Goal: Task Accomplishment & Management: Complete application form

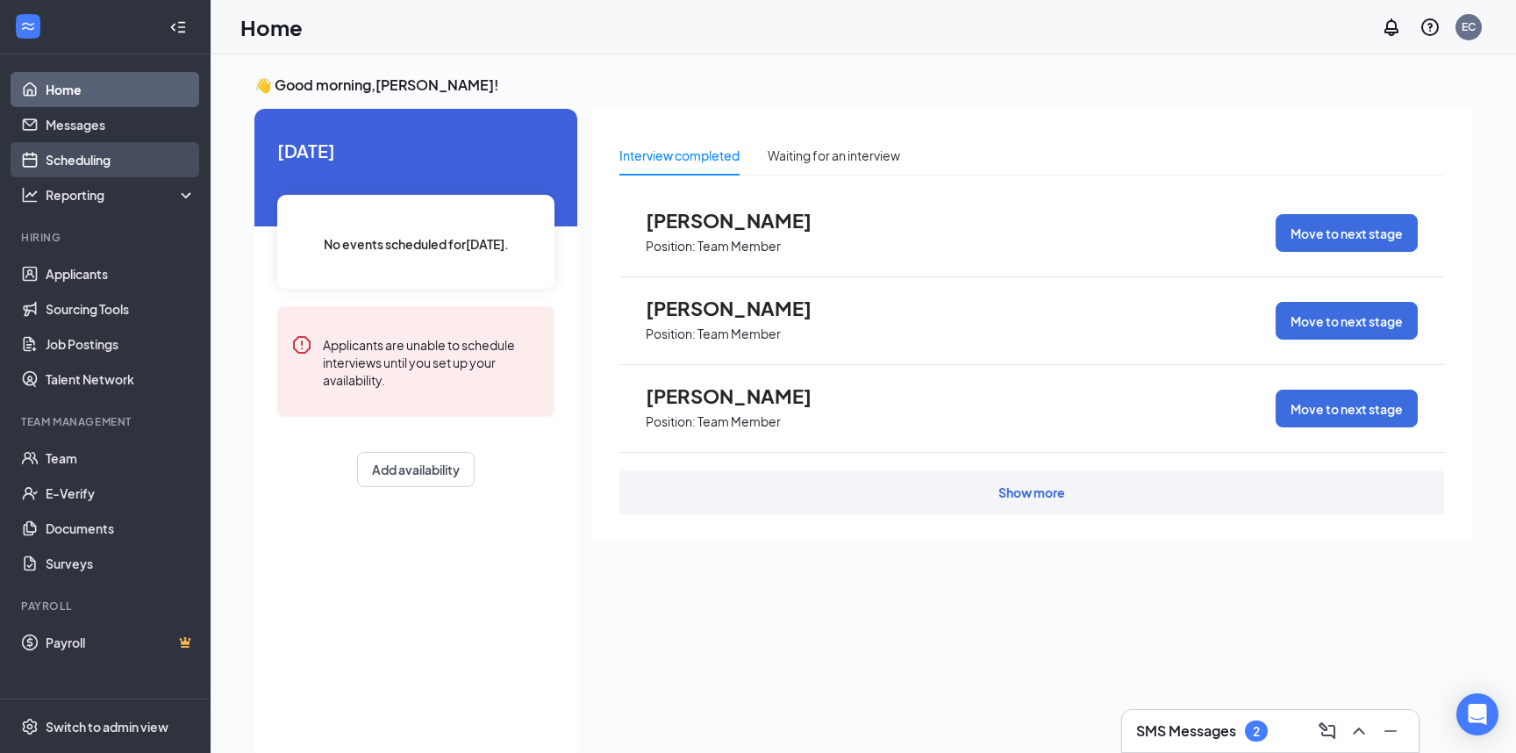
click at [46, 161] on link "Scheduling" at bounding box center [121, 159] width 150 height 35
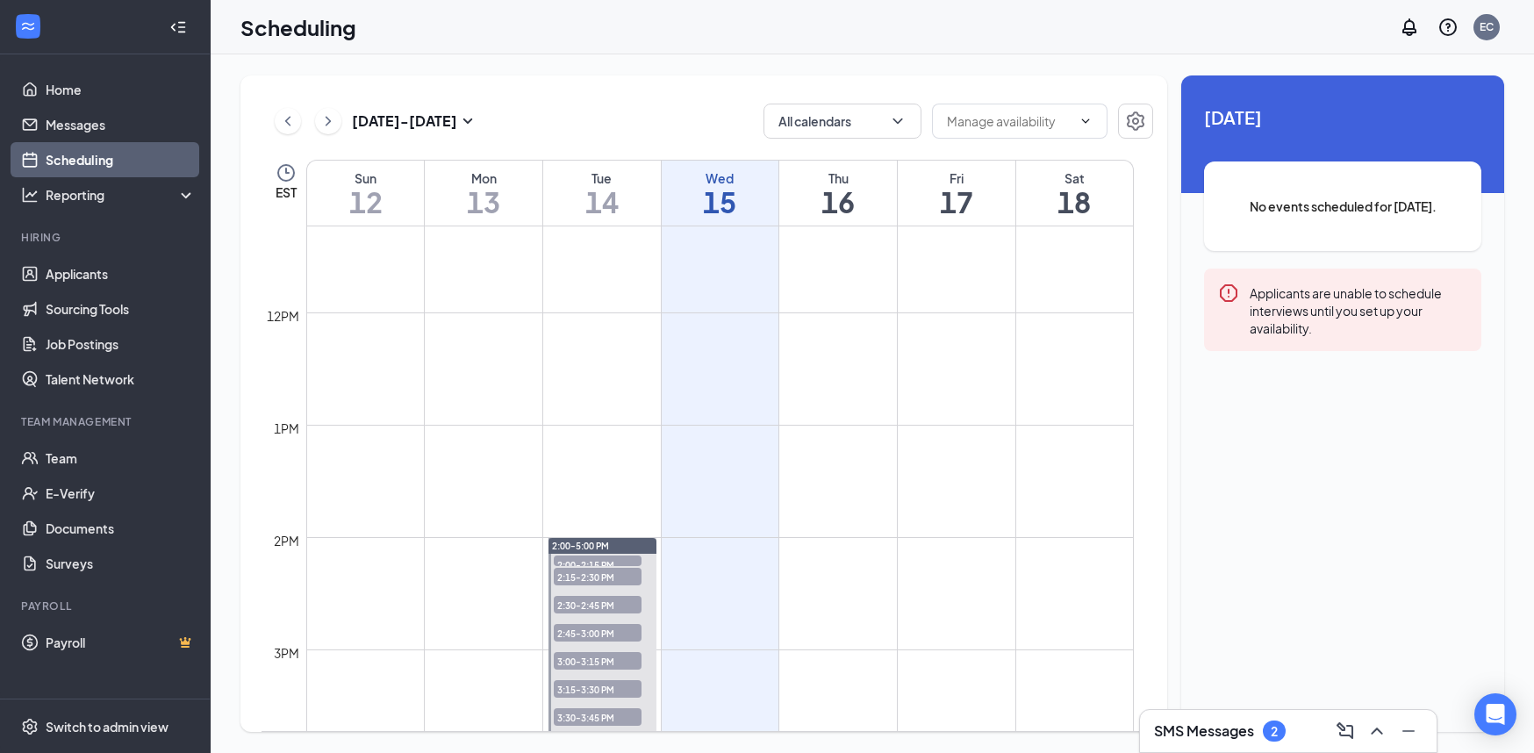
scroll to position [1330, 0]
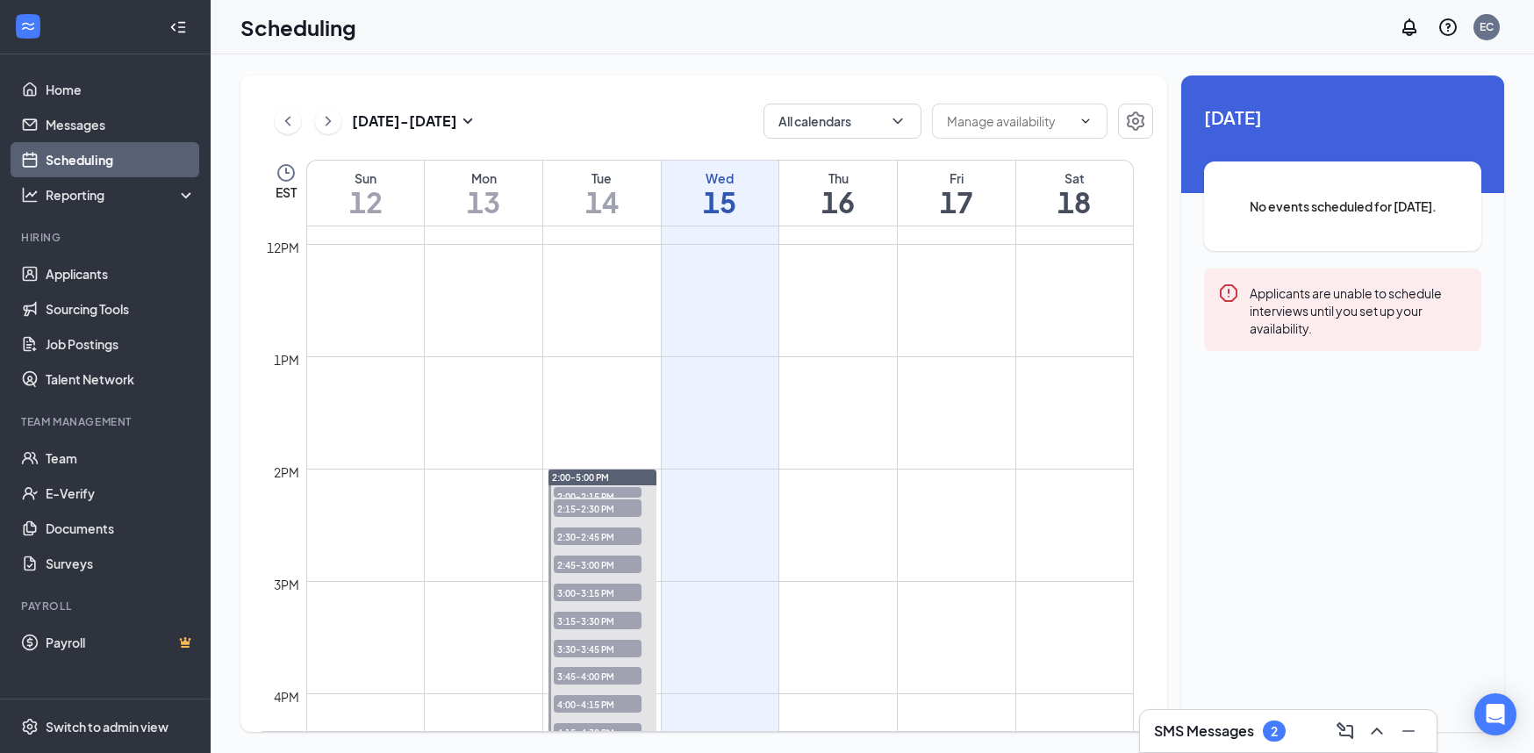
click at [616, 489] on span "2:00-2:15 PM" at bounding box center [598, 496] width 88 height 18
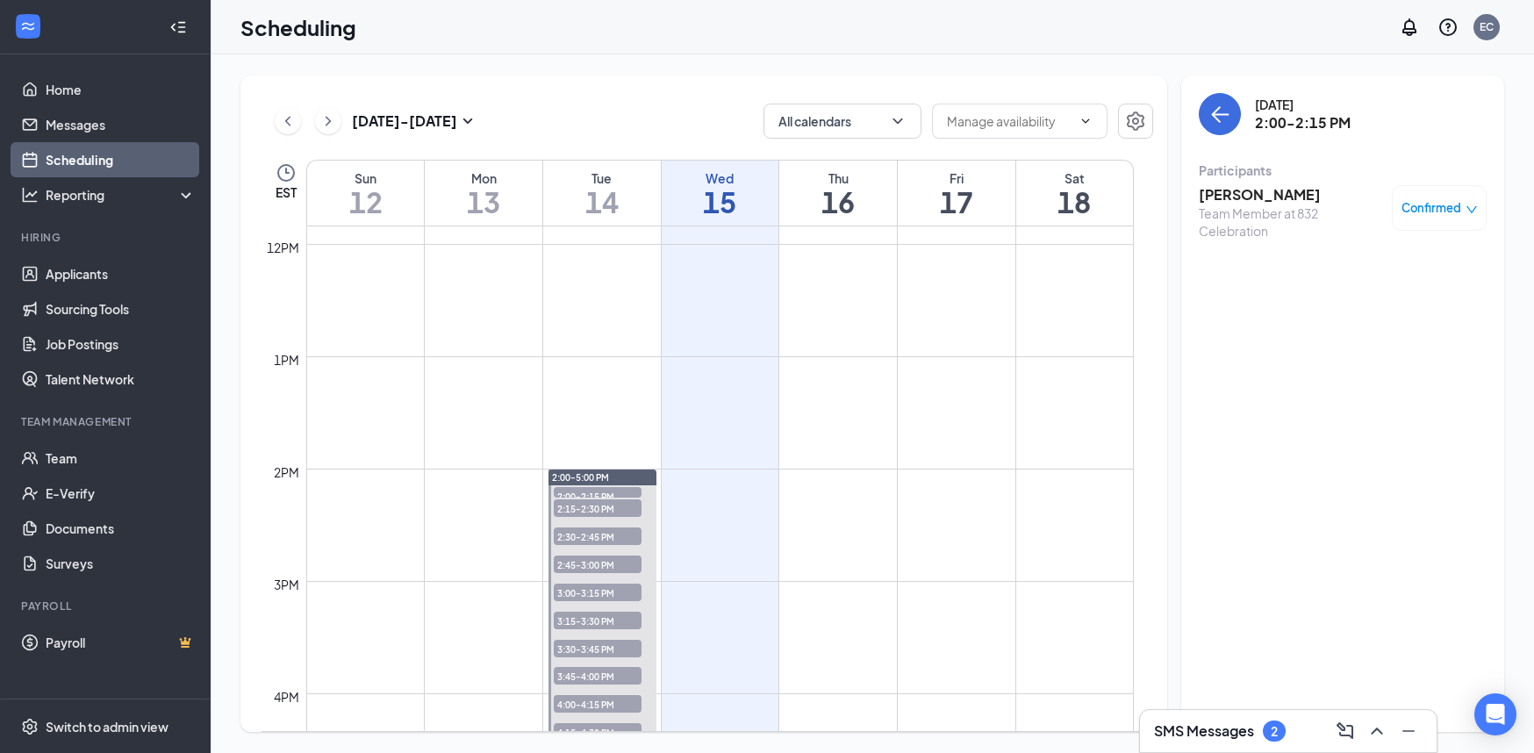
click at [1243, 204] on div "Team Member at 832 Celebration" at bounding box center [1291, 221] width 184 height 35
click at [1241, 188] on h3 "Staneisha Riley" at bounding box center [1291, 194] width 184 height 19
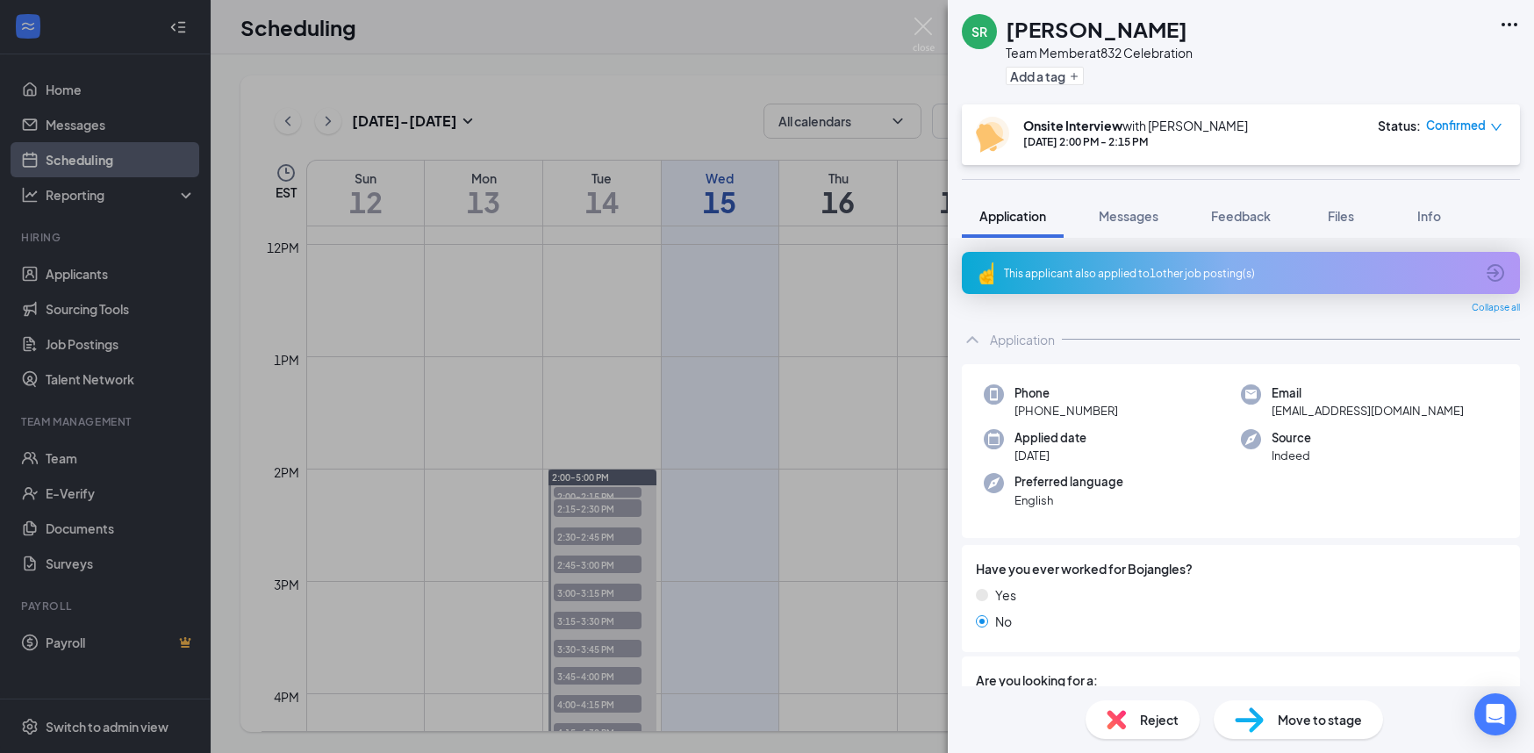
click at [1136, 724] on div "Reject" at bounding box center [1143, 719] width 114 height 39
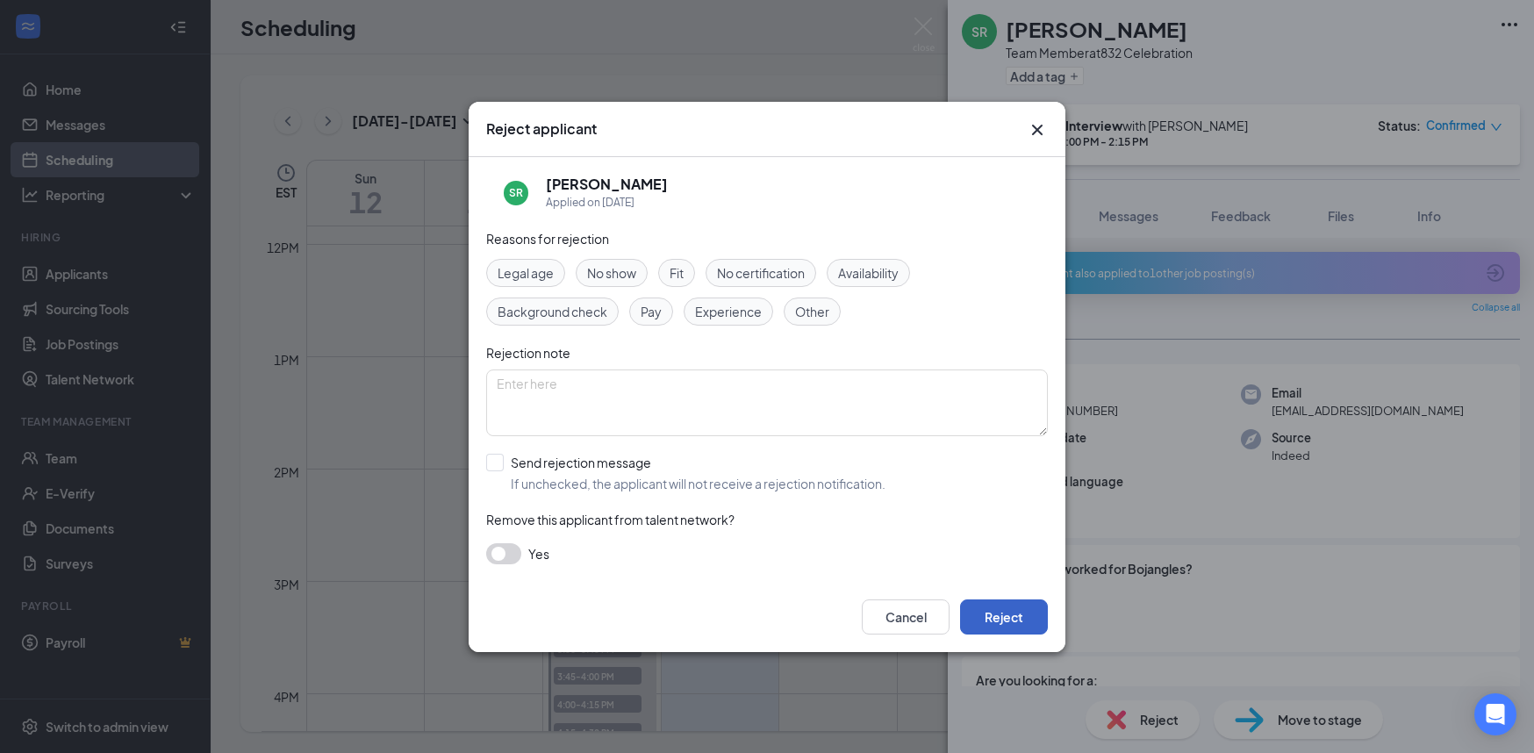
click at [976, 616] on button "Reject" at bounding box center [1004, 616] width 88 height 35
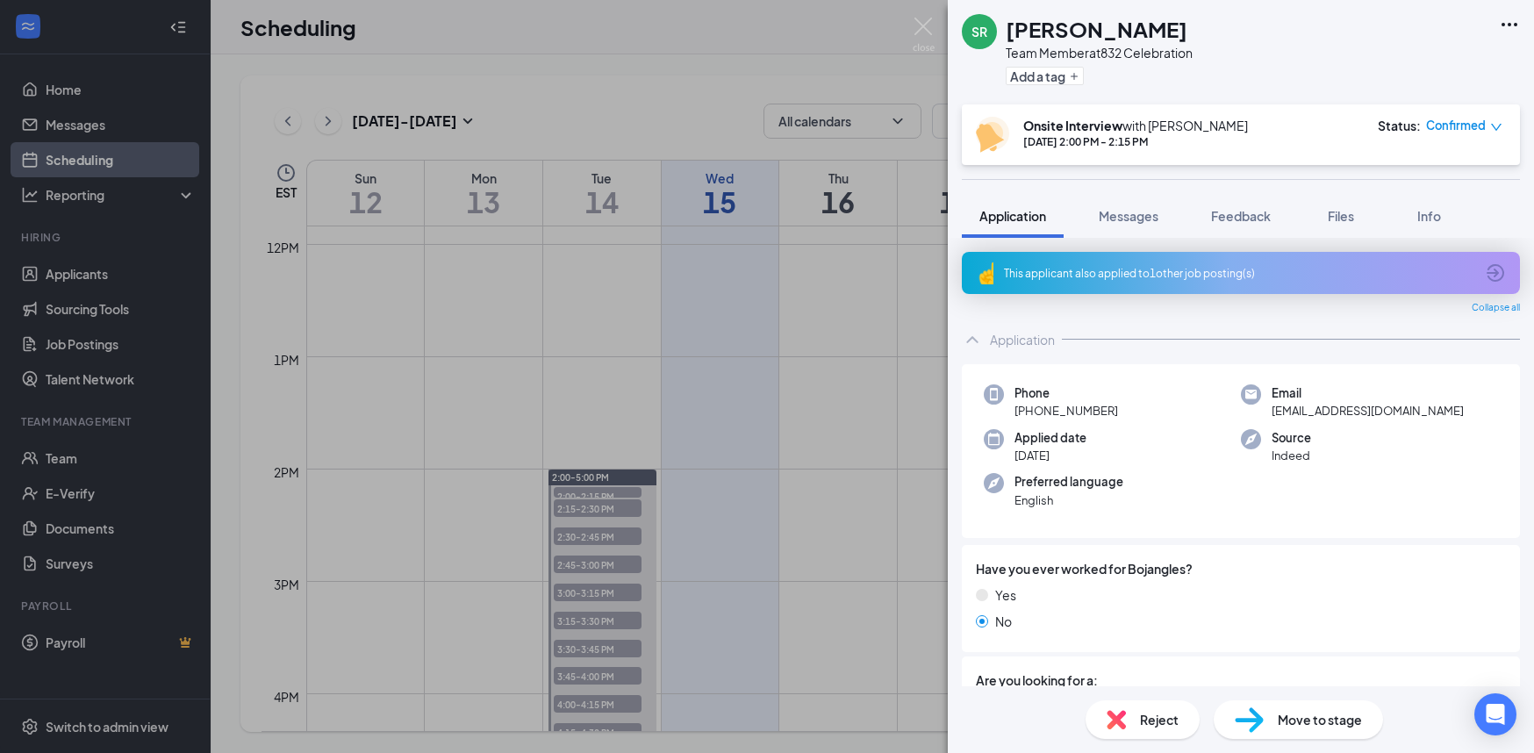
click at [675, 511] on div "SR Staneisha Riley Team Member at 832 Celebration Add a tag Onsite Interview wi…" at bounding box center [767, 376] width 1534 height 753
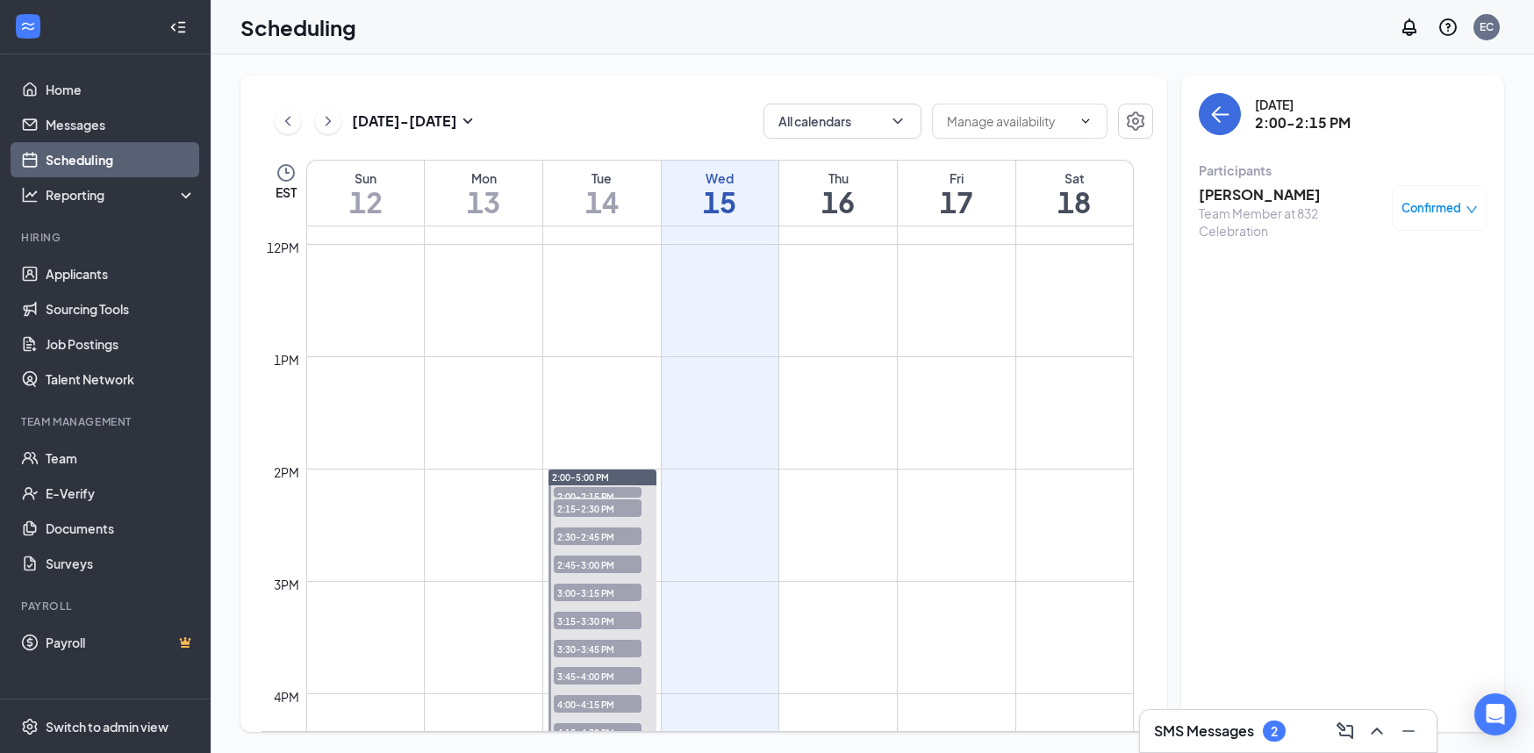
click at [627, 506] on span "2:15-2:30 PM" at bounding box center [598, 508] width 88 height 18
click at [1423, 200] on span "Confirmed" at bounding box center [1431, 208] width 60 height 18
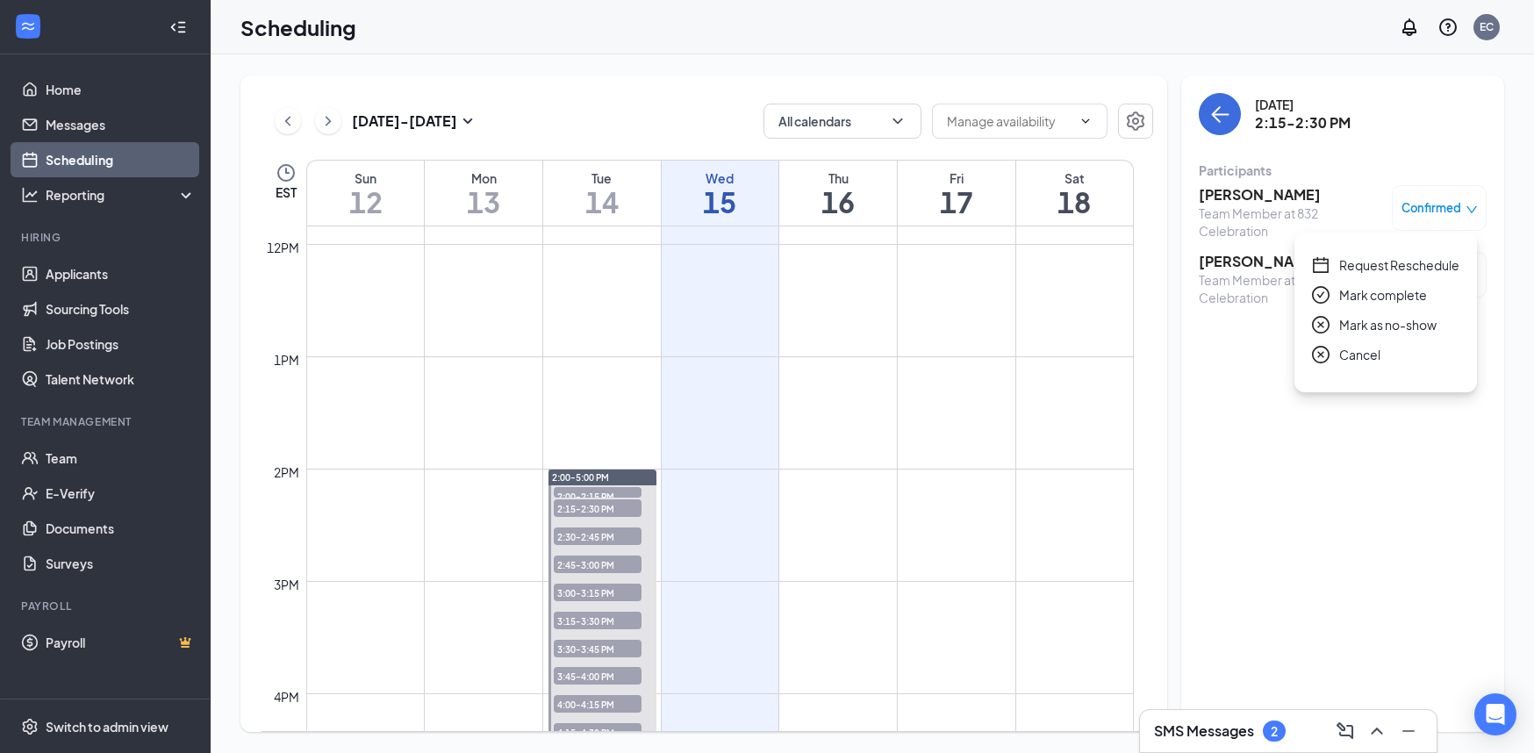
click at [1362, 327] on span "Mark as no-show" at bounding box center [1387, 324] width 97 height 19
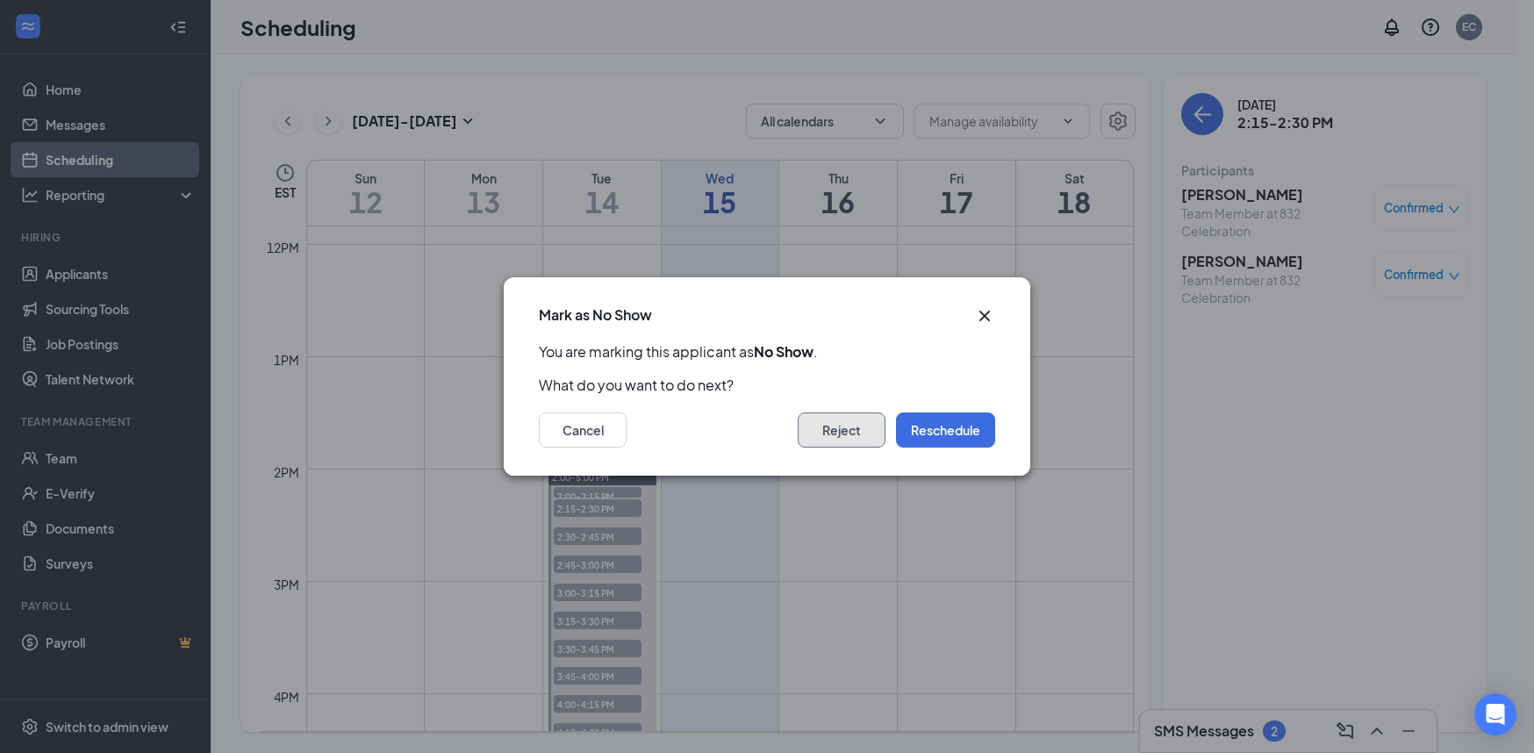
click at [848, 429] on button "Reject" at bounding box center [842, 429] width 88 height 35
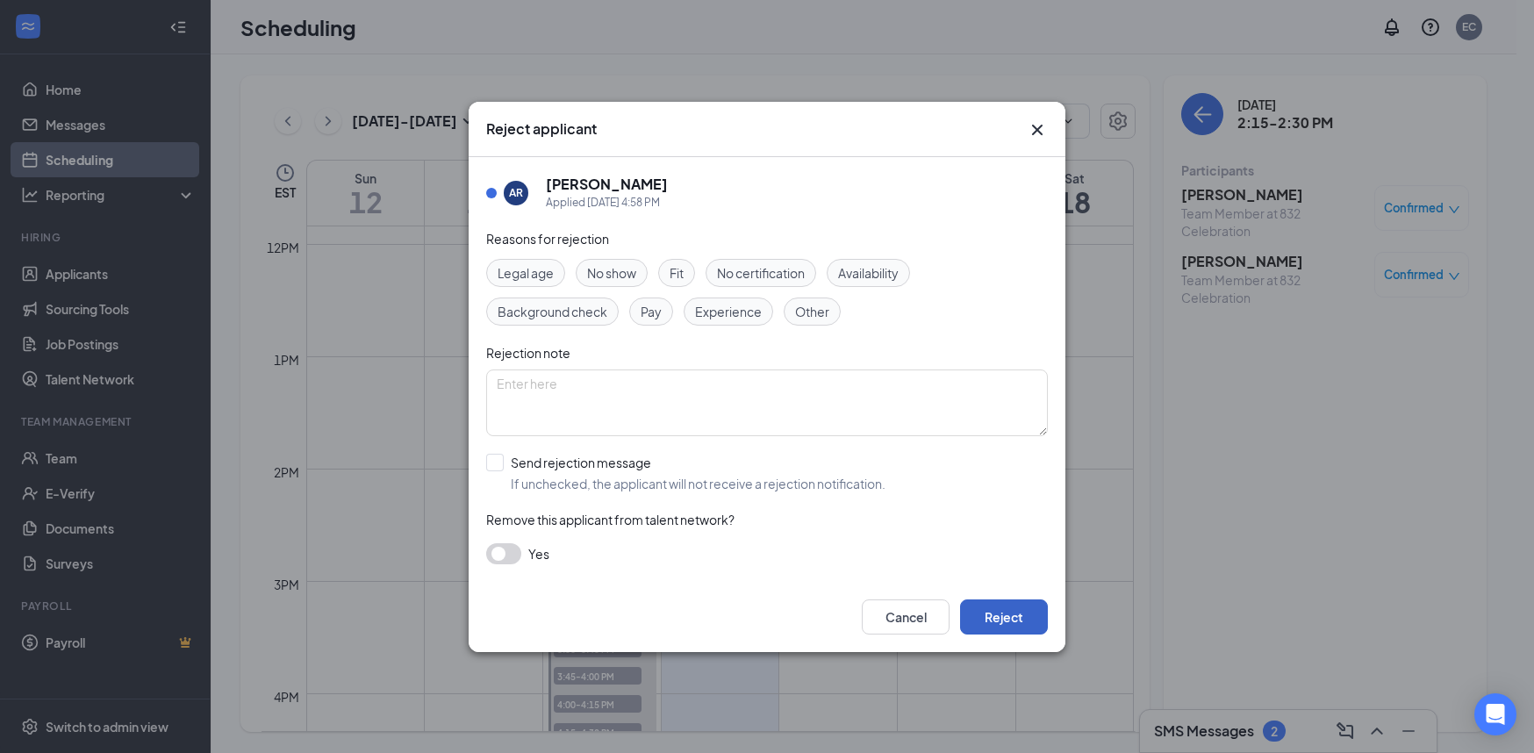
click at [1013, 607] on button "Reject" at bounding box center [1004, 616] width 88 height 35
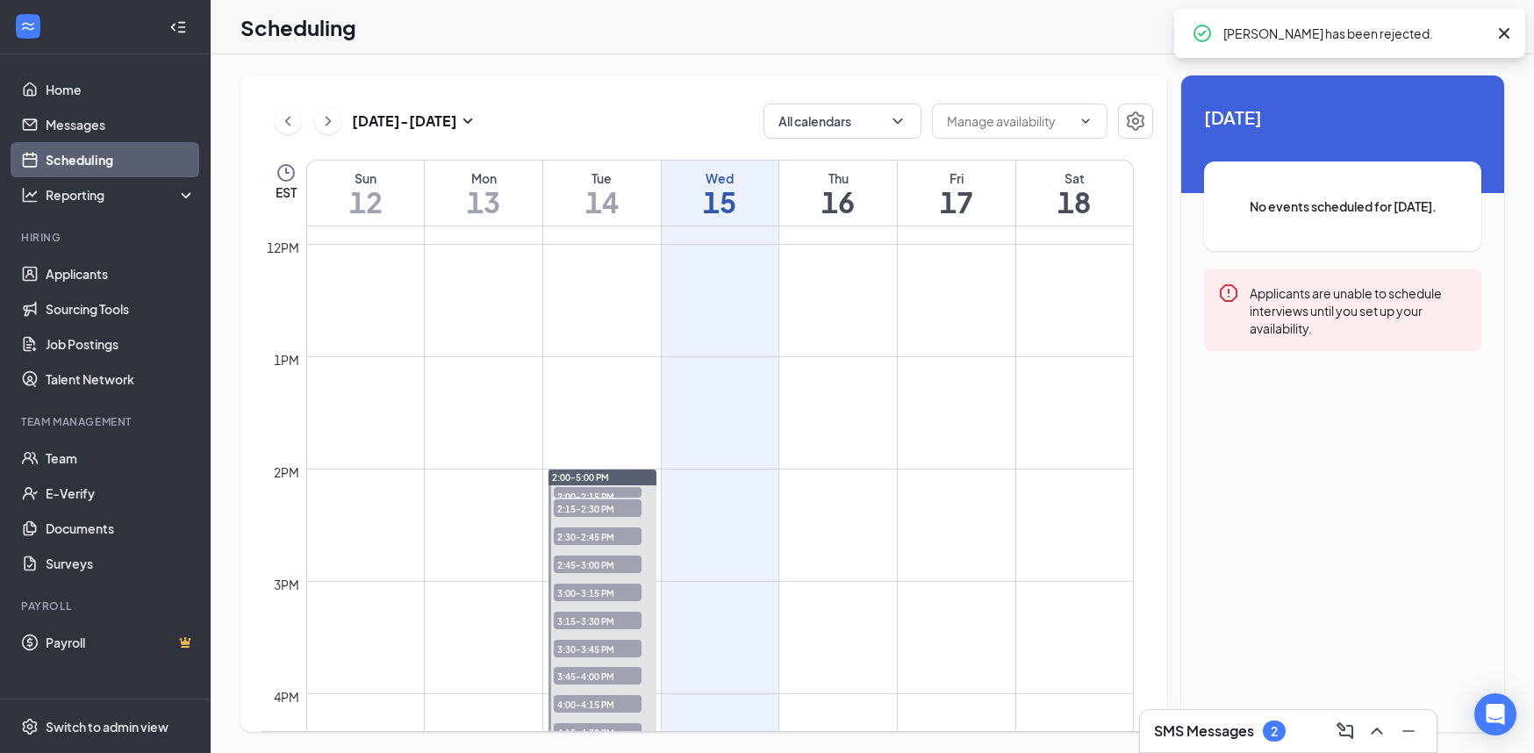
click at [614, 507] on span "2:15-2:30 PM" at bounding box center [598, 508] width 88 height 18
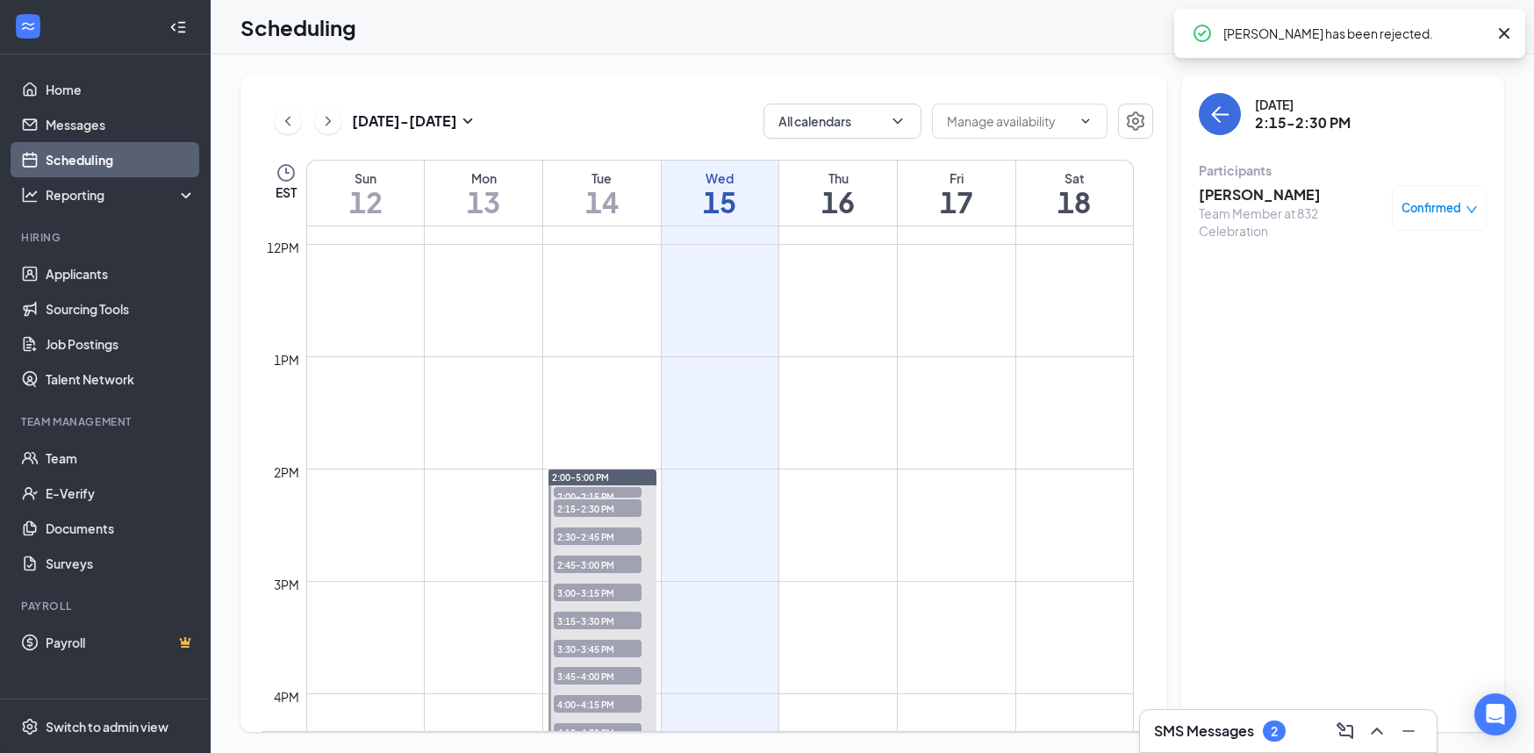
click at [1416, 219] on div "Confirmed" at bounding box center [1439, 208] width 95 height 46
click at [1413, 208] on span "Confirmed" at bounding box center [1431, 208] width 60 height 18
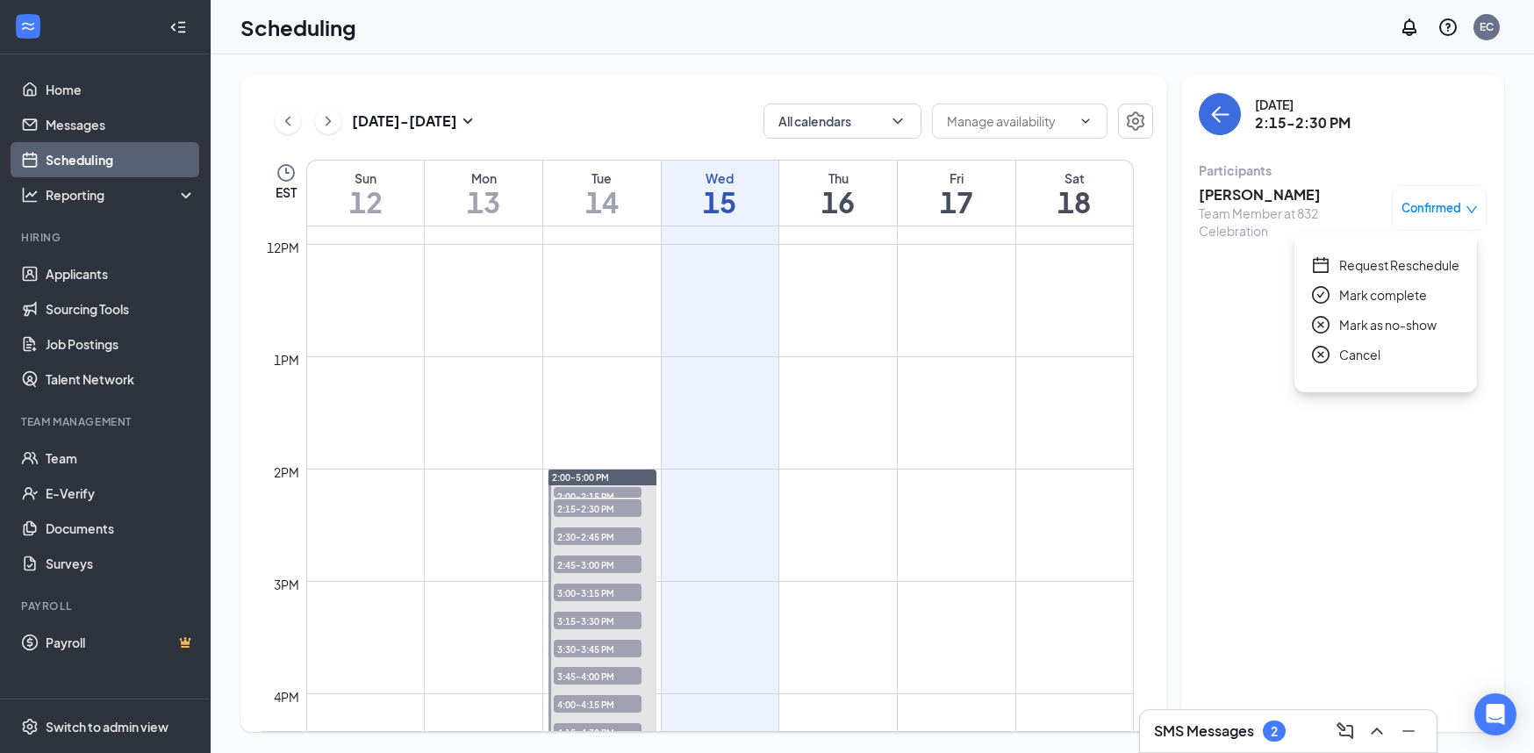
click at [1336, 326] on div "Mark as no-show" at bounding box center [1385, 324] width 147 height 19
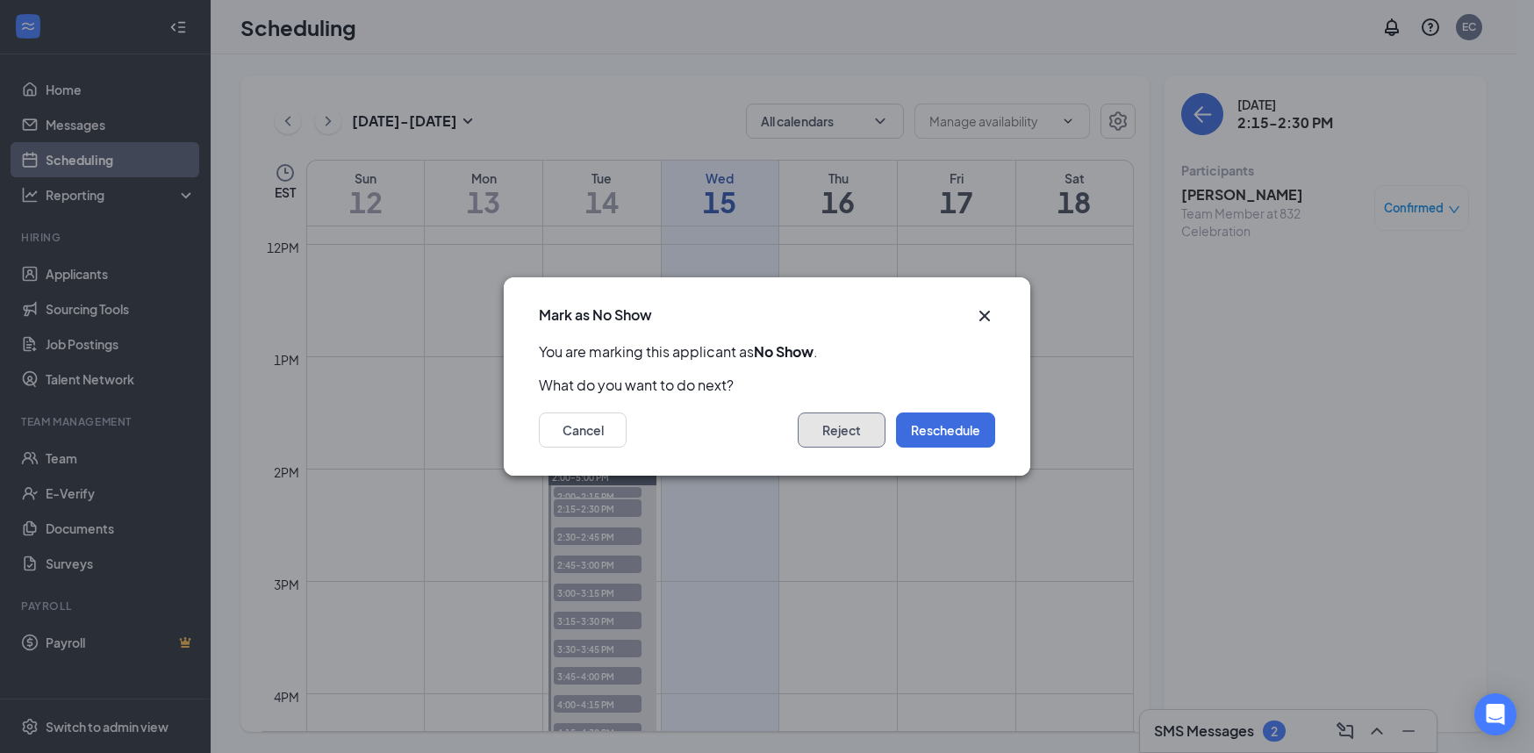
click at [834, 428] on button "Reject" at bounding box center [842, 429] width 88 height 35
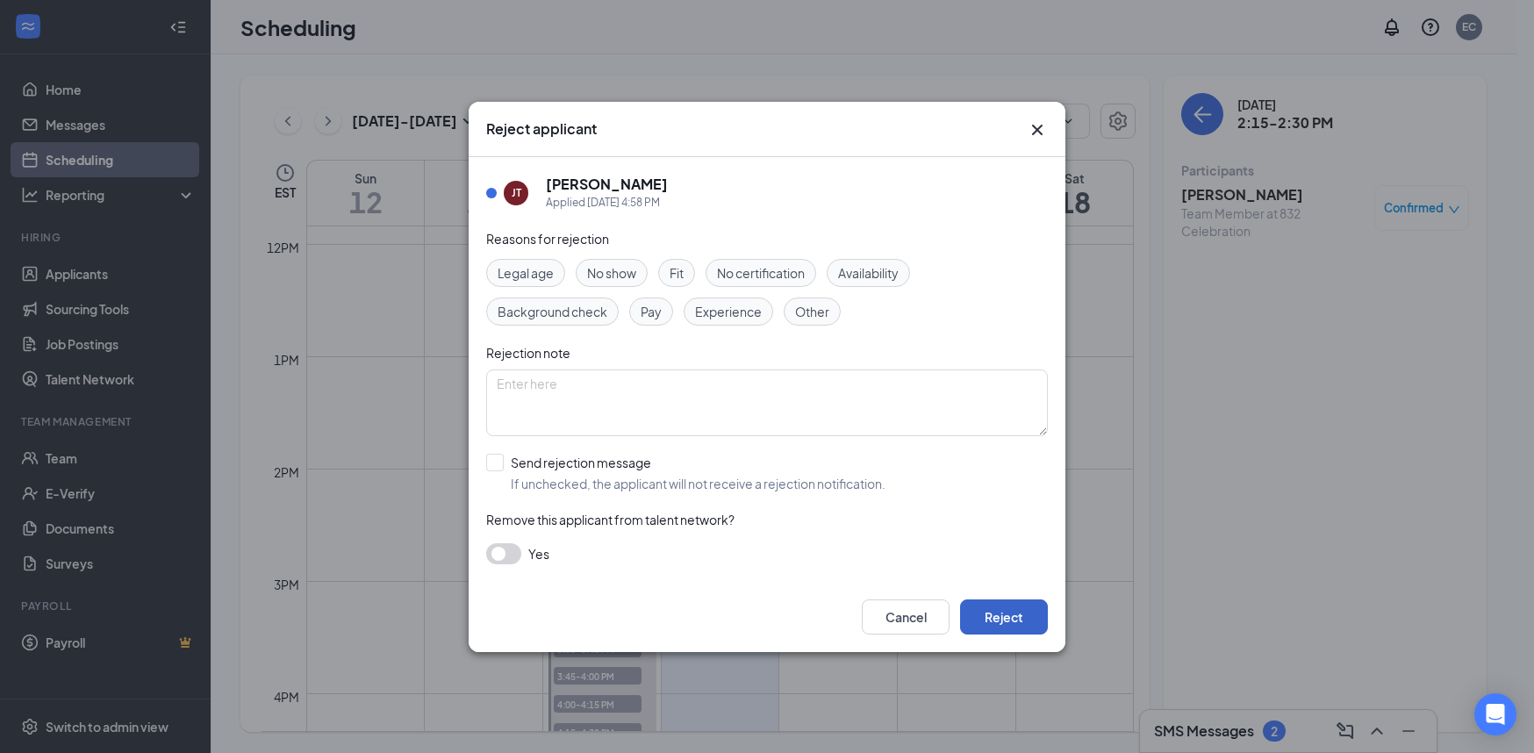
click at [981, 609] on button "Reject" at bounding box center [1004, 616] width 88 height 35
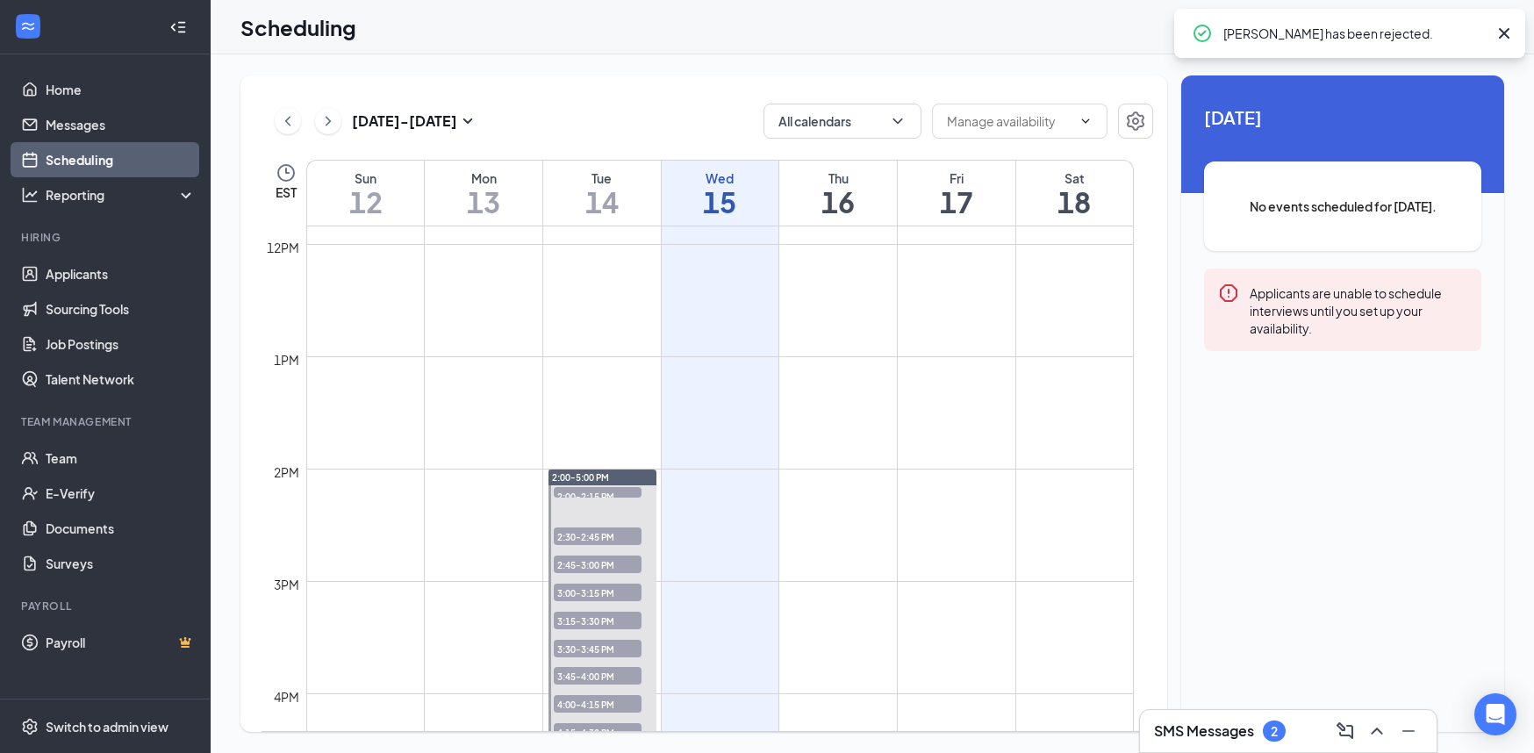
click at [625, 535] on span "2:30-2:45 PM" at bounding box center [598, 536] width 88 height 18
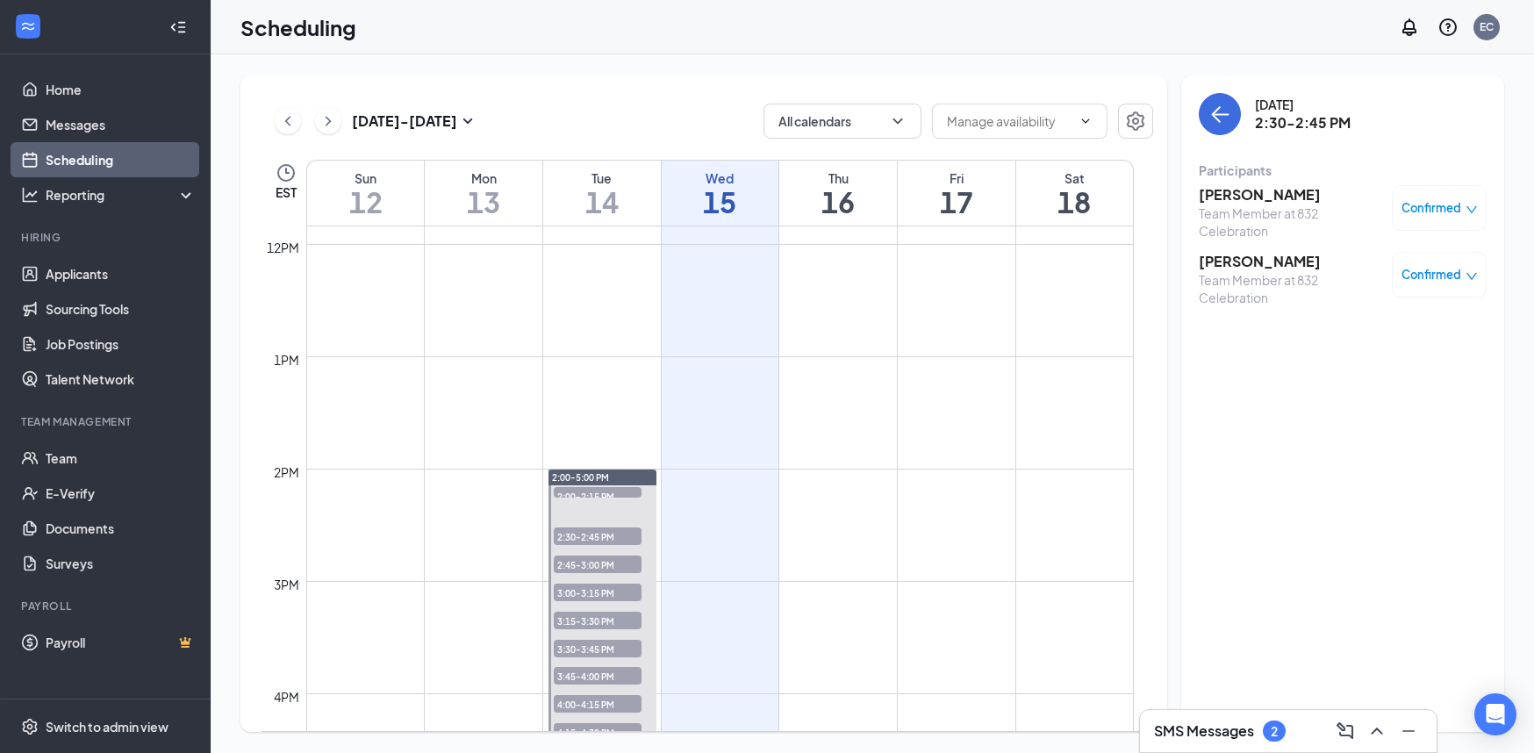
click at [1451, 211] on span "Confirmed" at bounding box center [1431, 208] width 60 height 18
click at [1343, 324] on span "Mark as no-show" at bounding box center [1387, 324] width 97 height 19
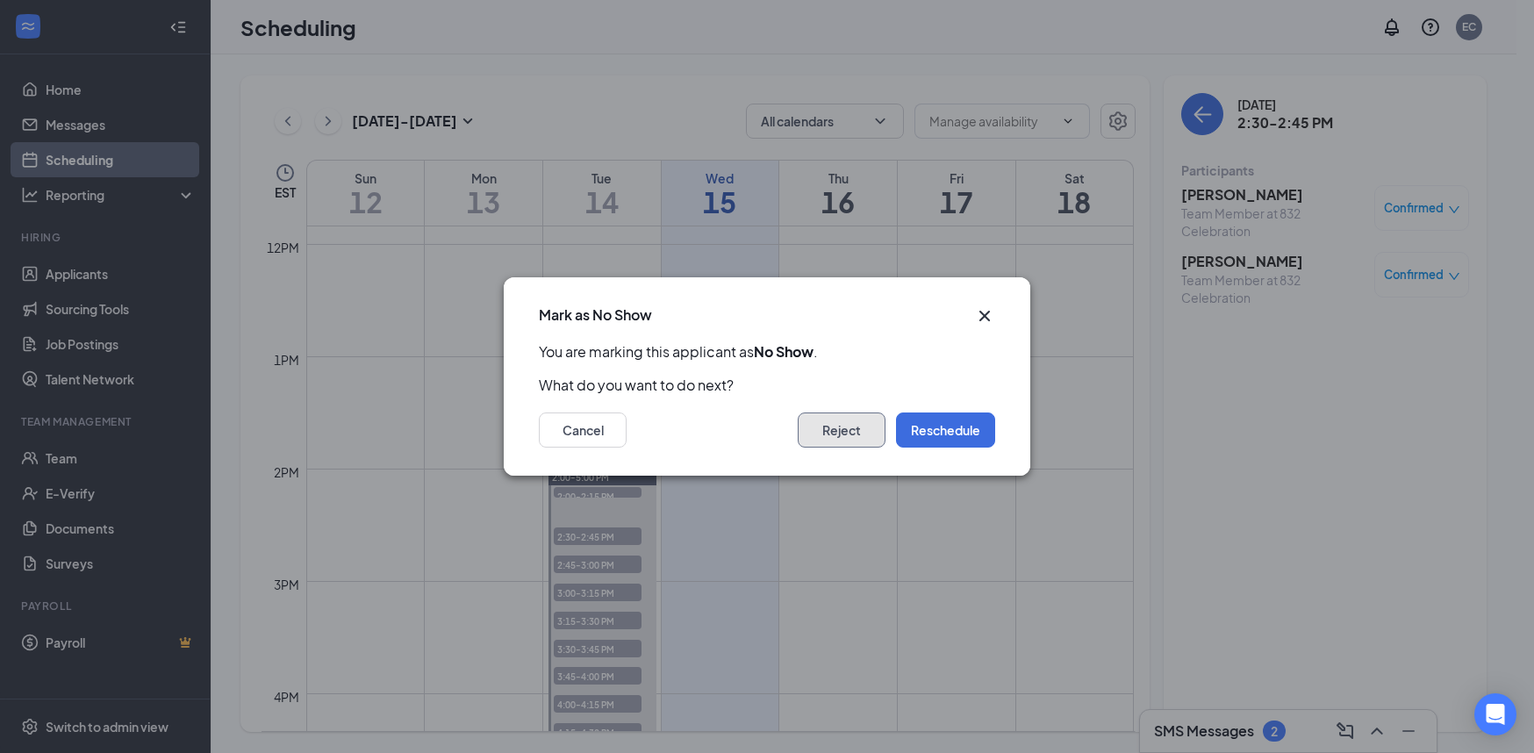
click at [849, 426] on button "Reject" at bounding box center [842, 429] width 88 height 35
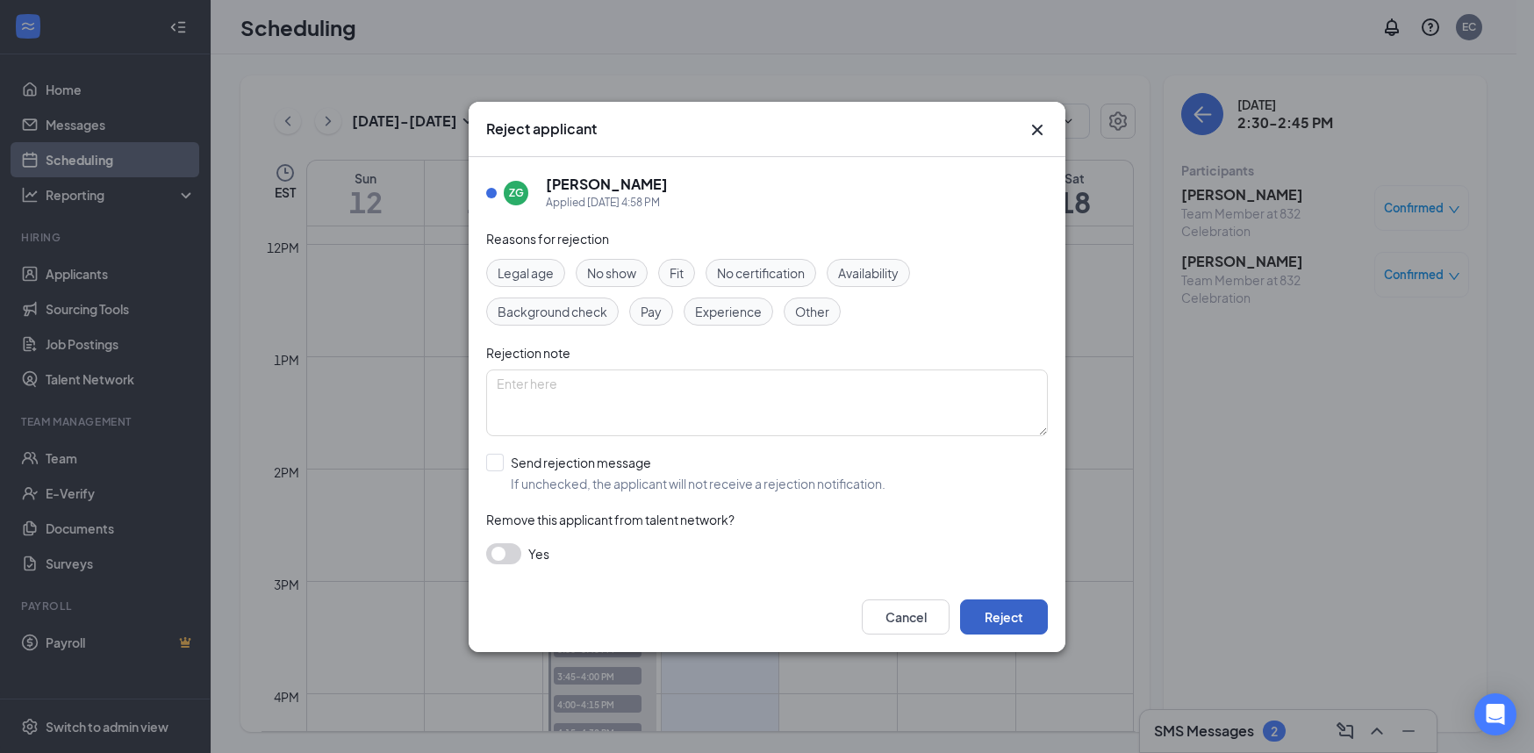
click at [1023, 620] on button "Reject" at bounding box center [1004, 616] width 88 height 35
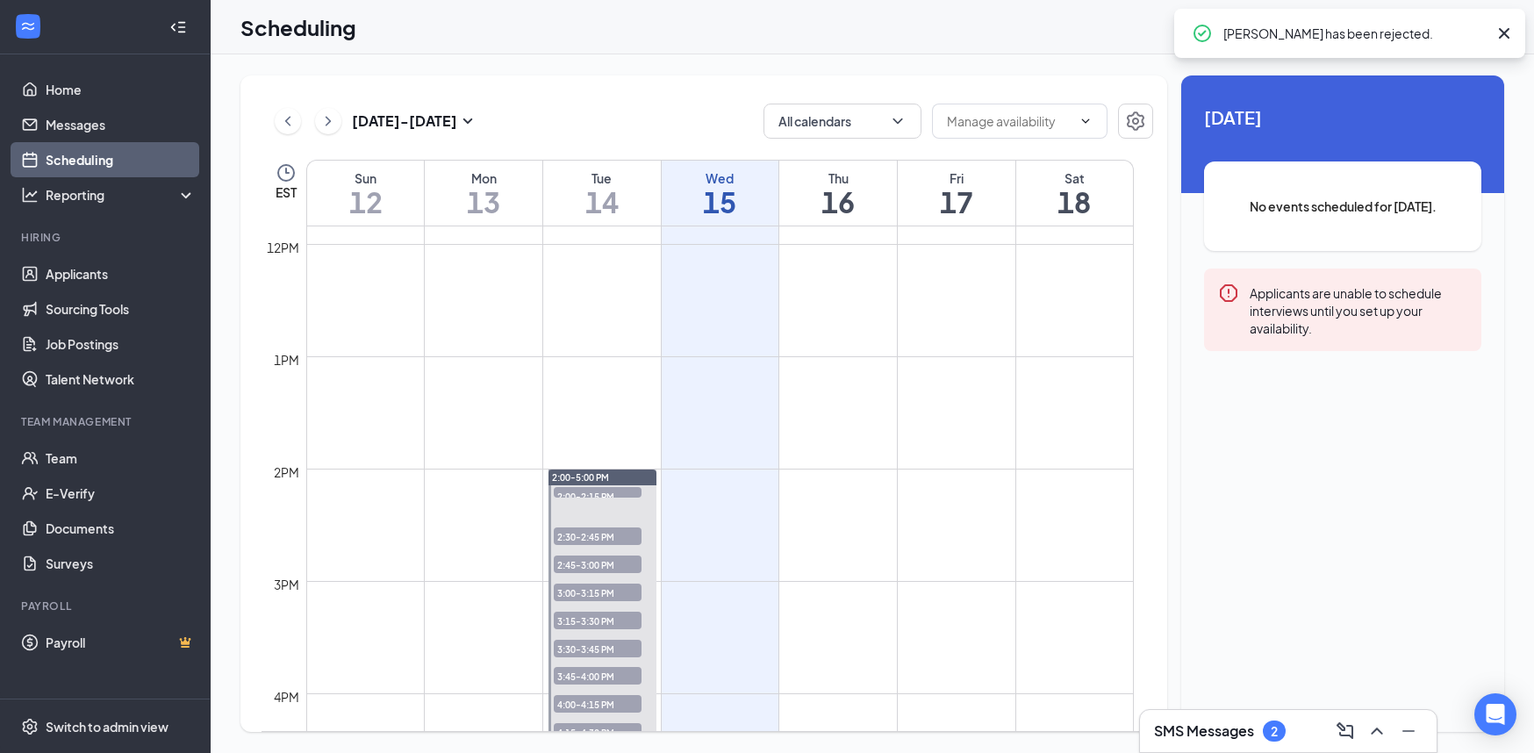
click at [619, 537] on span "2:30-2:45 PM" at bounding box center [598, 536] width 88 height 18
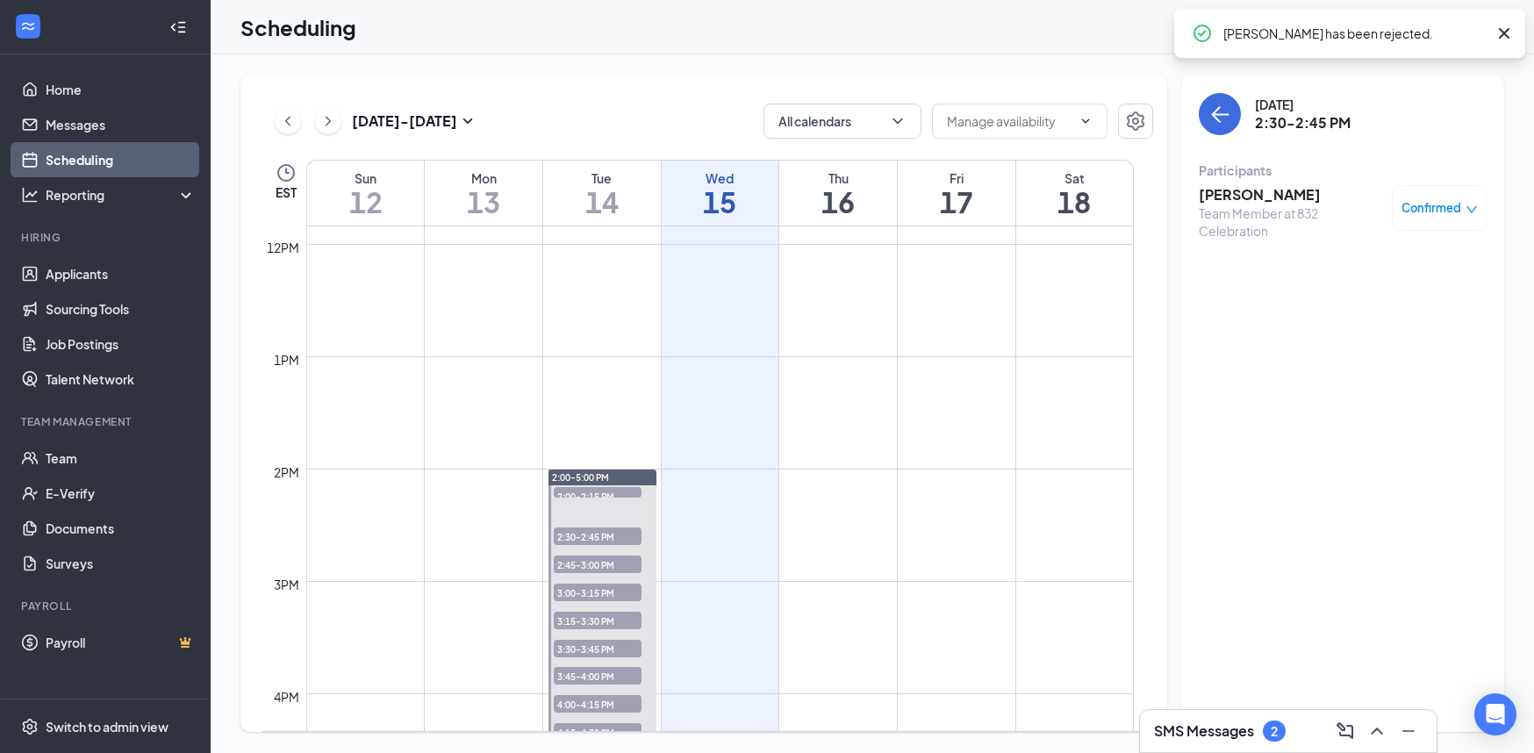
click at [1434, 208] on span "Confirmed" at bounding box center [1431, 208] width 60 height 18
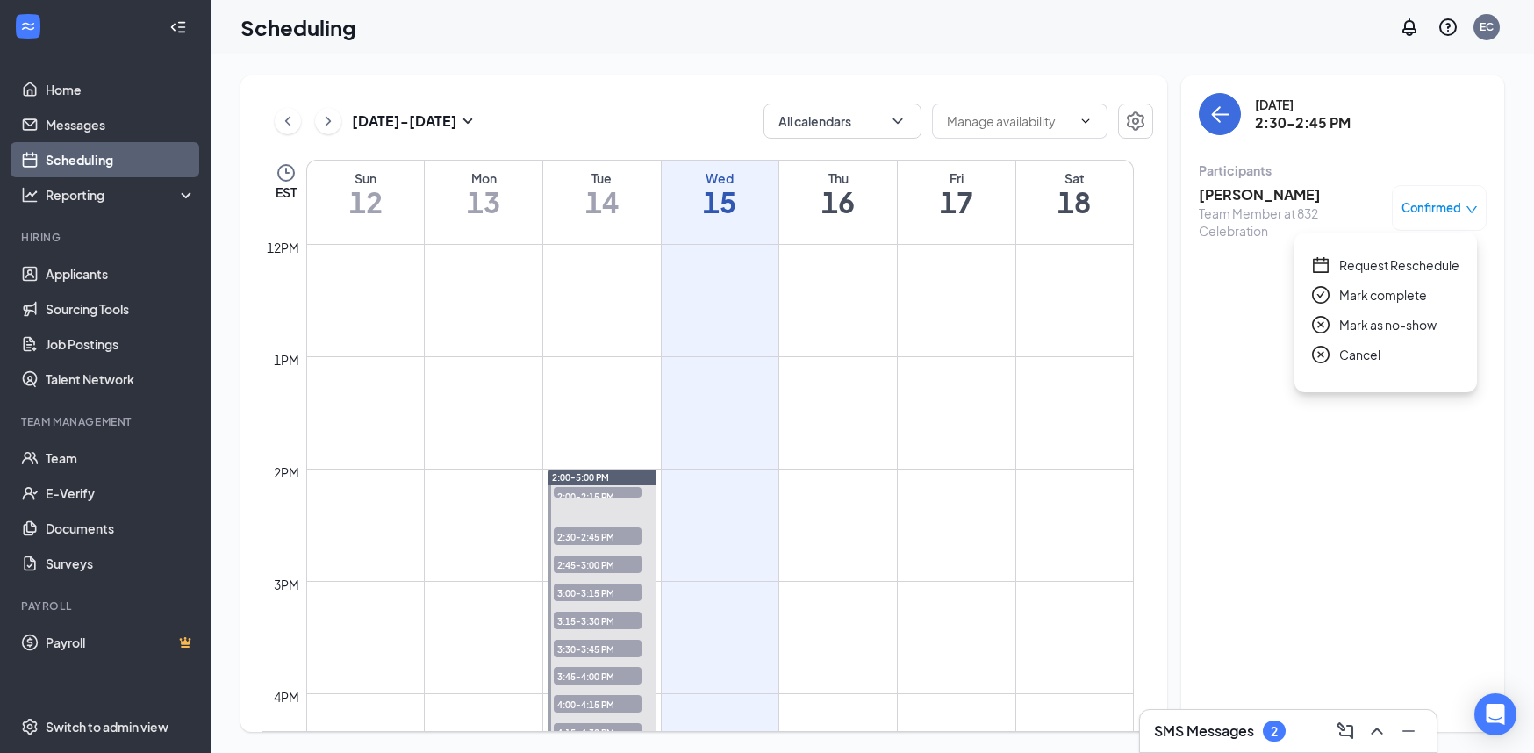
click at [1376, 317] on span "Mark as no-show" at bounding box center [1387, 324] width 97 height 19
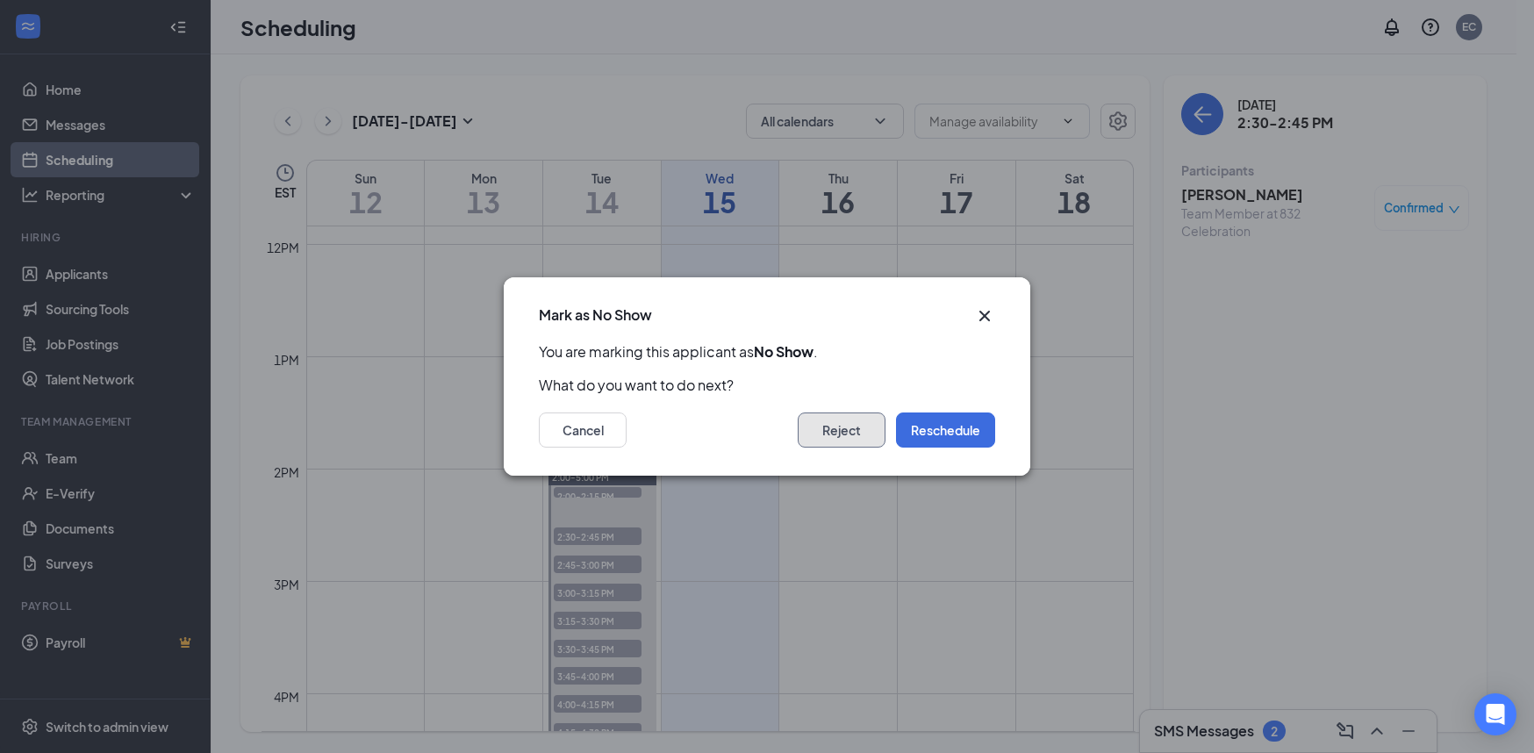
click at [839, 426] on button "Reject" at bounding box center [842, 429] width 88 height 35
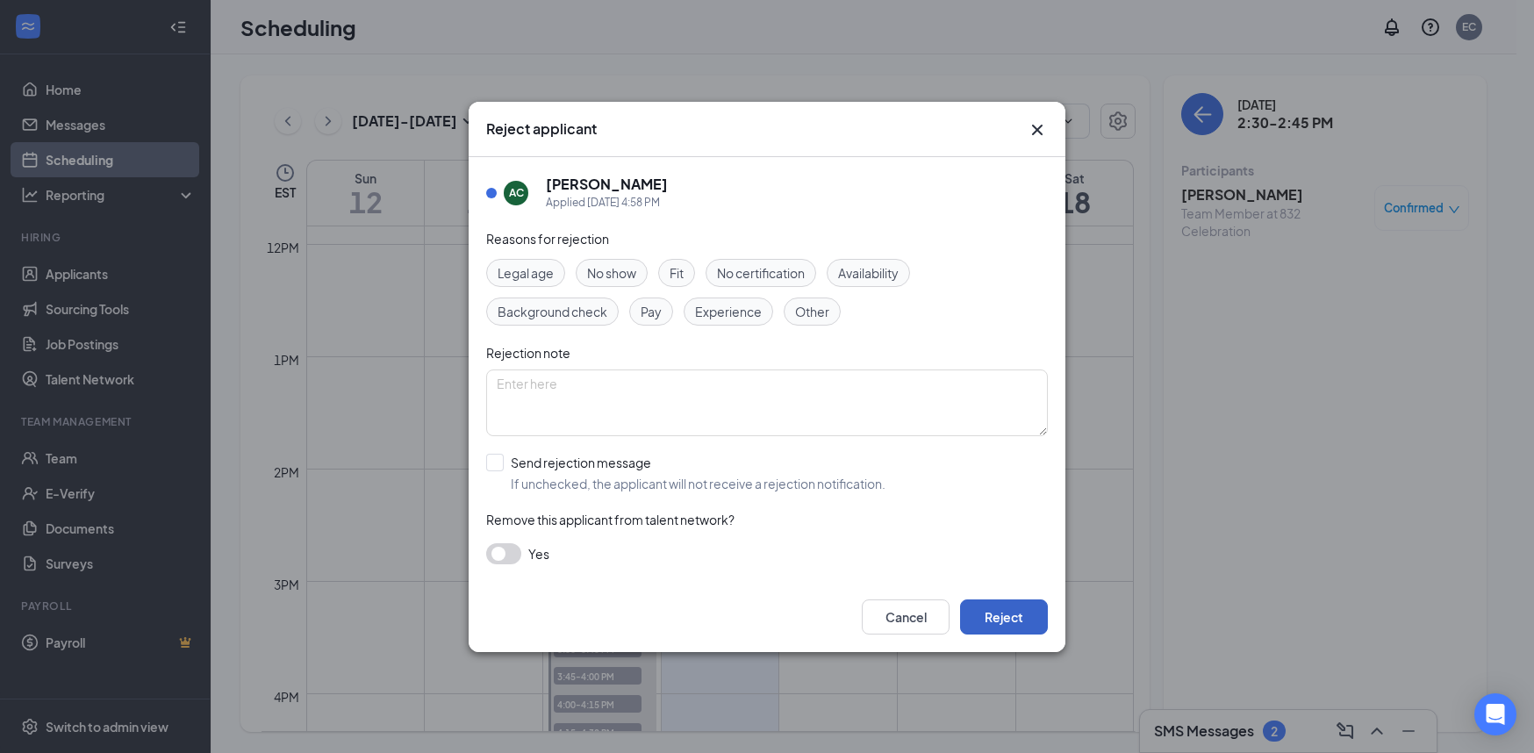
click at [1004, 623] on button "Reject" at bounding box center [1004, 616] width 88 height 35
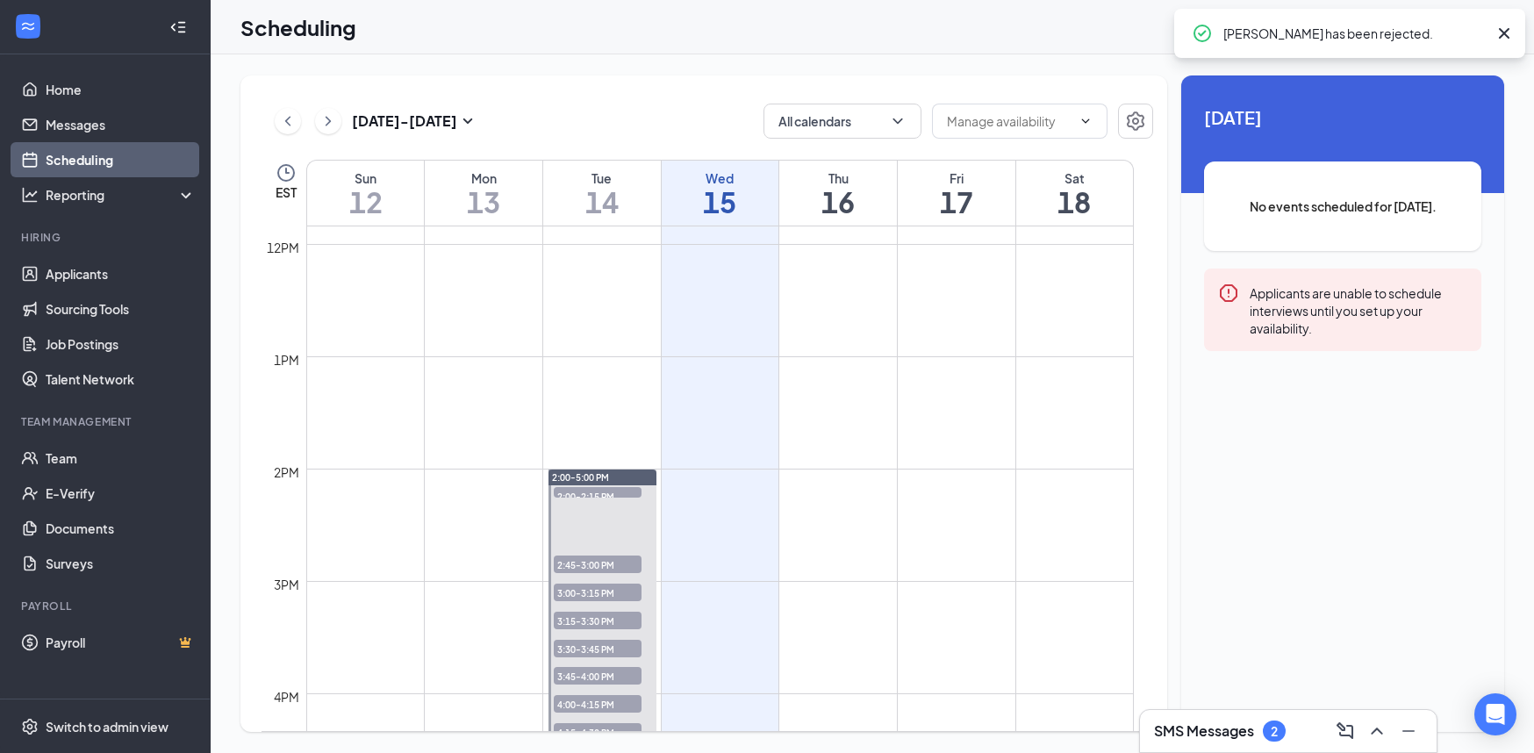
click at [628, 569] on span "2:45-3:00 PM" at bounding box center [598, 564] width 88 height 18
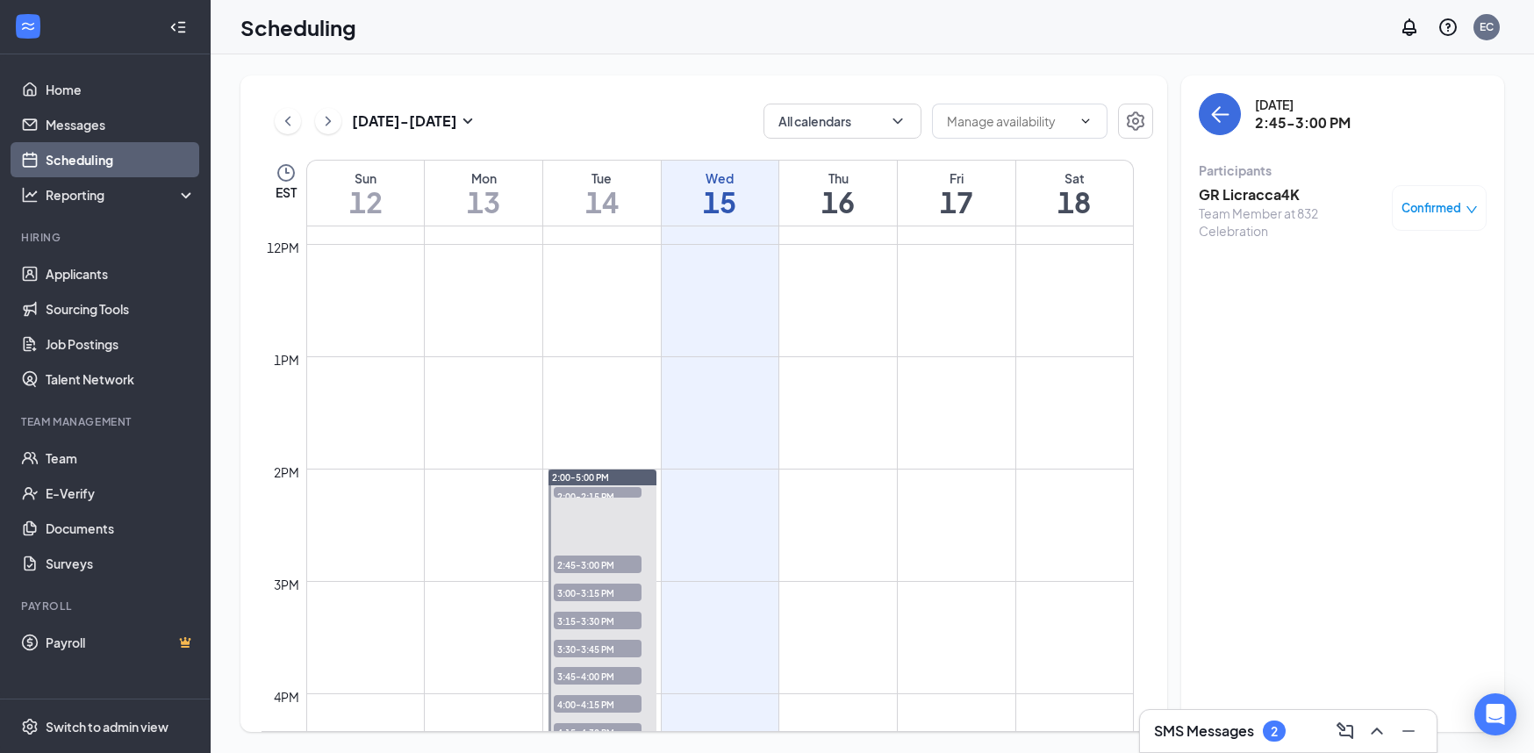
click at [1236, 725] on h3 "SMS Messages" at bounding box center [1204, 730] width 100 height 19
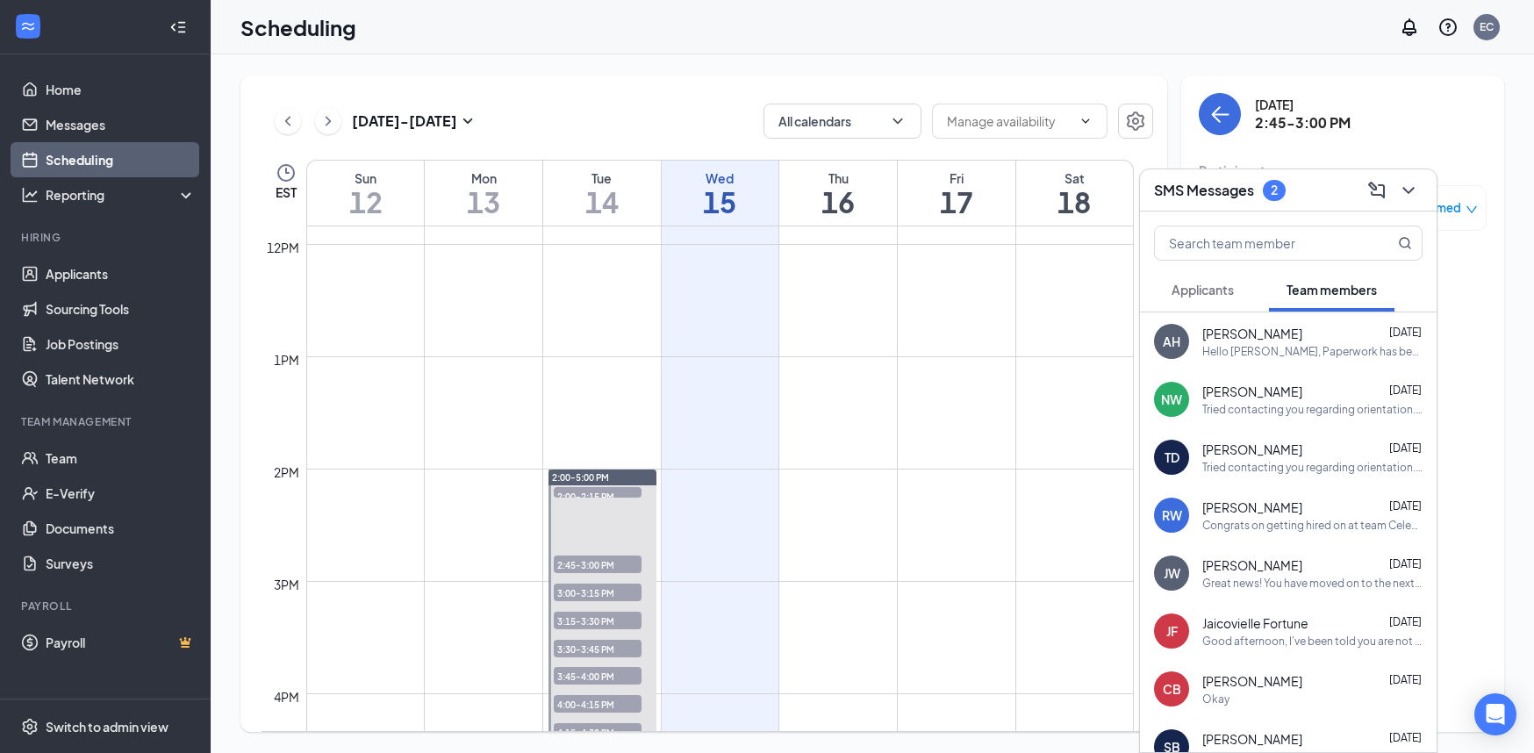
click at [1205, 293] on span "Applicants" at bounding box center [1203, 290] width 62 height 16
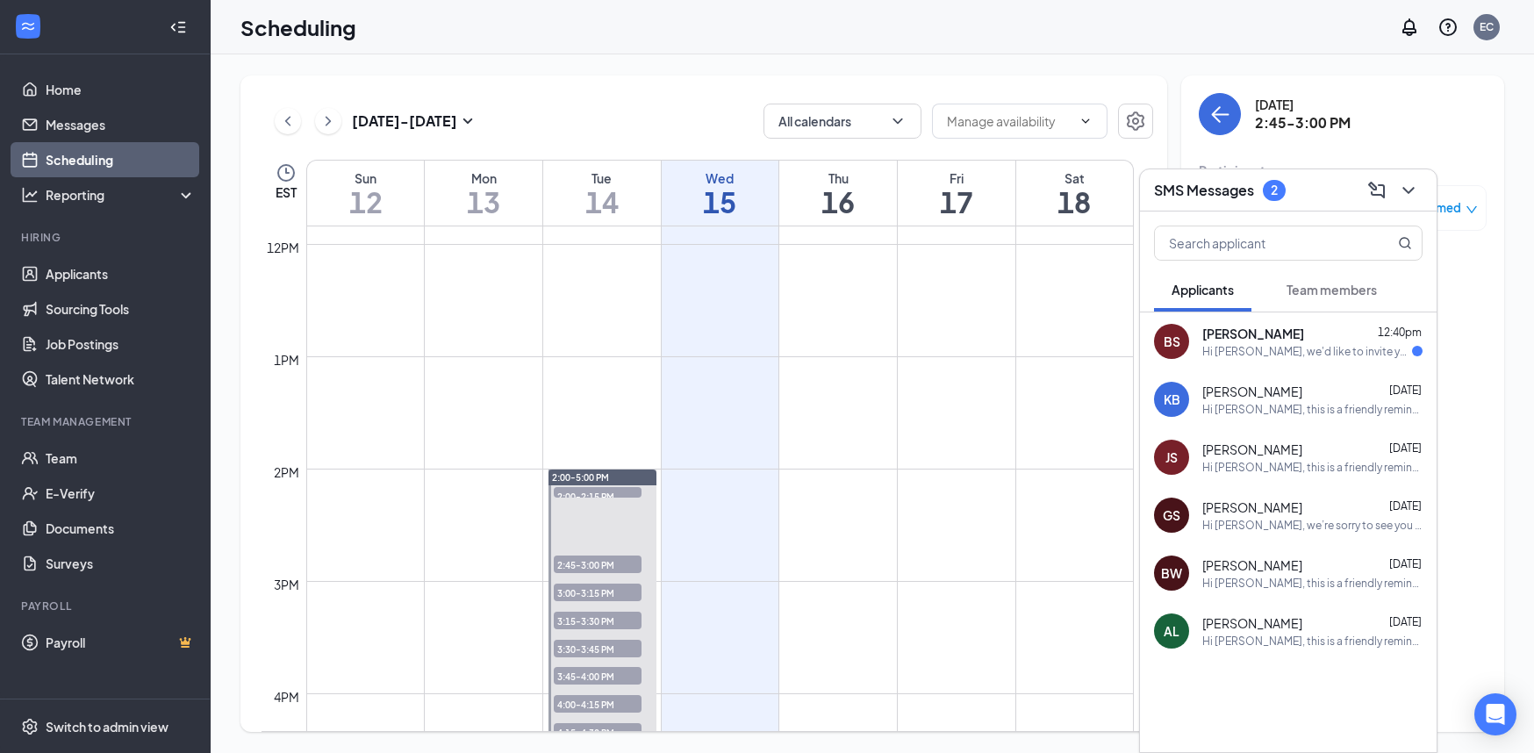
click at [1288, 331] on div "Bettie Sims 12:40pm" at bounding box center [1312, 334] width 220 height 18
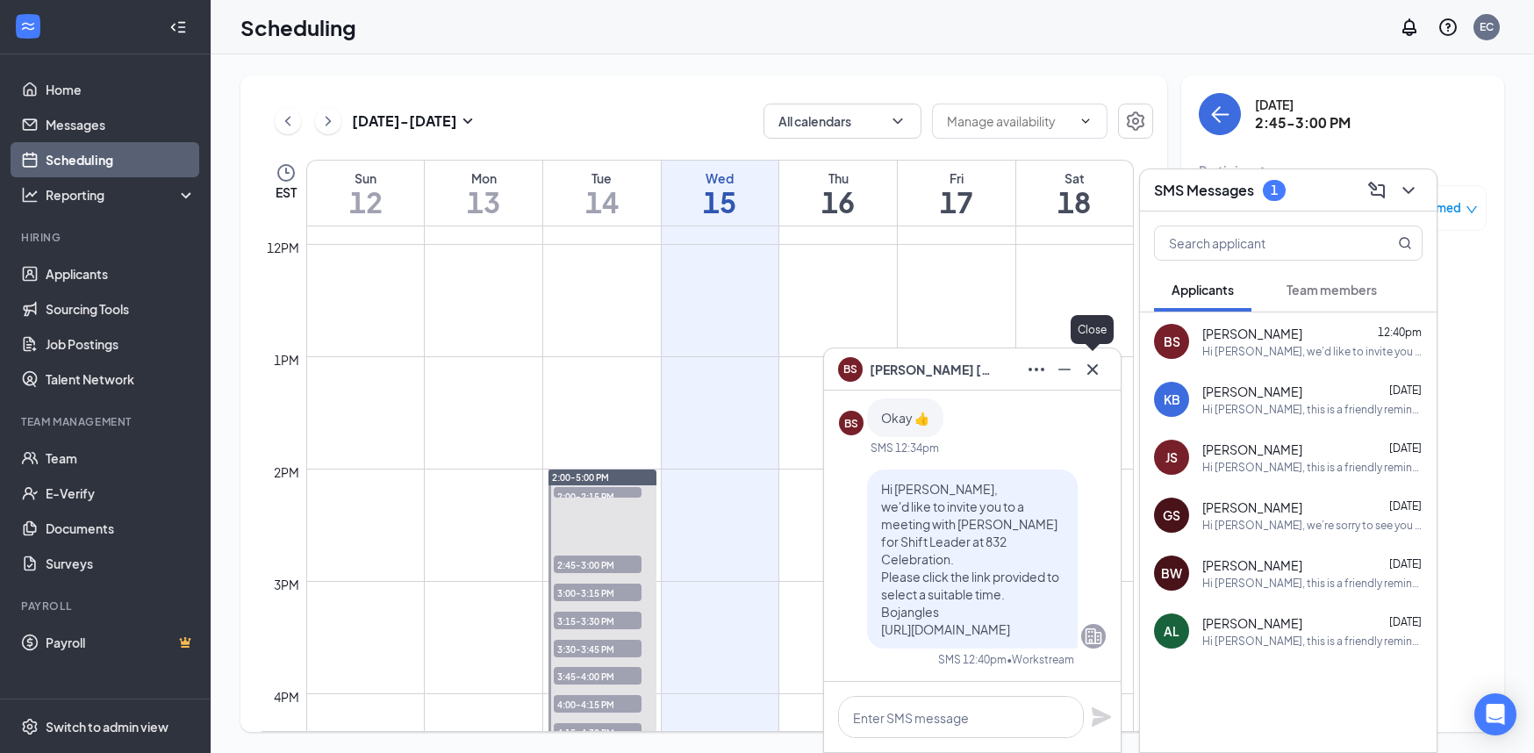
click at [1090, 369] on icon "Cross" at bounding box center [1092, 368] width 11 height 11
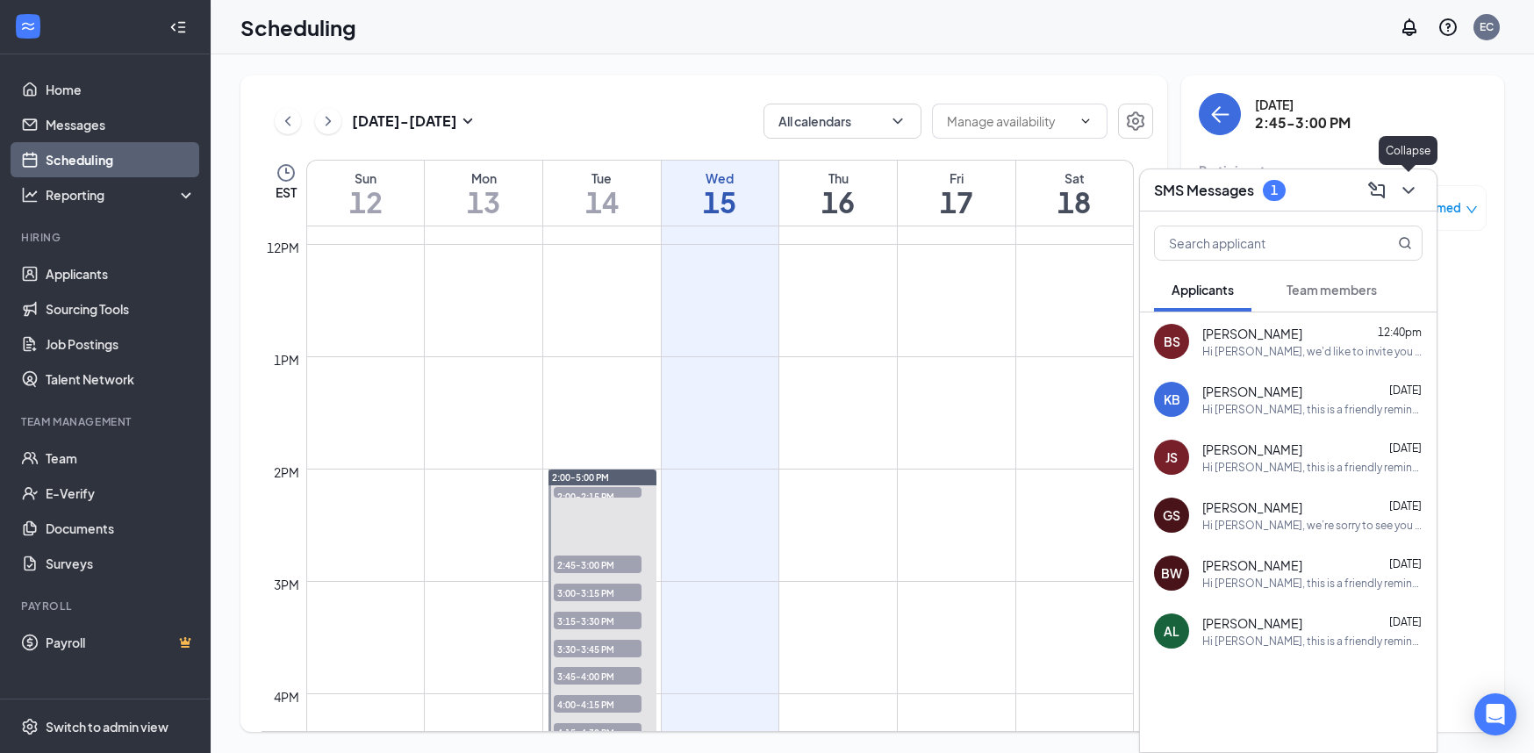
click at [1412, 190] on icon "ChevronDown" at bounding box center [1408, 190] width 21 height 21
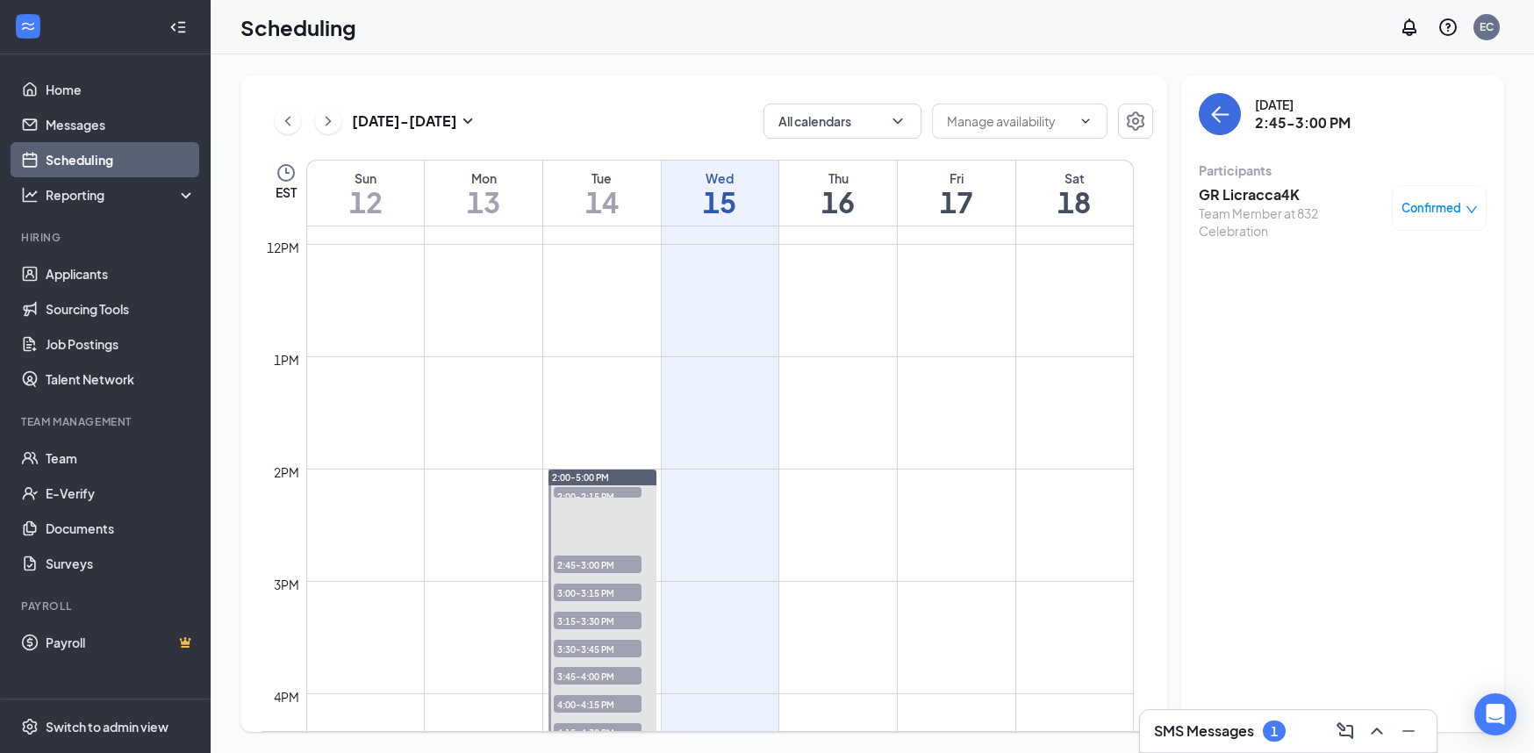
click at [1465, 205] on icon "down" at bounding box center [1471, 210] width 12 height 12
click at [1399, 323] on span "Mark as no-show" at bounding box center [1387, 324] width 97 height 19
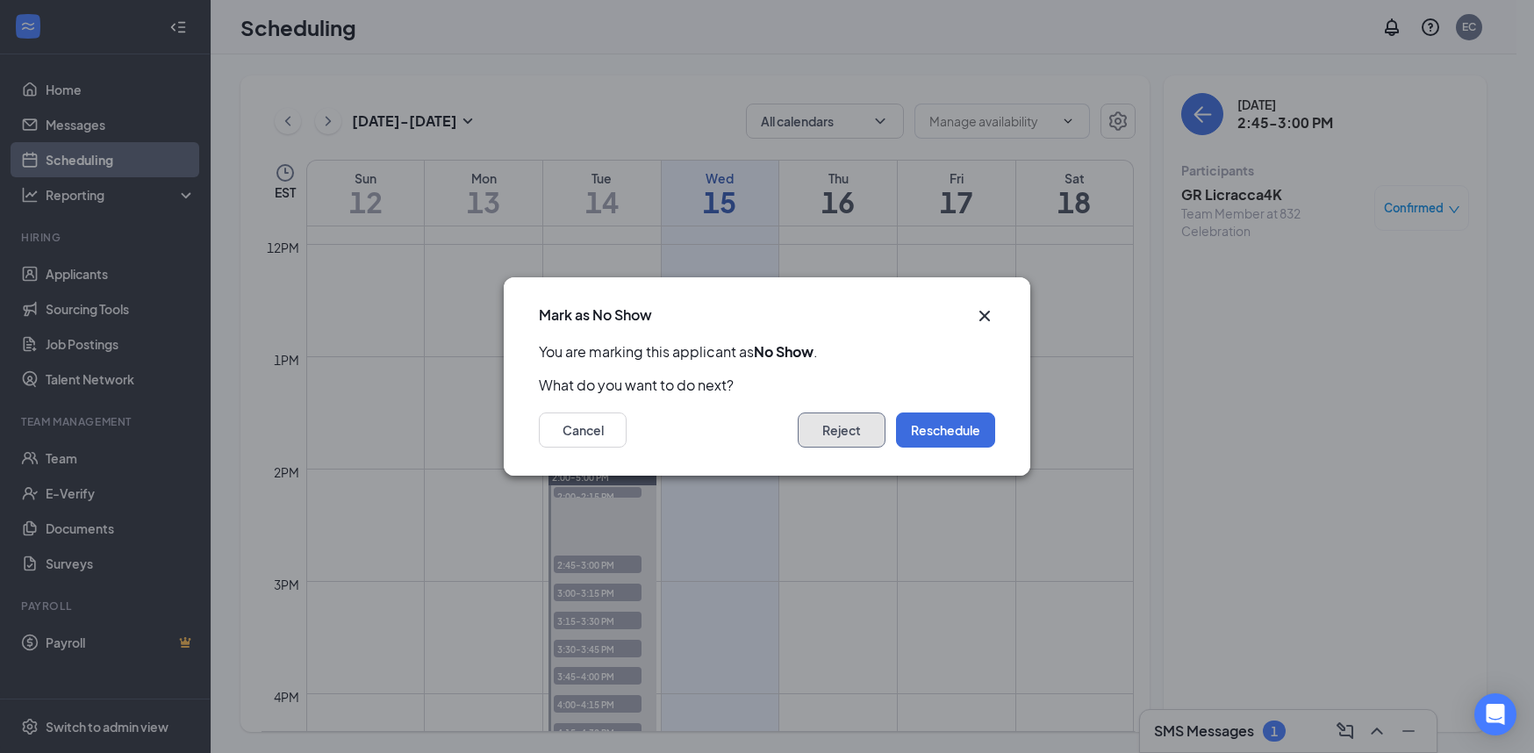
click at [882, 422] on button "Reject" at bounding box center [842, 429] width 88 height 35
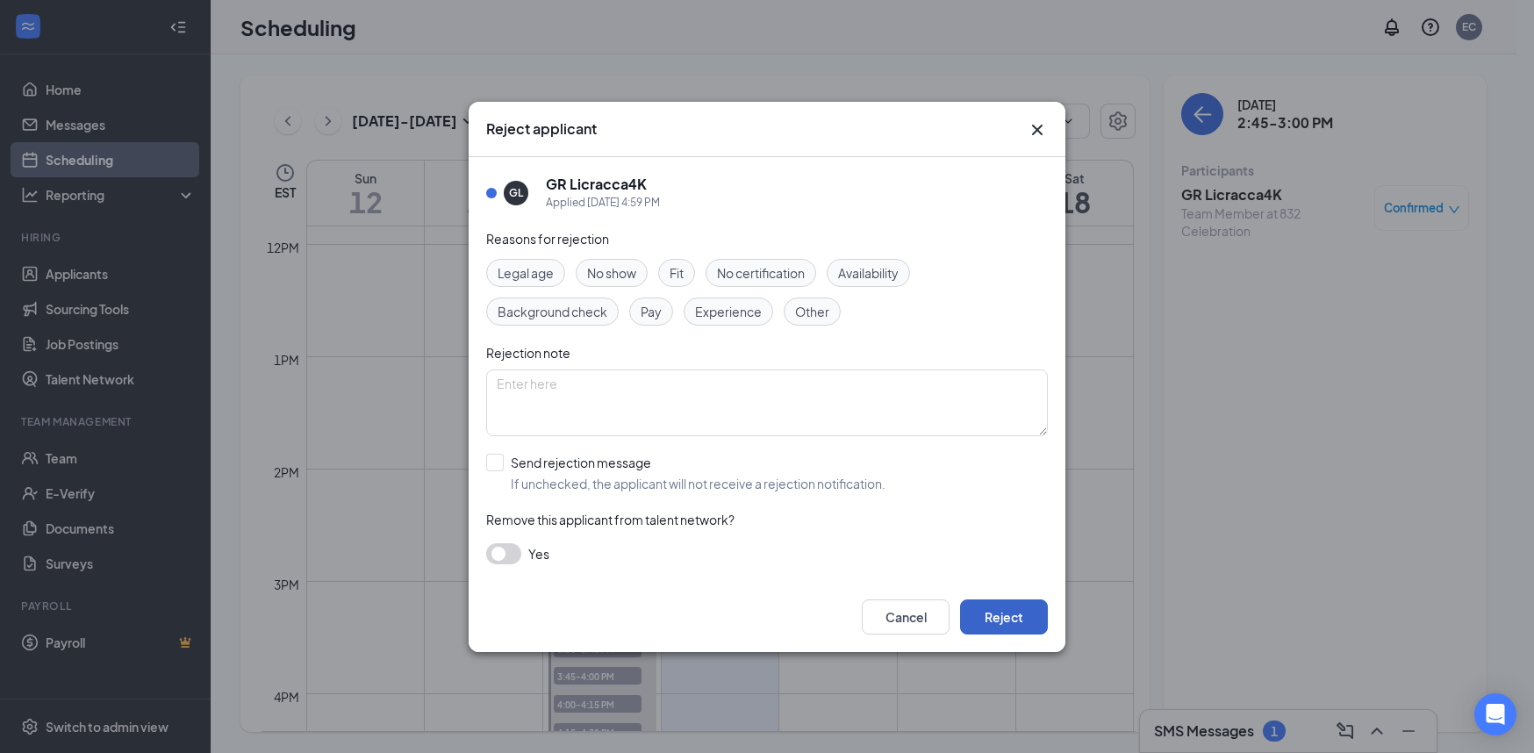
click at [1008, 611] on button "Reject" at bounding box center [1004, 616] width 88 height 35
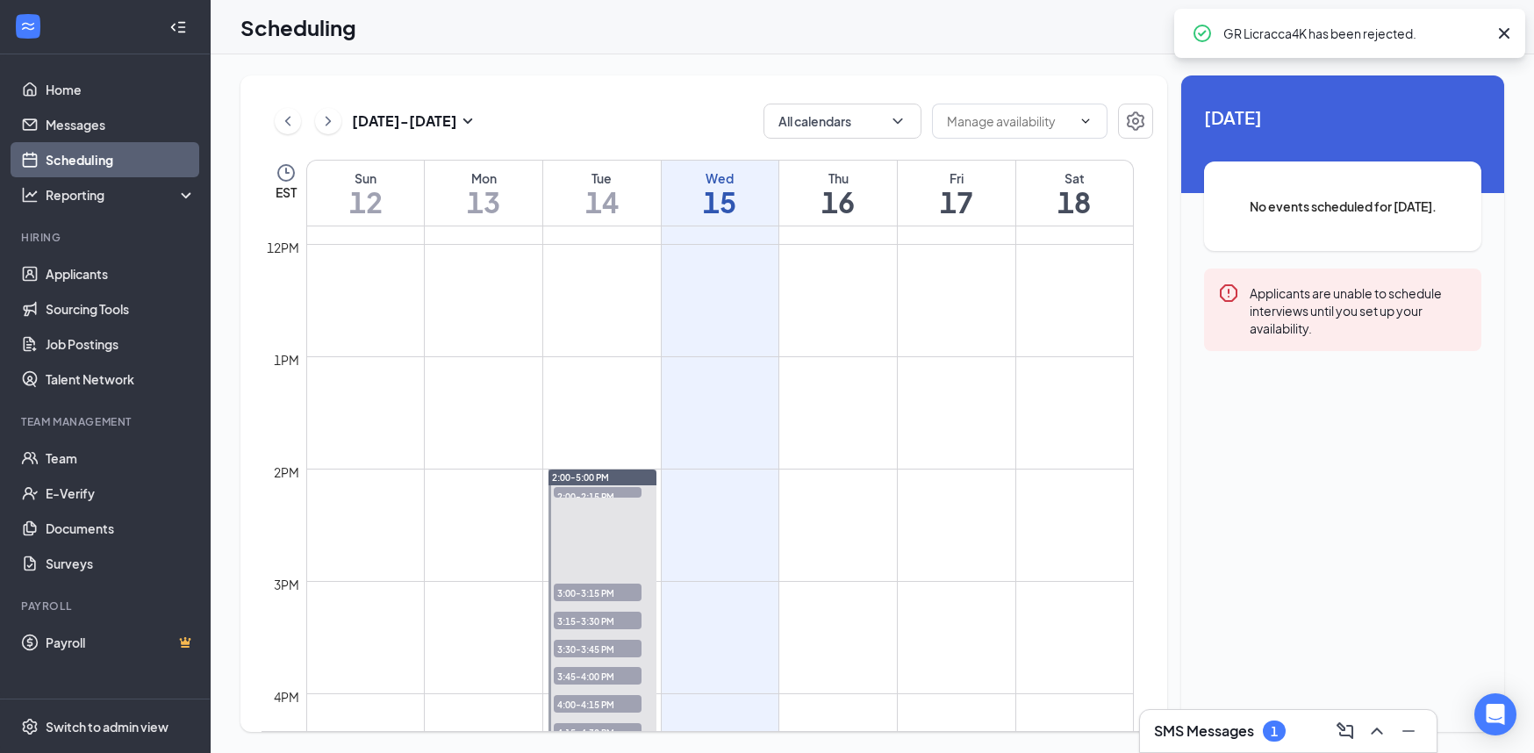
click at [616, 588] on span "3:00-3:15 PM" at bounding box center [598, 593] width 88 height 18
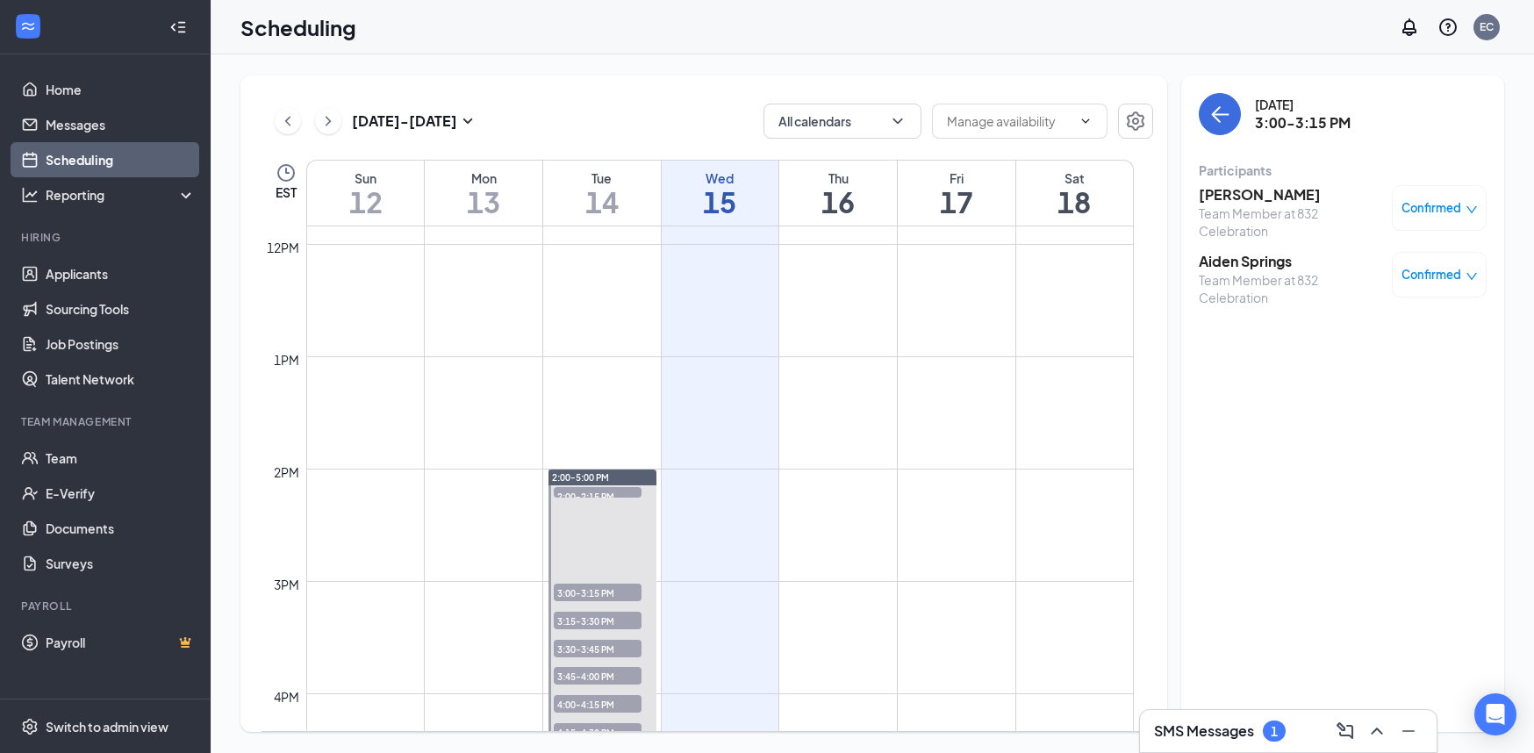
click at [1239, 267] on h3 "Aiden Springs" at bounding box center [1291, 261] width 184 height 19
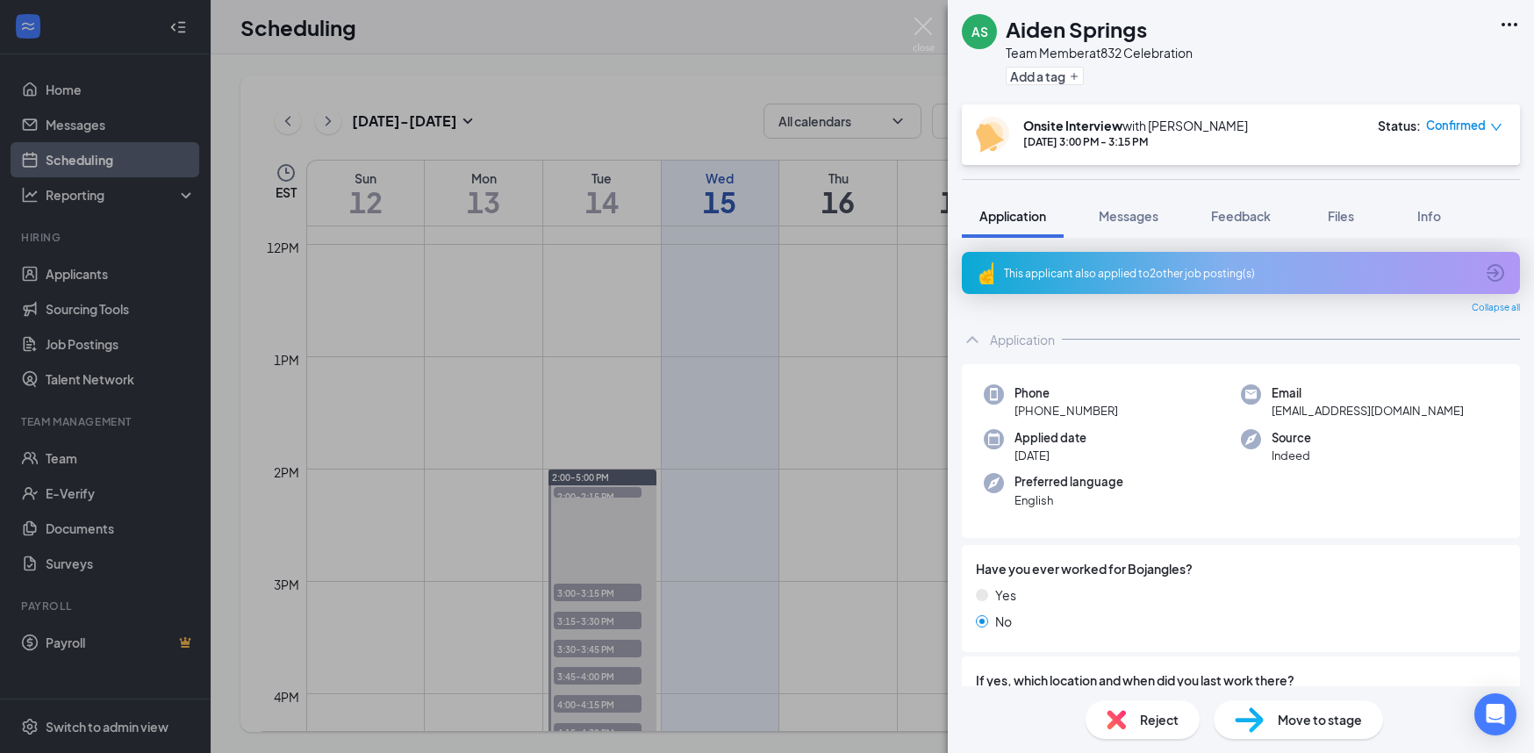
click at [1127, 721] on div "Reject" at bounding box center [1143, 719] width 114 height 39
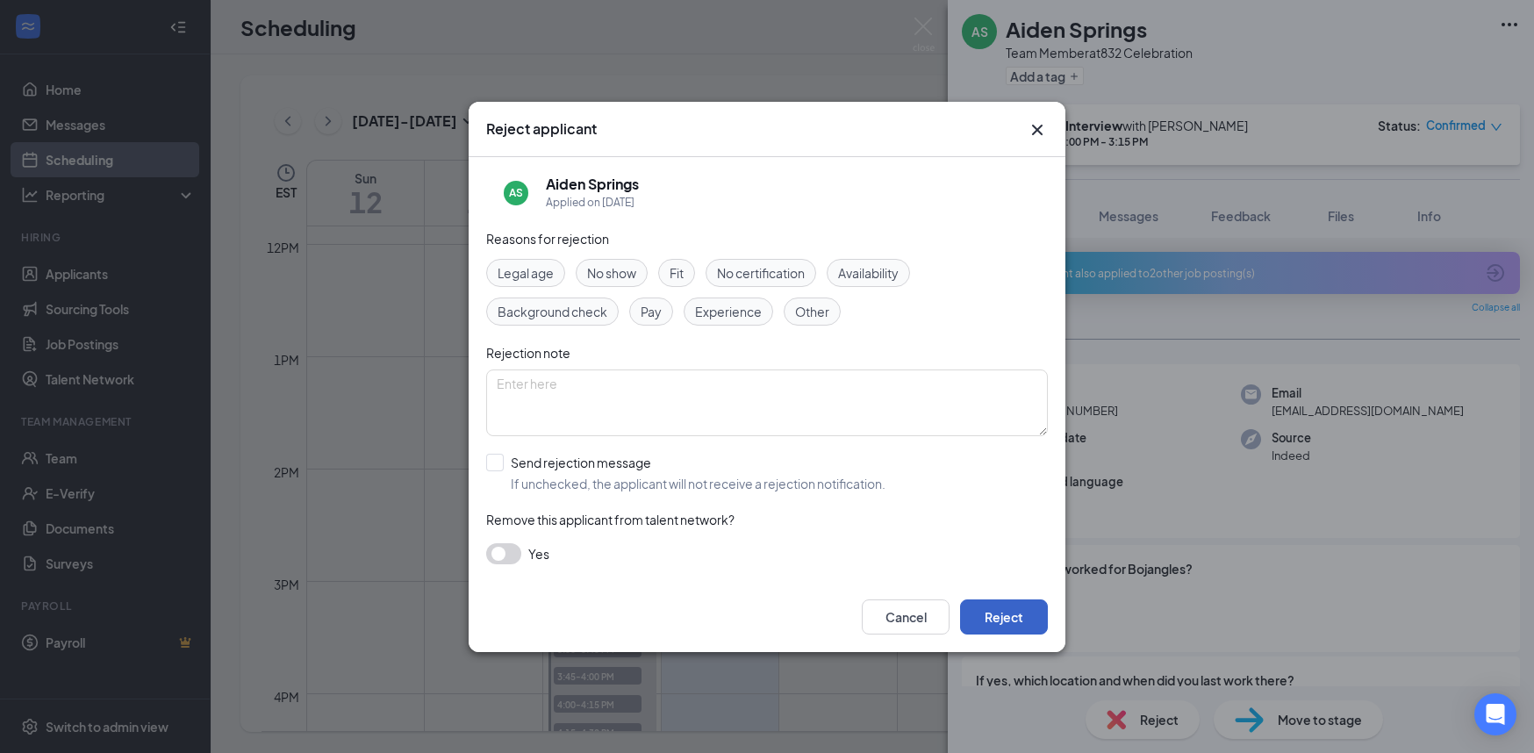
click at [995, 625] on button "Reject" at bounding box center [1004, 616] width 88 height 35
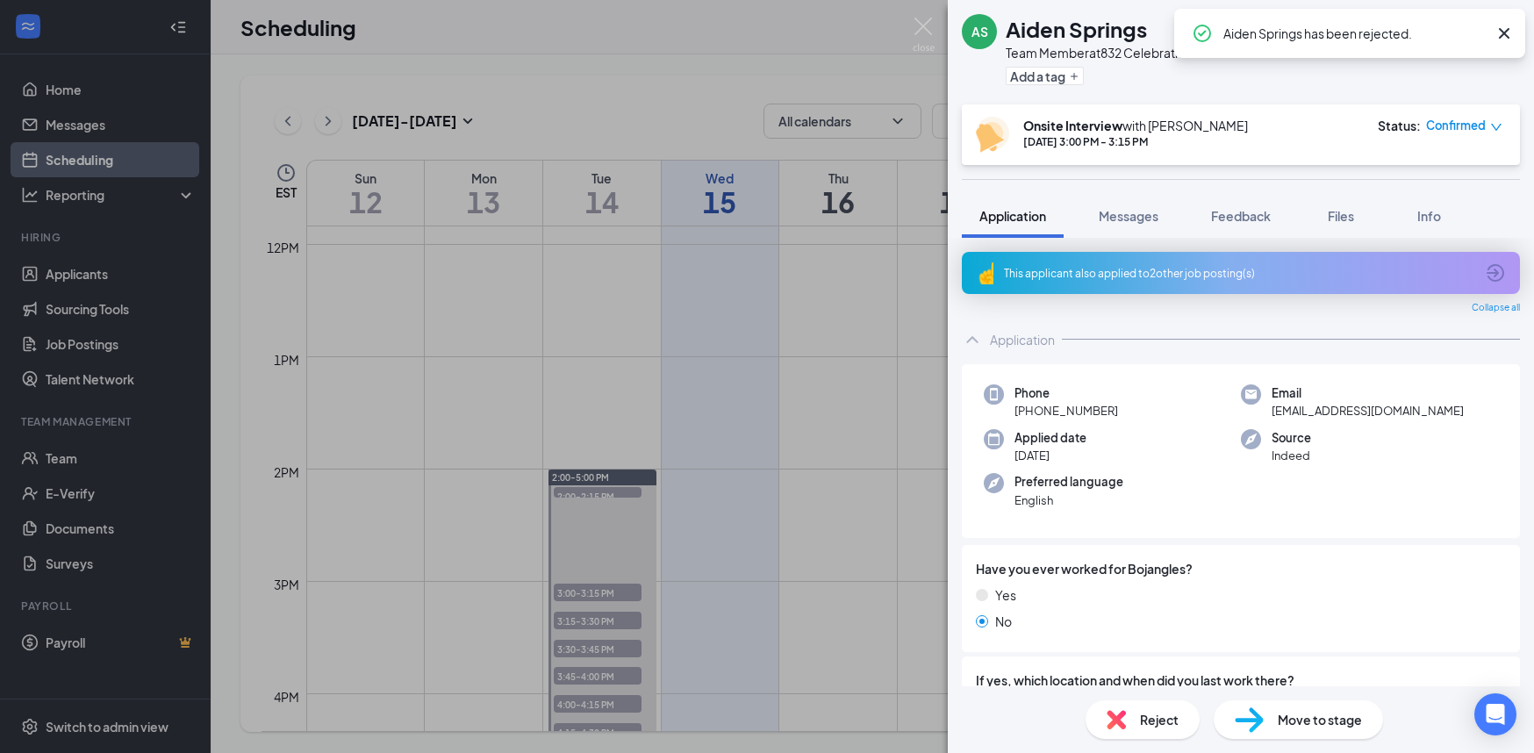
click at [900, 362] on div "AS Aiden Springs Team Member at 832 Celebration Add a tag Onsite Interview with…" at bounding box center [767, 376] width 1534 height 753
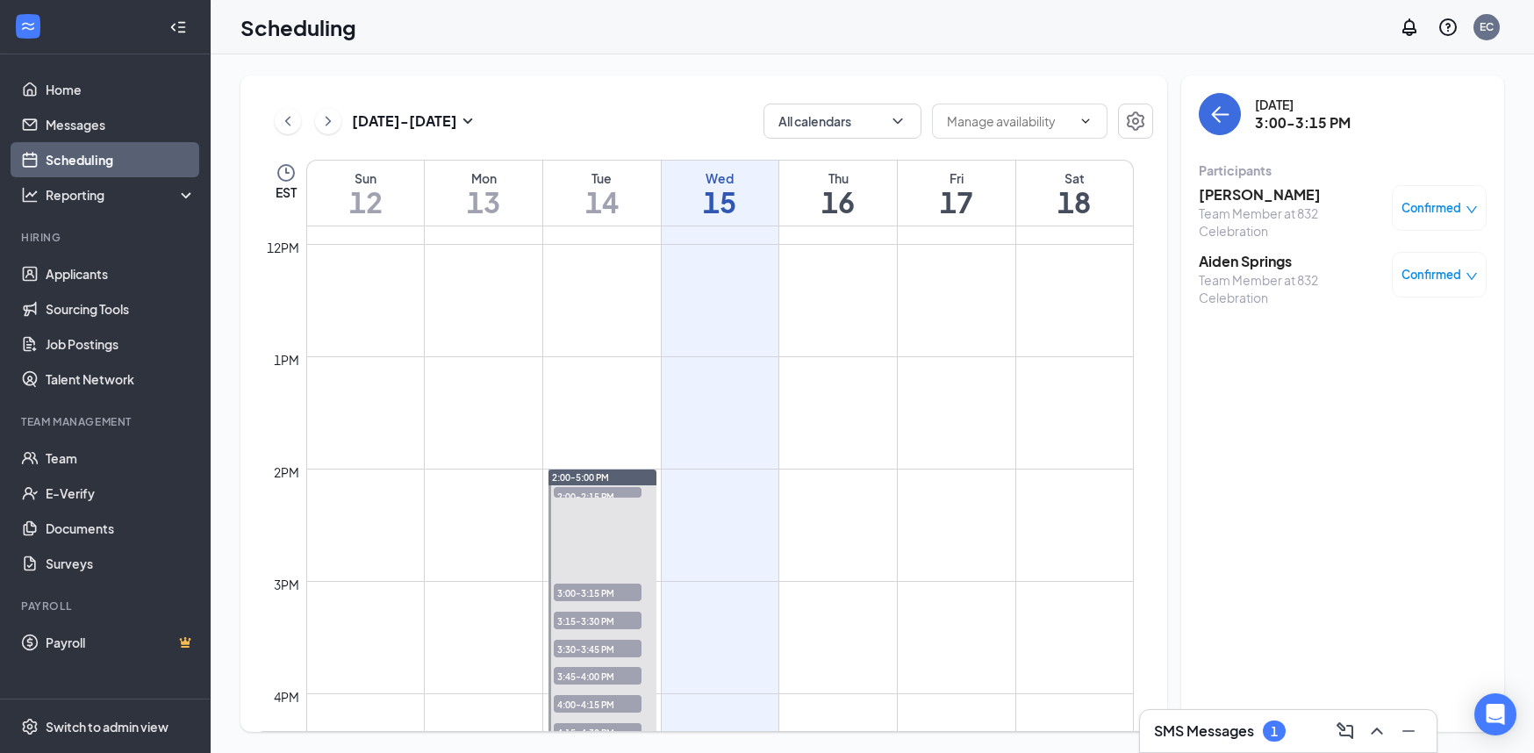
click at [1223, 195] on h3 "[PERSON_NAME]" at bounding box center [1291, 194] width 184 height 19
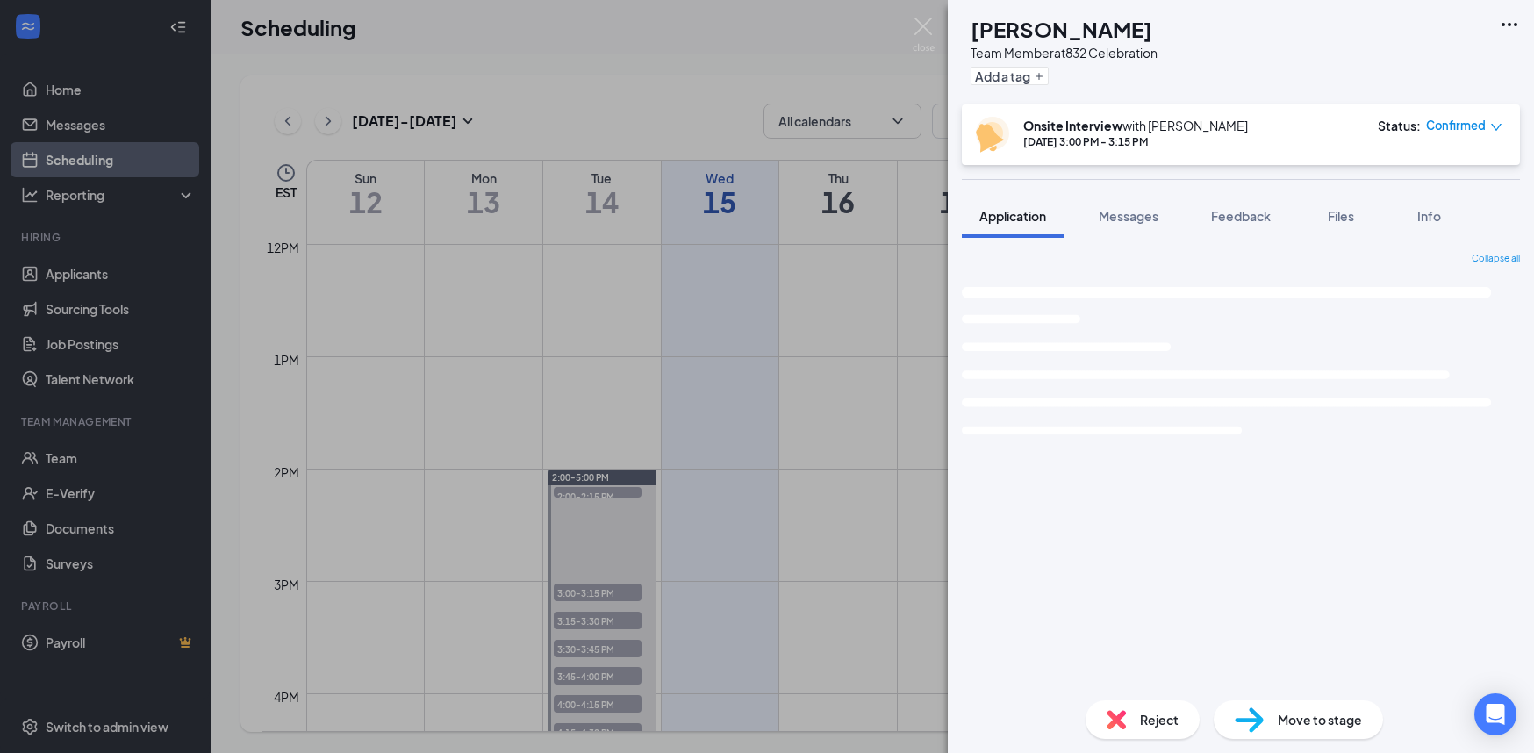
click at [1297, 723] on span "Move to stage" at bounding box center [1320, 719] width 84 height 19
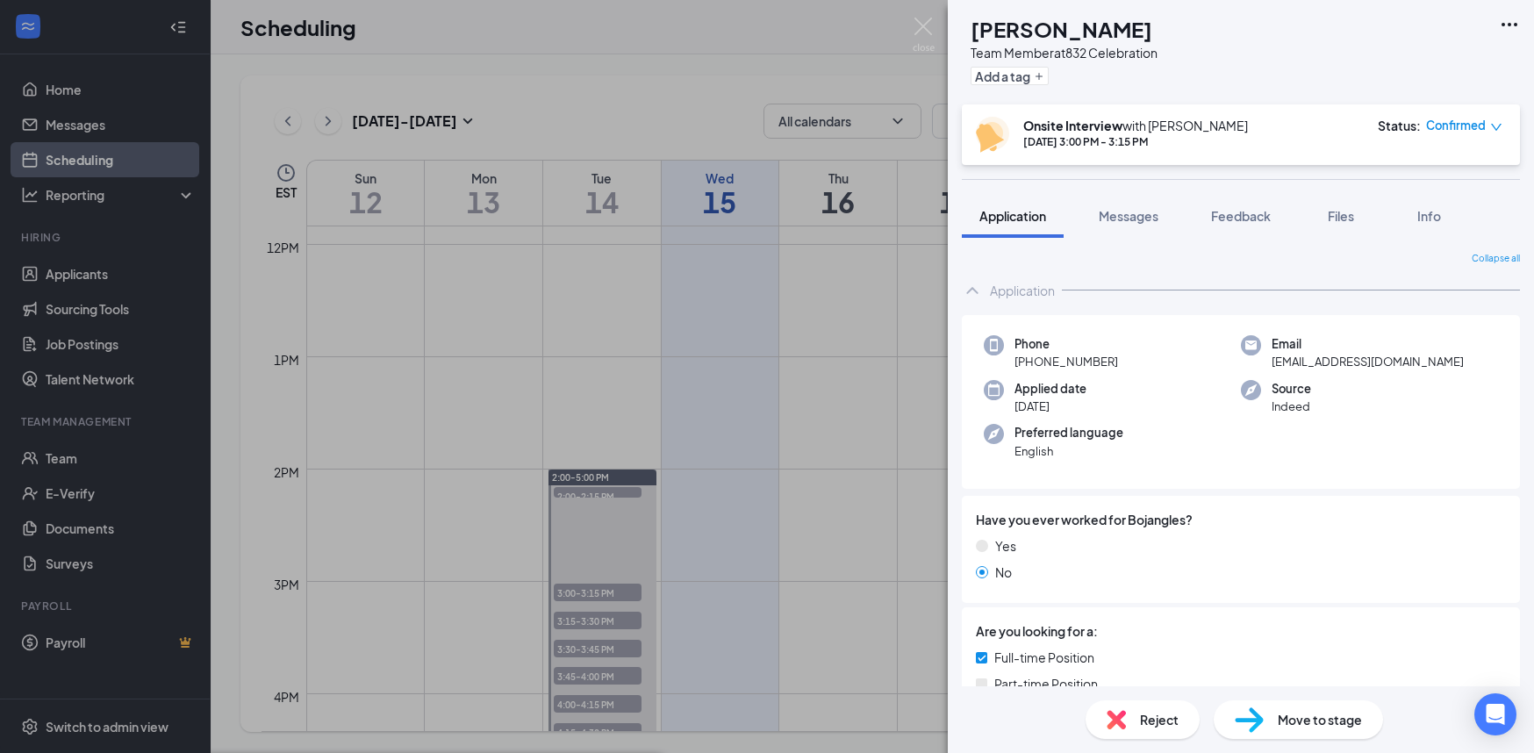
type input "Hiring Complete (final stage)"
click at [875, 579] on div "JS James Scipio Team Member at 832 Celebration Add a tag Onsite Interview with …" at bounding box center [767, 376] width 1534 height 753
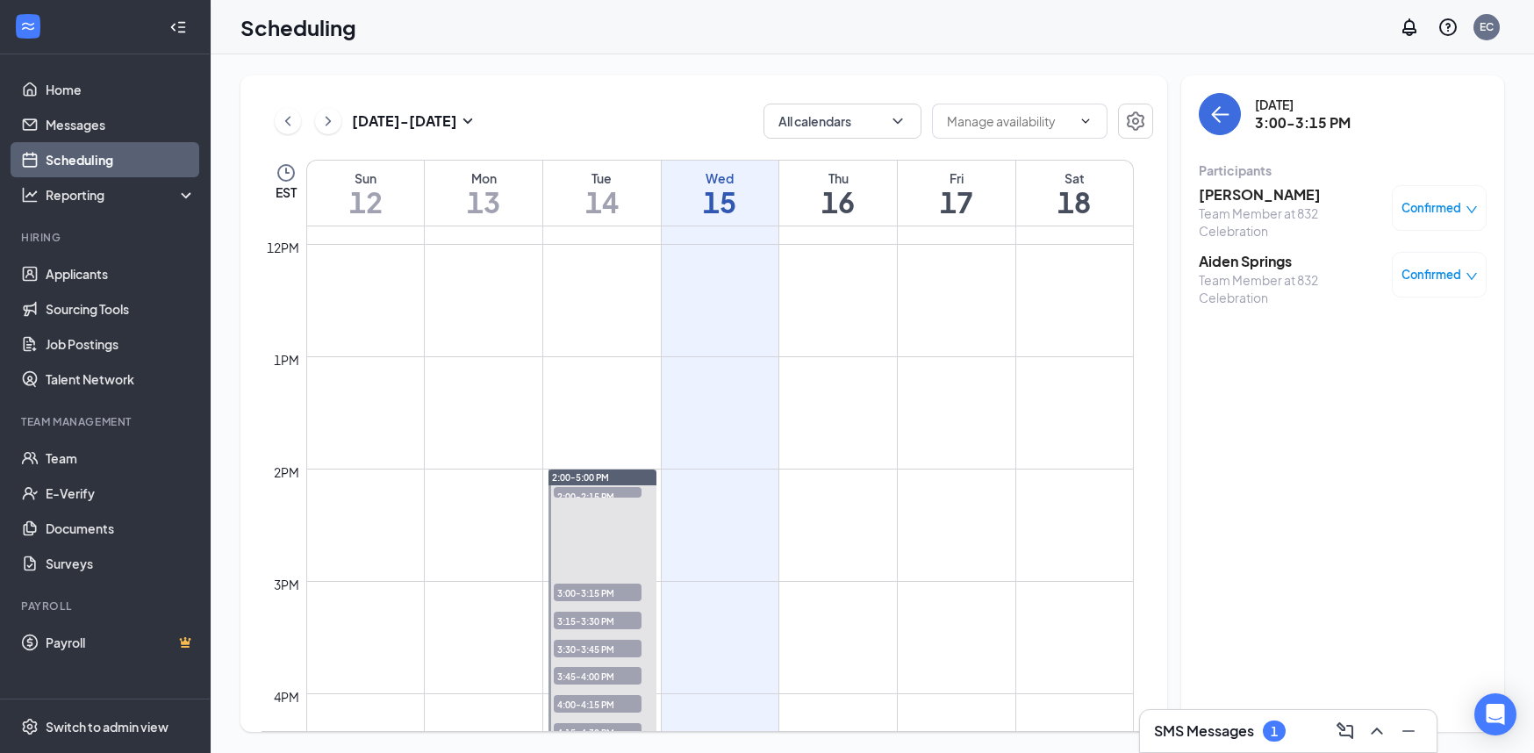
click at [1208, 267] on h3 "Aiden Springs" at bounding box center [1291, 261] width 184 height 19
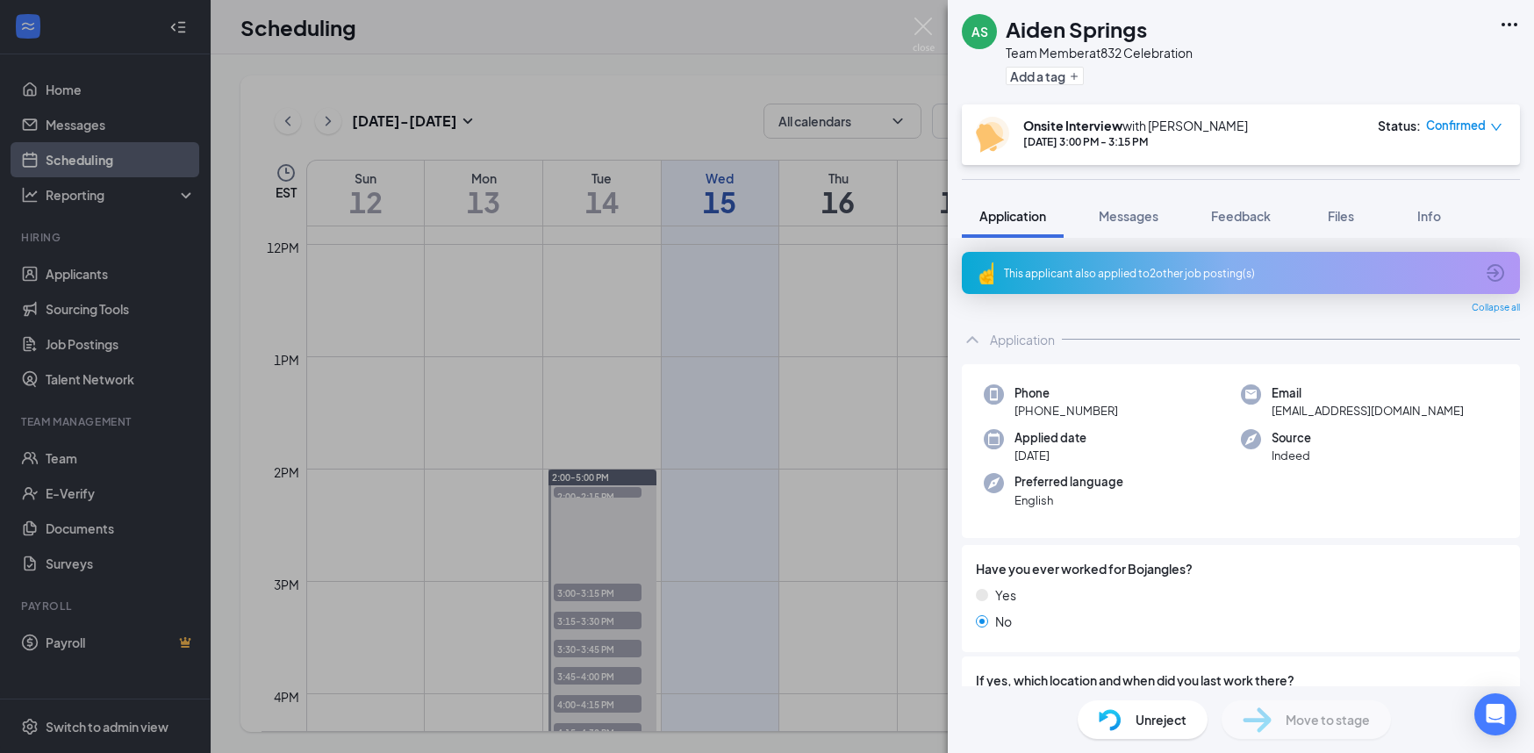
click at [899, 398] on div "AS Aiden Springs Team Member at 832 Celebration Add a tag Onsite Interview with…" at bounding box center [767, 376] width 1534 height 753
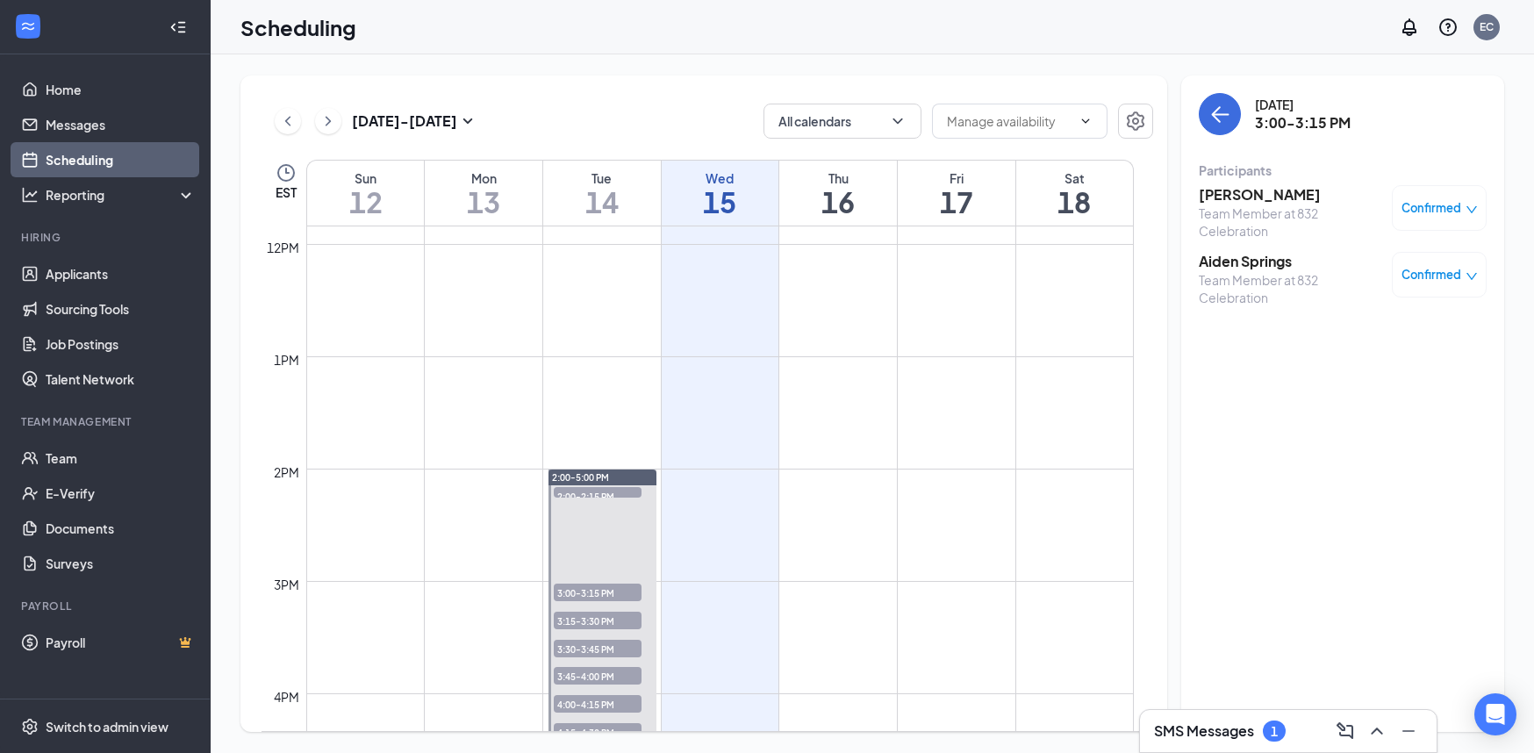
click at [607, 616] on span "3:15-3:30 PM" at bounding box center [598, 621] width 88 height 18
click at [1422, 207] on span "Confirmed" at bounding box center [1431, 208] width 60 height 18
click at [1366, 321] on span "Mark as no-show" at bounding box center [1387, 324] width 97 height 19
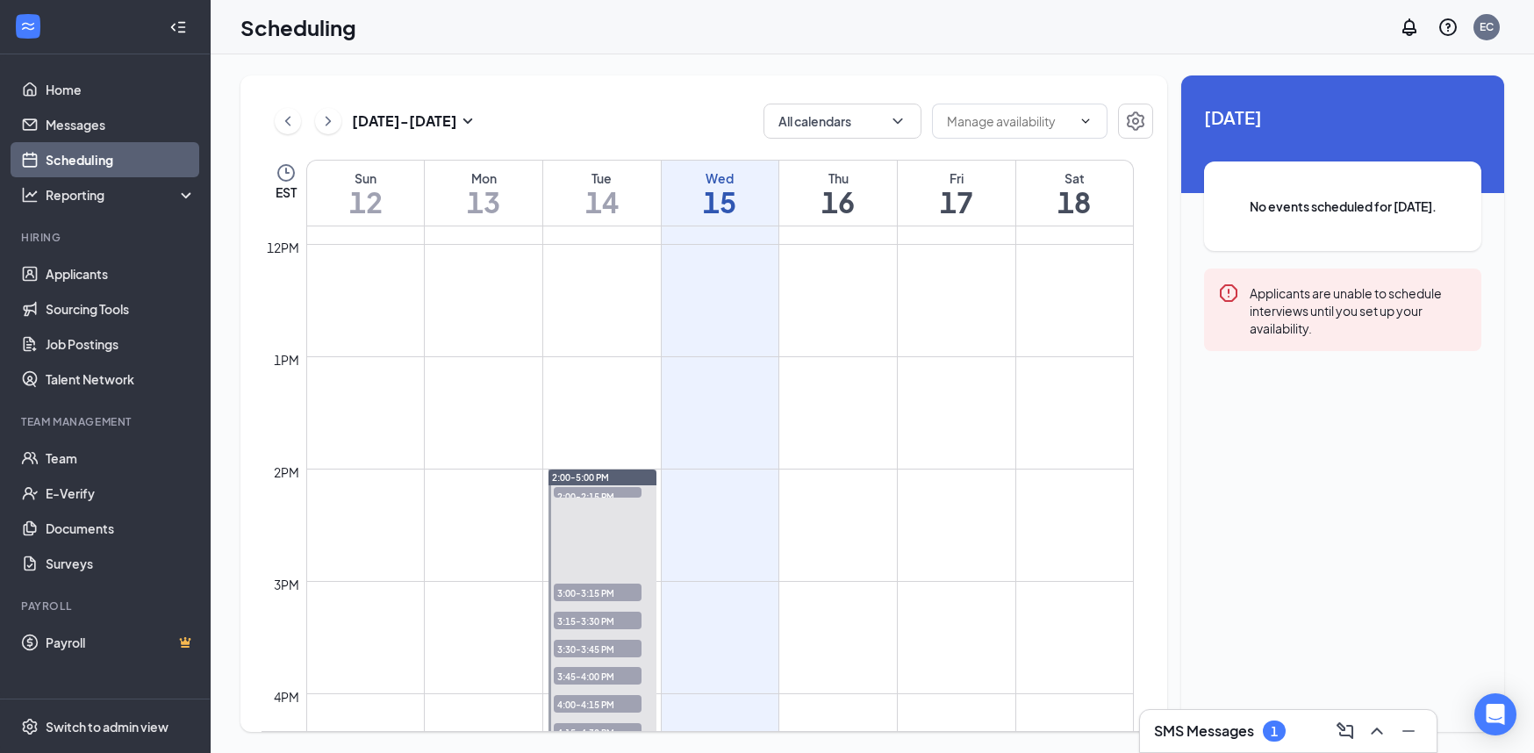
click at [590, 619] on span "3:15-3:30 PM" at bounding box center [598, 621] width 88 height 18
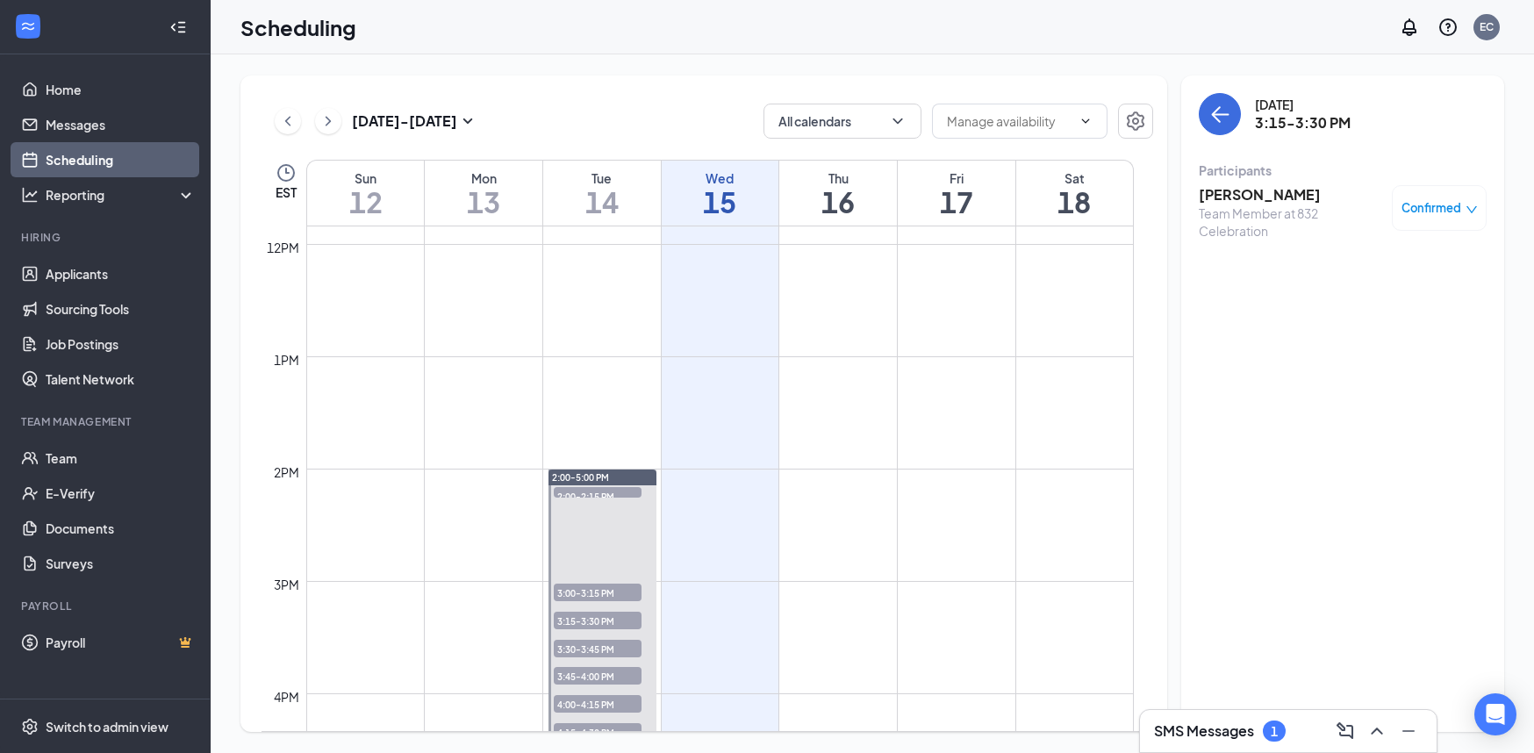
click at [1444, 219] on div "Confirmed" at bounding box center [1439, 208] width 95 height 46
click at [1440, 205] on span "Confirmed" at bounding box center [1431, 208] width 60 height 18
click at [1366, 325] on span "Mark as no-show" at bounding box center [1387, 324] width 97 height 19
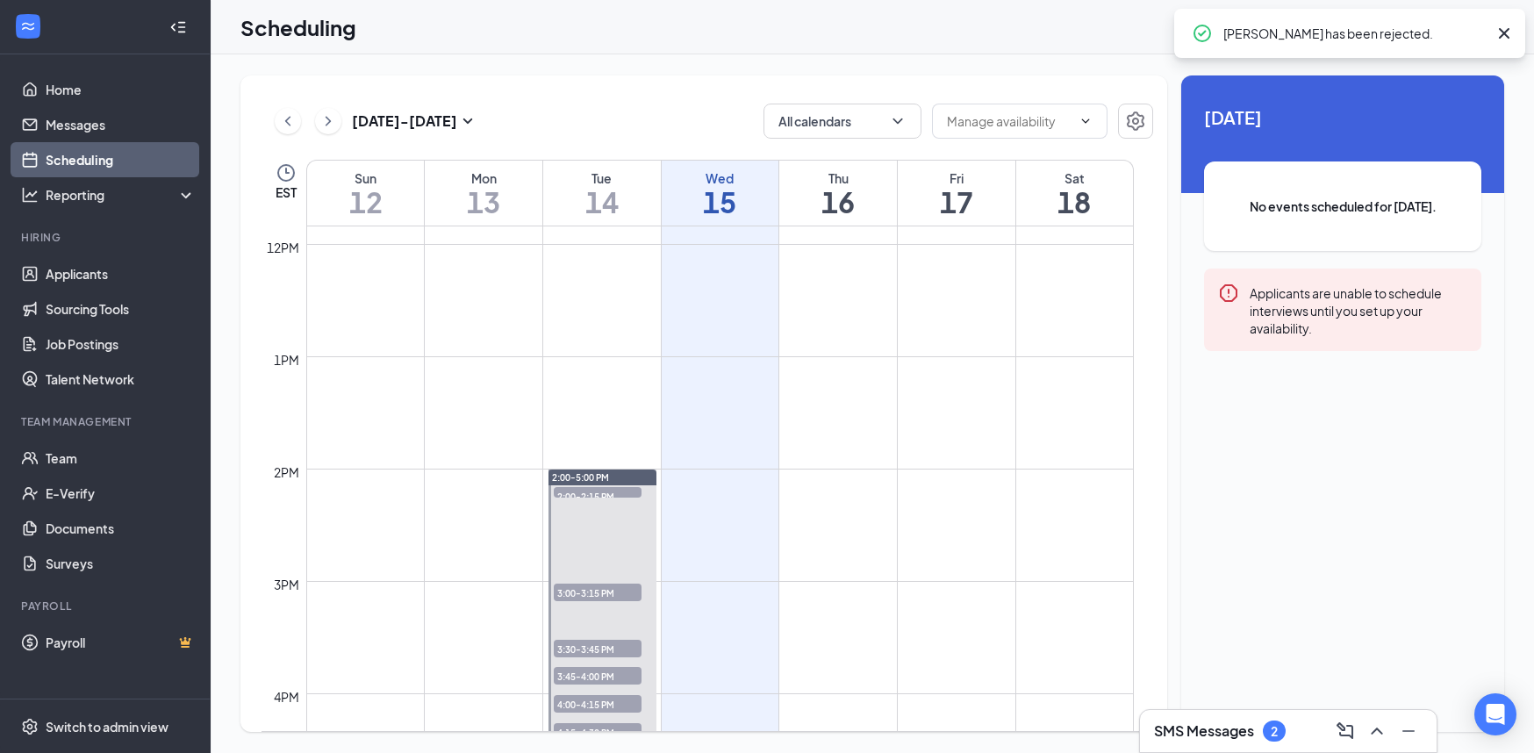
click at [1222, 401] on div "Today No events scheduled for today. Applicants are unable to schedule intervie…" at bounding box center [1342, 244] width 323 height 339
click at [607, 646] on span "3:30-3:45 PM" at bounding box center [598, 649] width 88 height 18
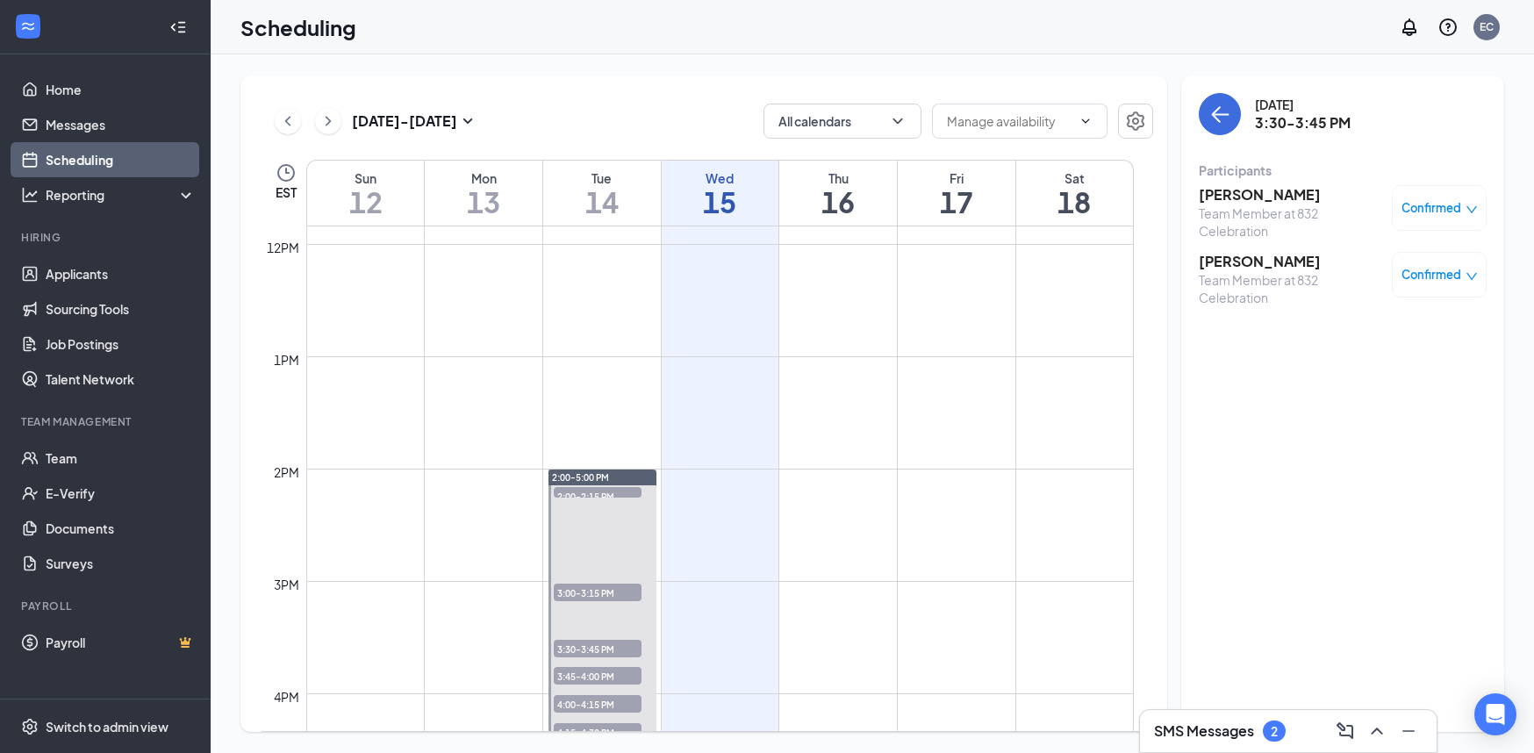
click at [1408, 211] on span "Confirmed" at bounding box center [1431, 208] width 60 height 18
click at [1360, 321] on span "Mark as no-show" at bounding box center [1387, 324] width 97 height 19
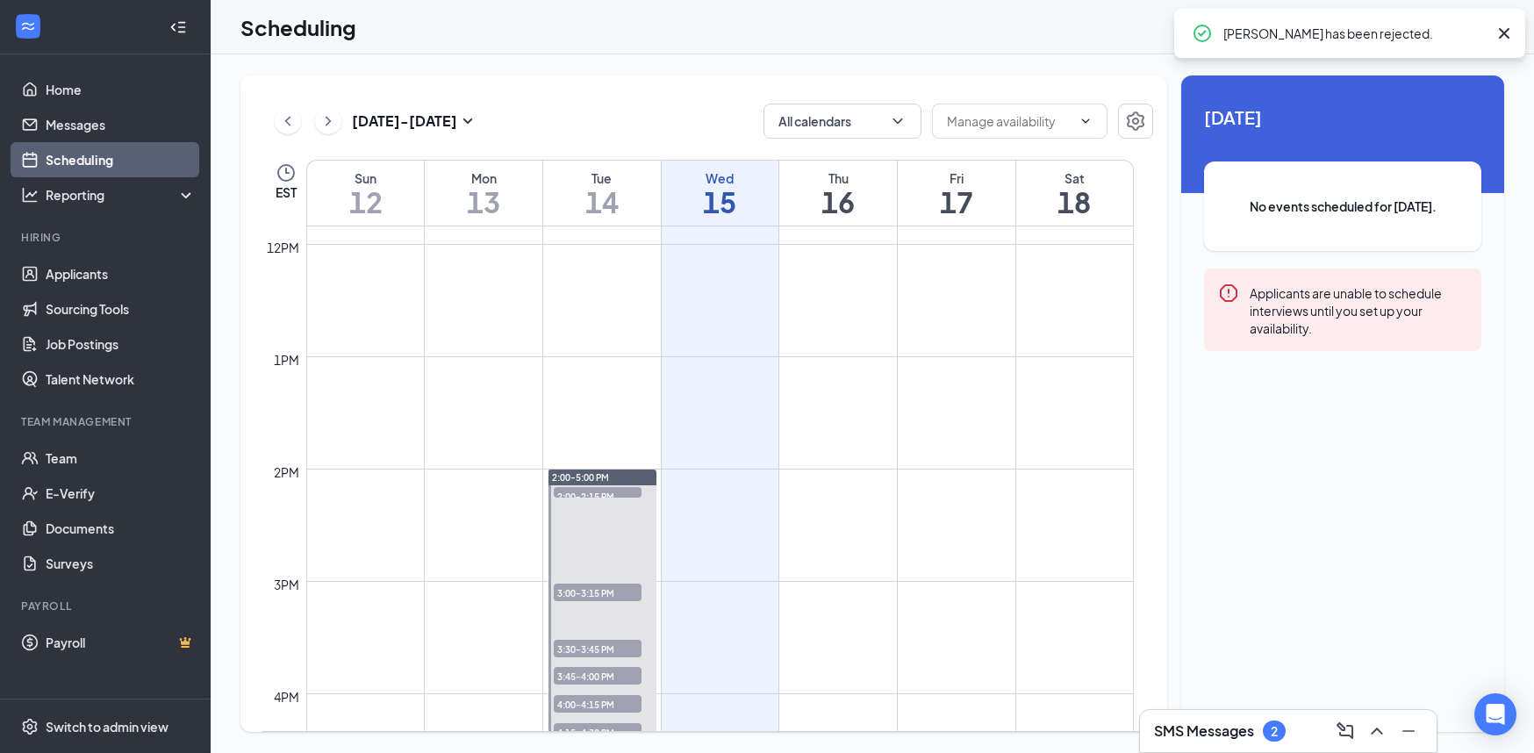
click at [621, 644] on span "3:30-3:45 PM" at bounding box center [598, 649] width 88 height 18
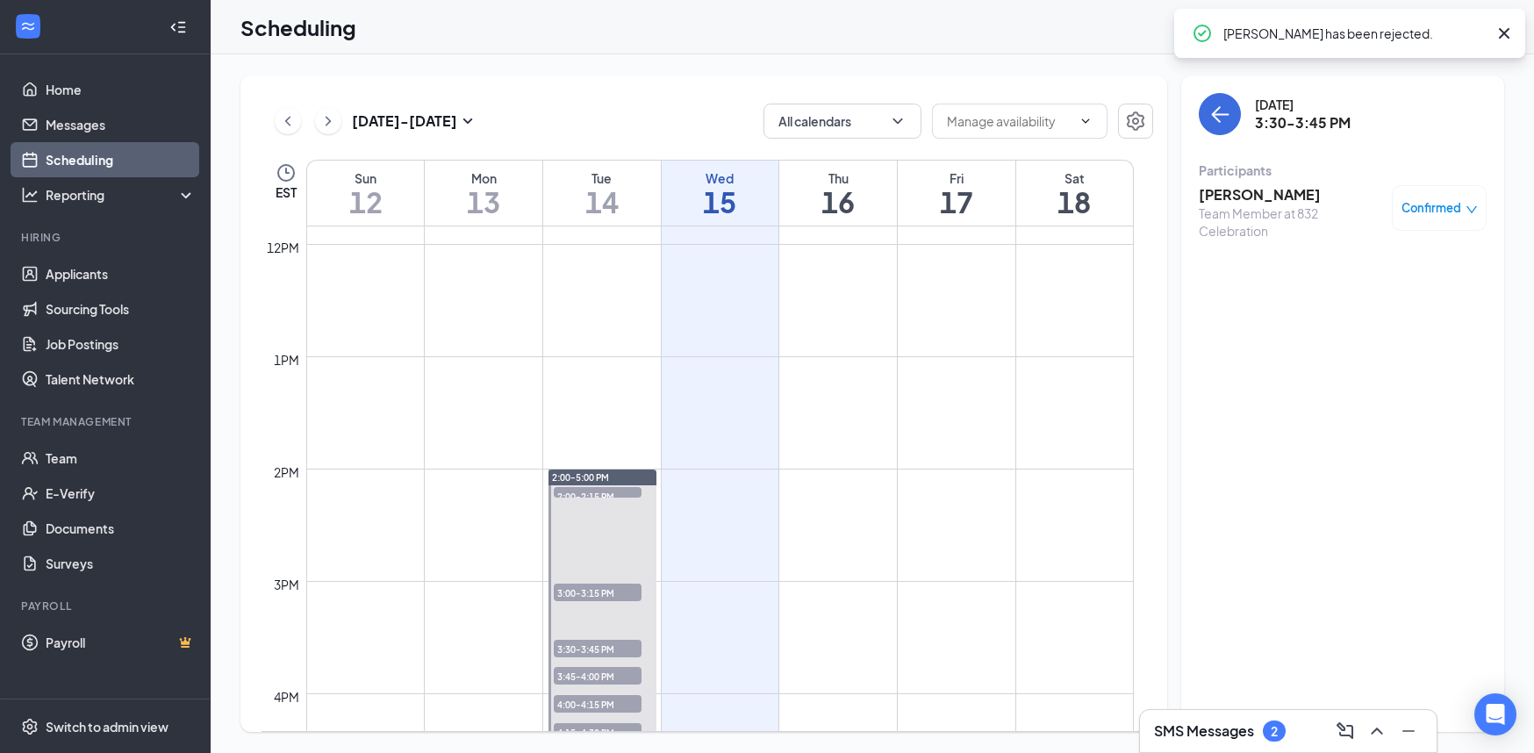
click at [1253, 191] on h3 "Tayniah Hines" at bounding box center [1291, 194] width 184 height 19
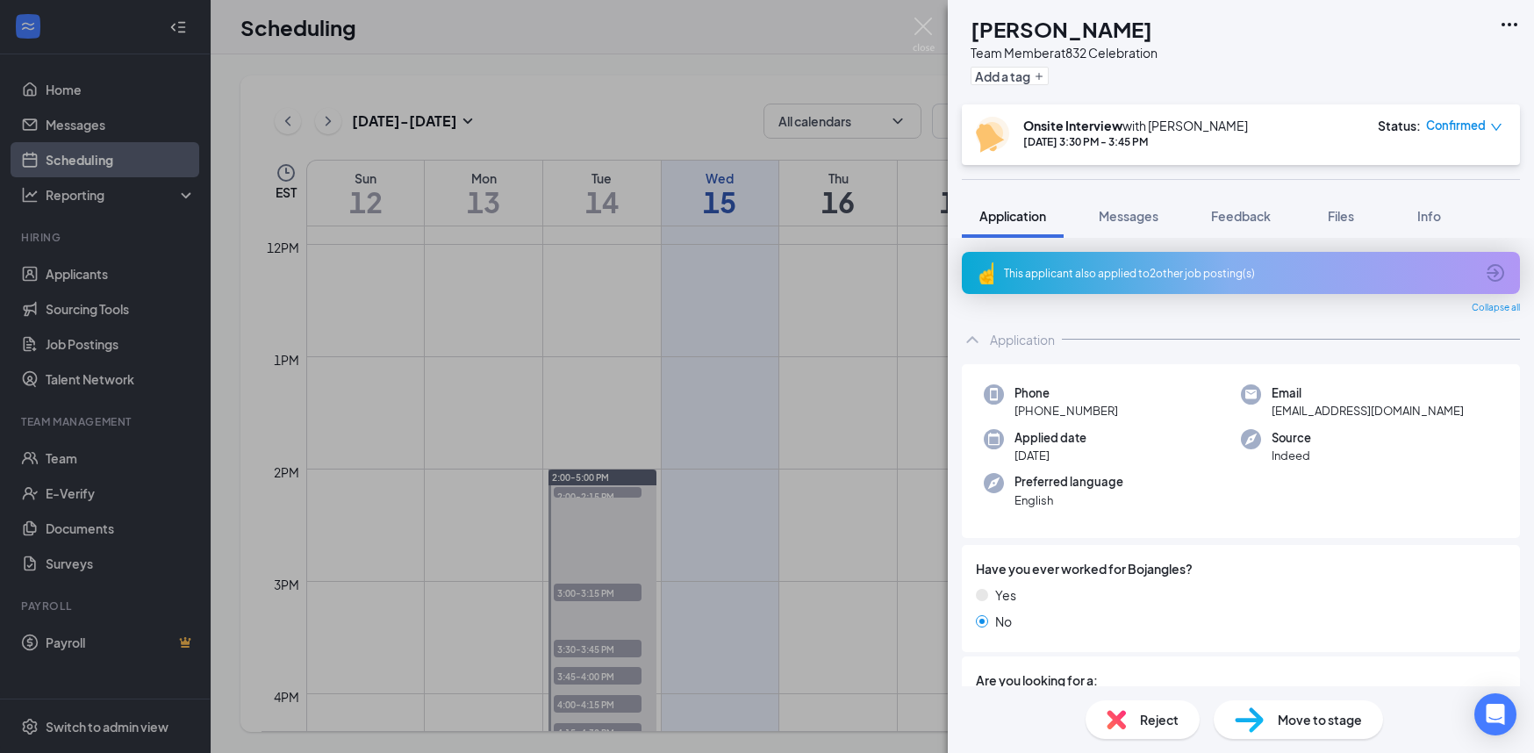
click at [1143, 721] on span "Reject" at bounding box center [1159, 719] width 39 height 19
click at [833, 545] on div "TH Tayniah Hines Team Member at 832 Celebration Add a tag Onsite Interview with…" at bounding box center [767, 376] width 1534 height 753
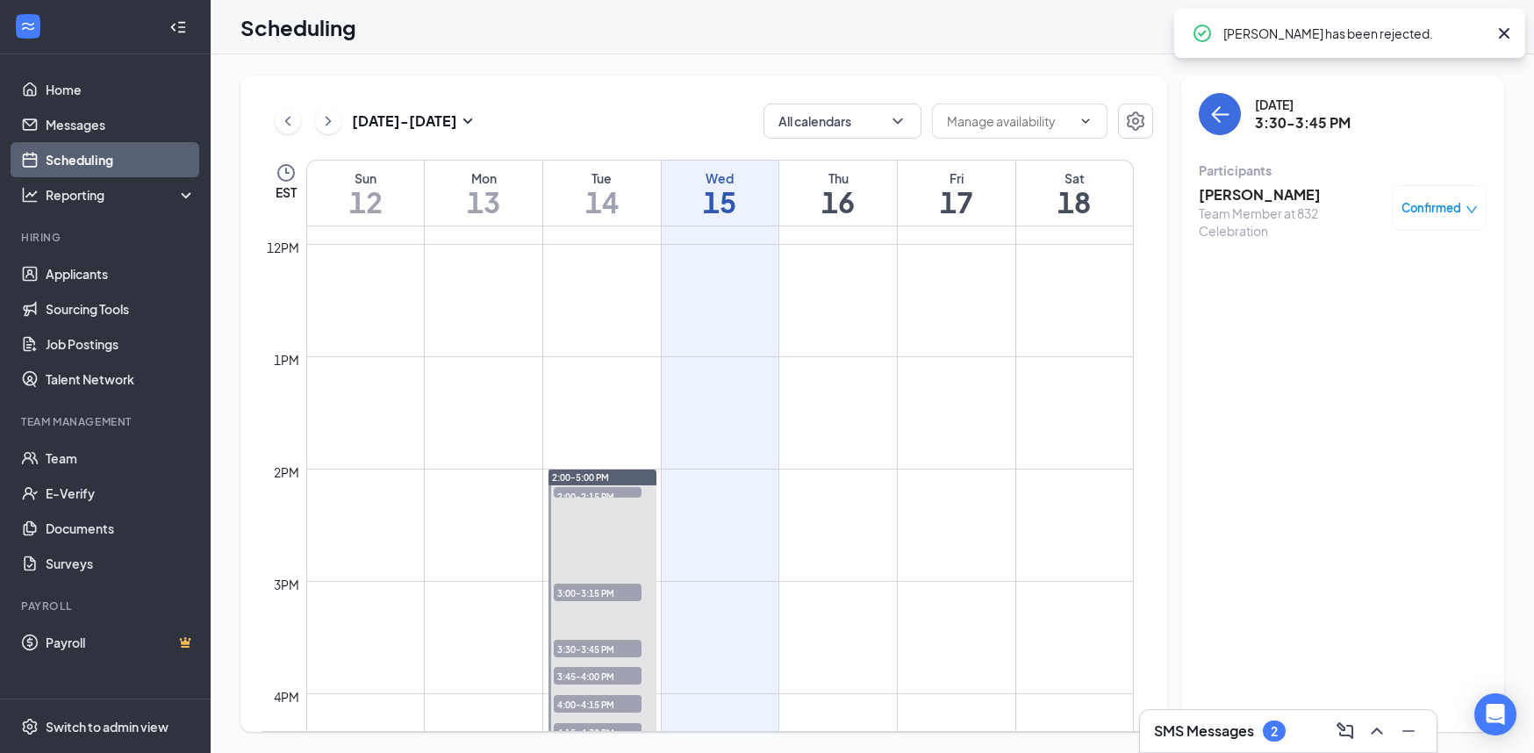
click at [605, 649] on span "3:30-3:45 PM" at bounding box center [598, 649] width 88 height 18
click at [609, 670] on span "3:45-4:00 PM" at bounding box center [598, 676] width 88 height 18
click at [1458, 211] on span "Confirmed" at bounding box center [1431, 208] width 60 height 18
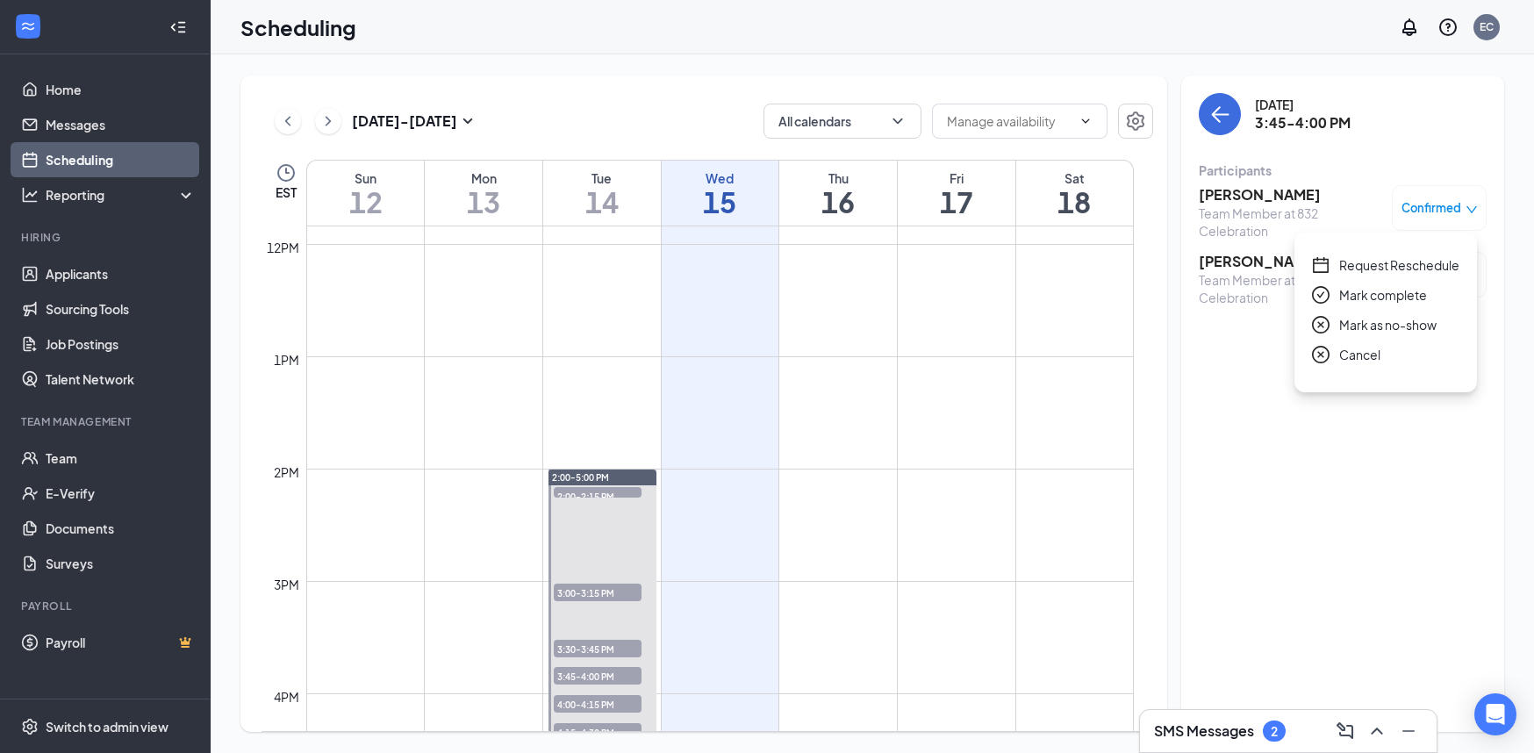
click at [1371, 326] on span "Mark as no-show" at bounding box center [1387, 324] width 97 height 19
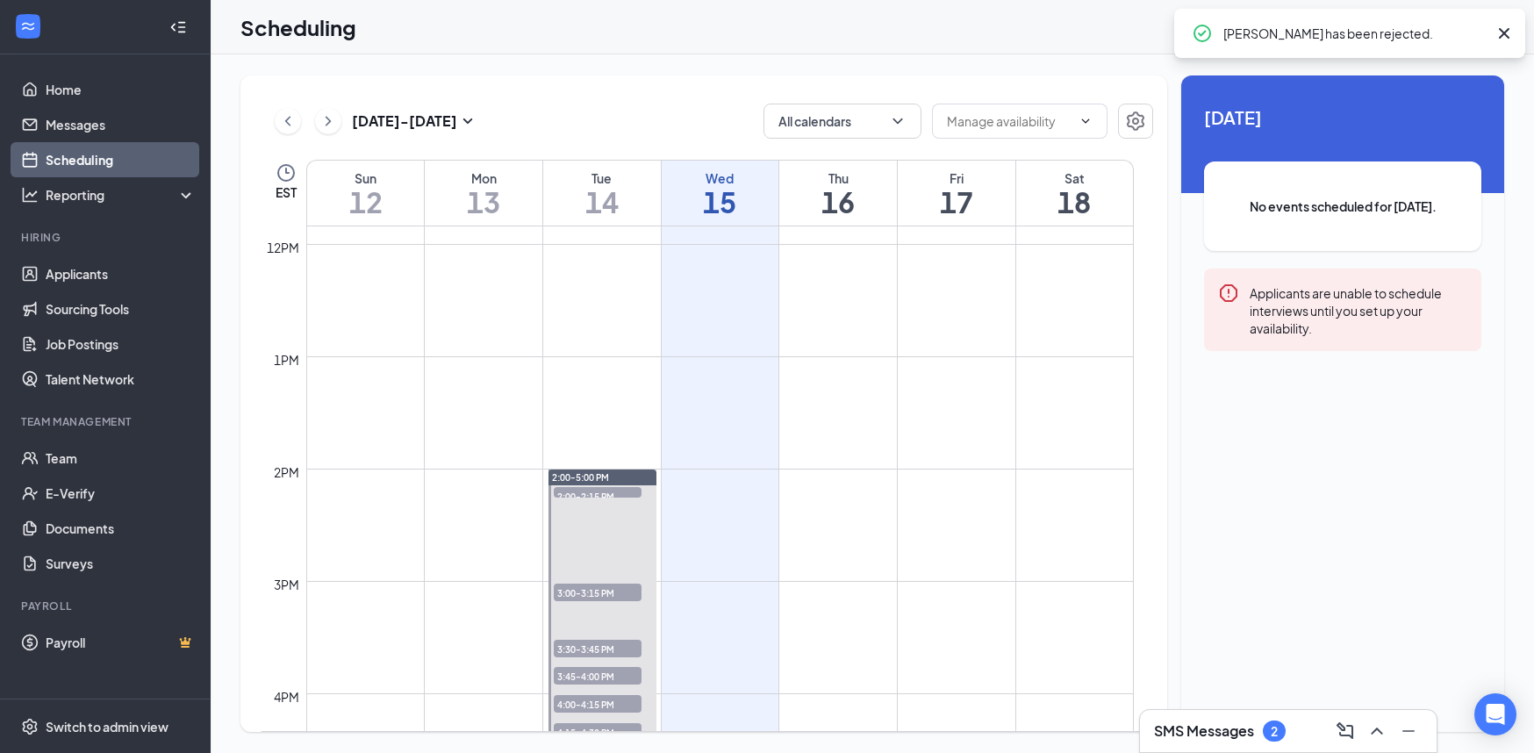
click at [601, 653] on span "3:30-3:45 PM" at bounding box center [598, 649] width 88 height 18
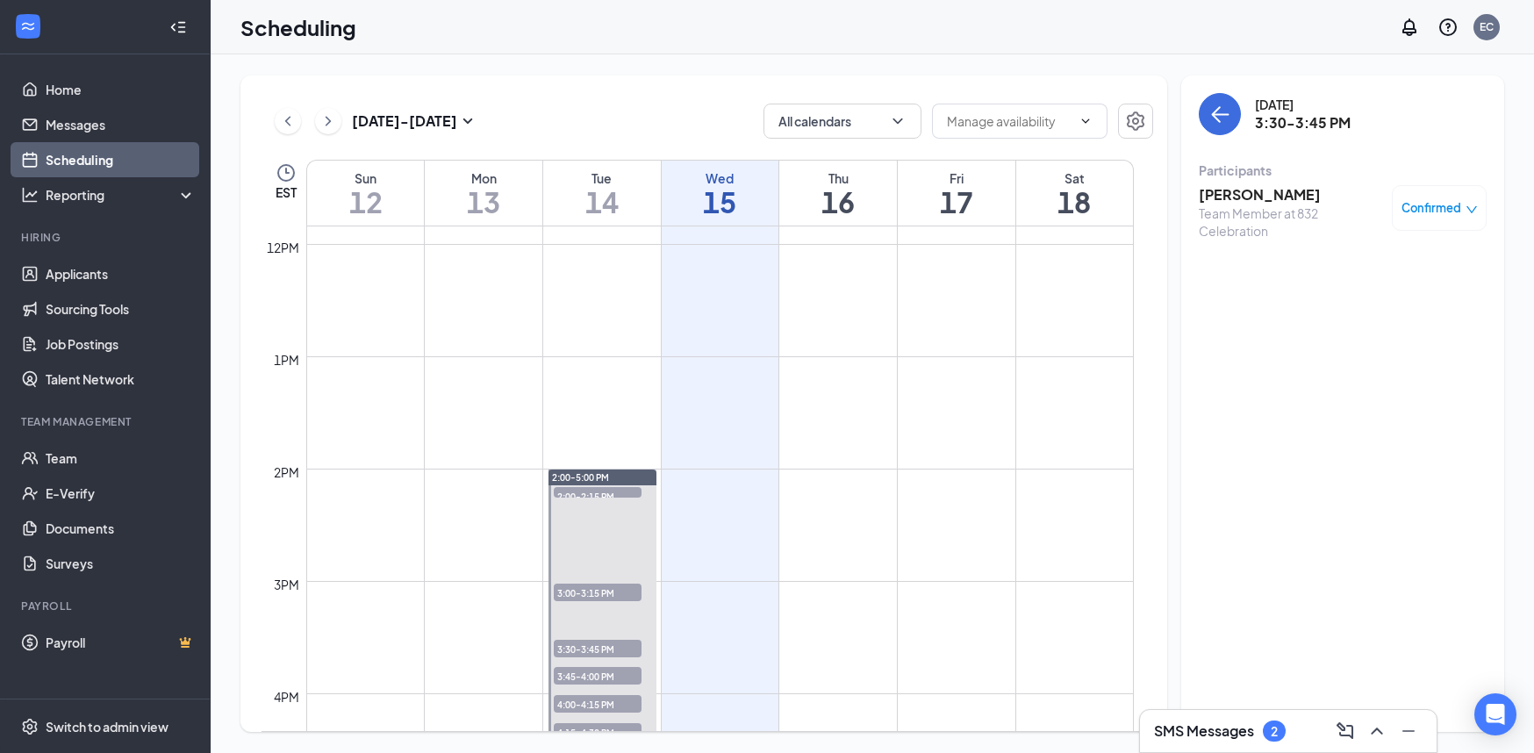
click at [616, 679] on span "3:45-4:00 PM" at bounding box center [598, 676] width 88 height 18
click at [1274, 194] on h3 "Shanyah Williams" at bounding box center [1291, 194] width 184 height 19
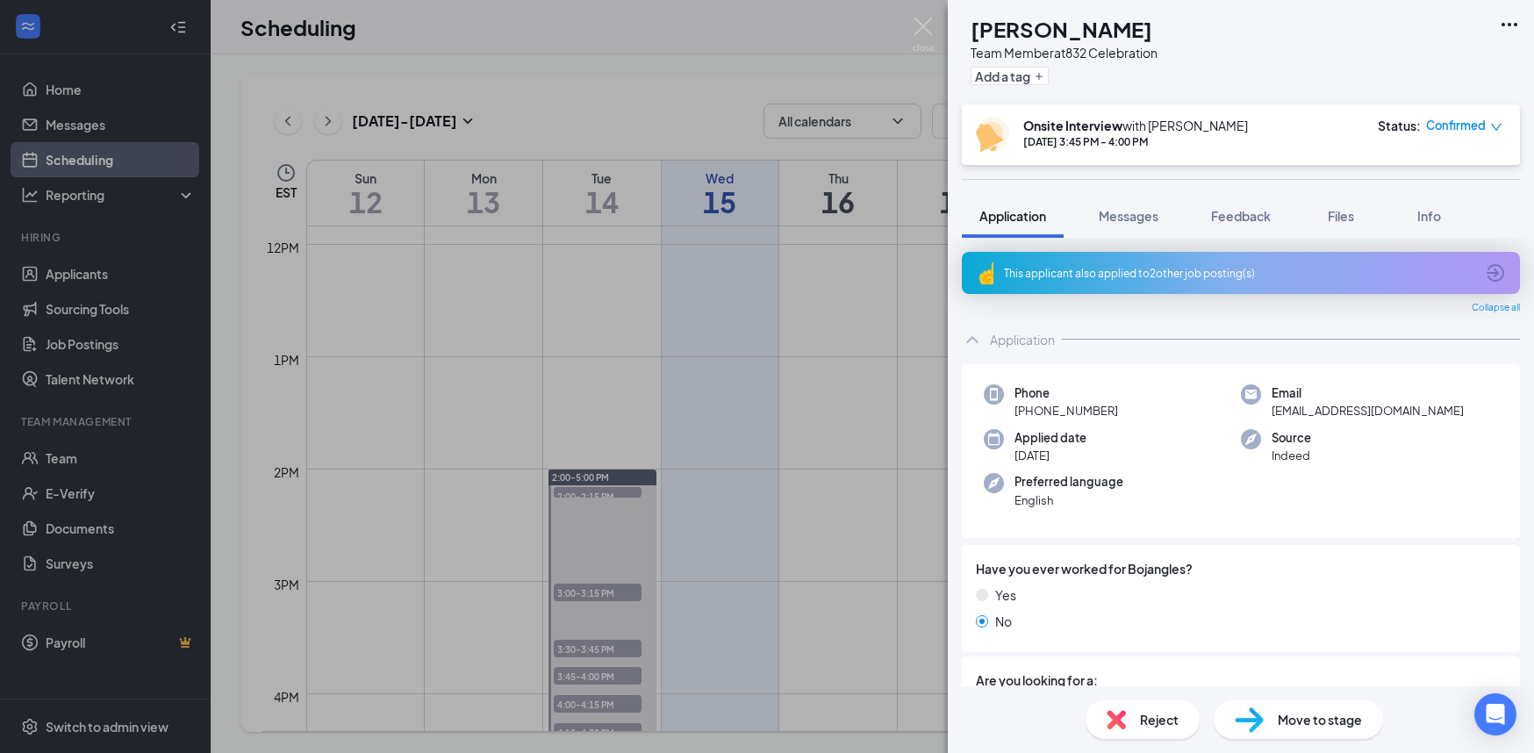
click at [1121, 714] on img at bounding box center [1116, 719] width 19 height 19
click at [914, 628] on div "SW Shanyah Williams Team Member at 832 Celebration Add a tag Onsite Interview w…" at bounding box center [767, 376] width 1534 height 753
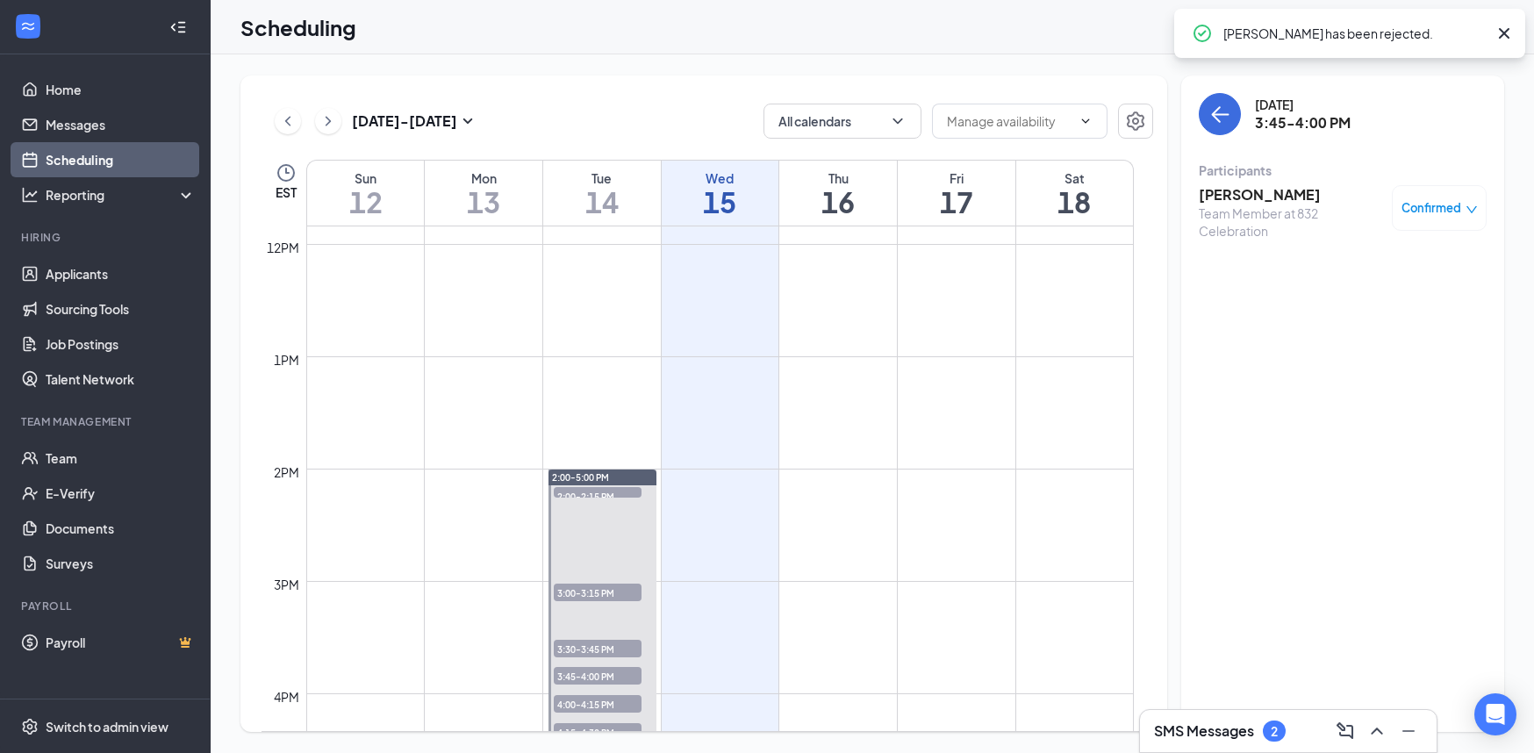
click at [609, 648] on span "3:30-3:45 PM" at bounding box center [598, 649] width 88 height 18
click at [1265, 198] on h3 "Tayniah Hines" at bounding box center [1291, 194] width 184 height 19
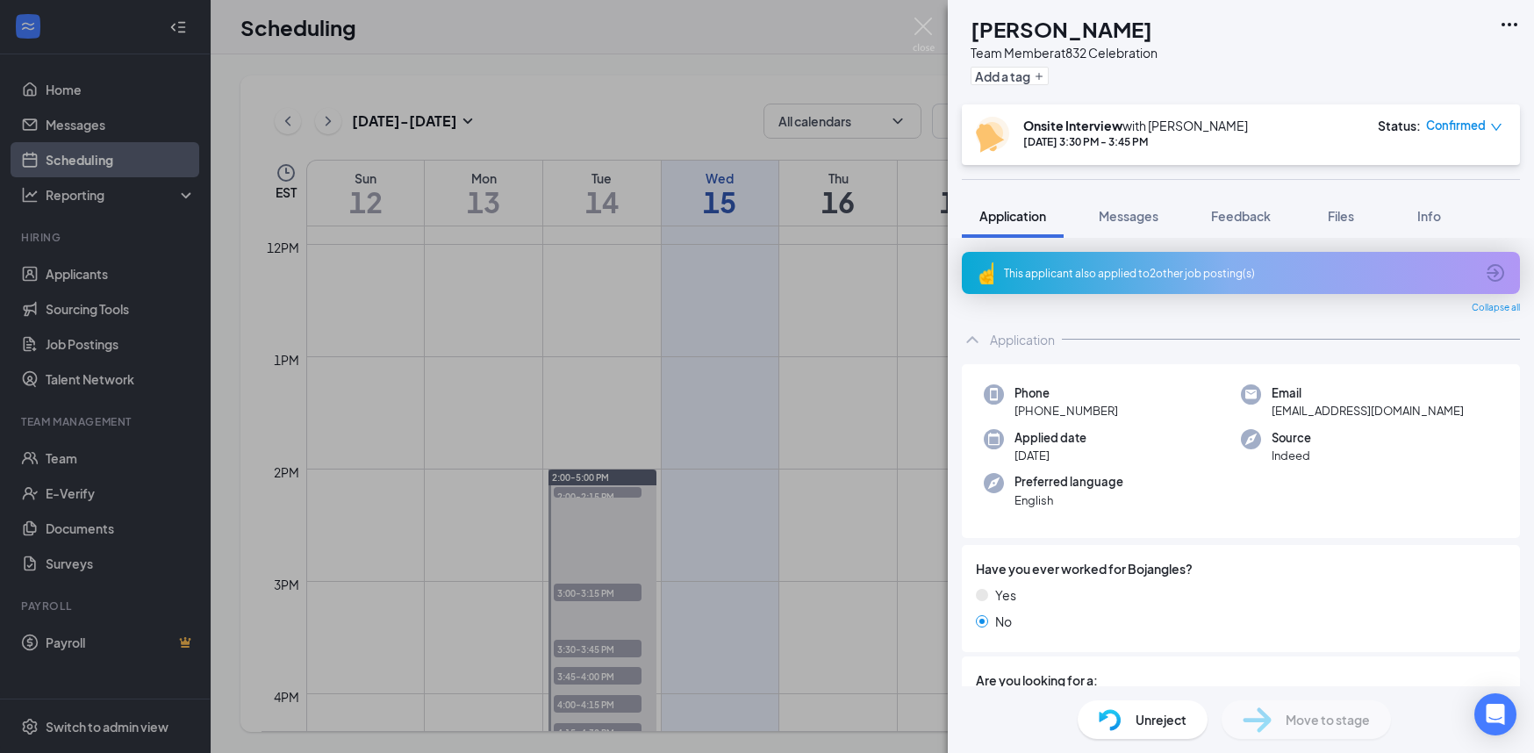
click at [720, 648] on div "TH Tayniah Hines Team Member at 832 Celebration Add a tag Onsite Interview with…" at bounding box center [767, 376] width 1534 height 753
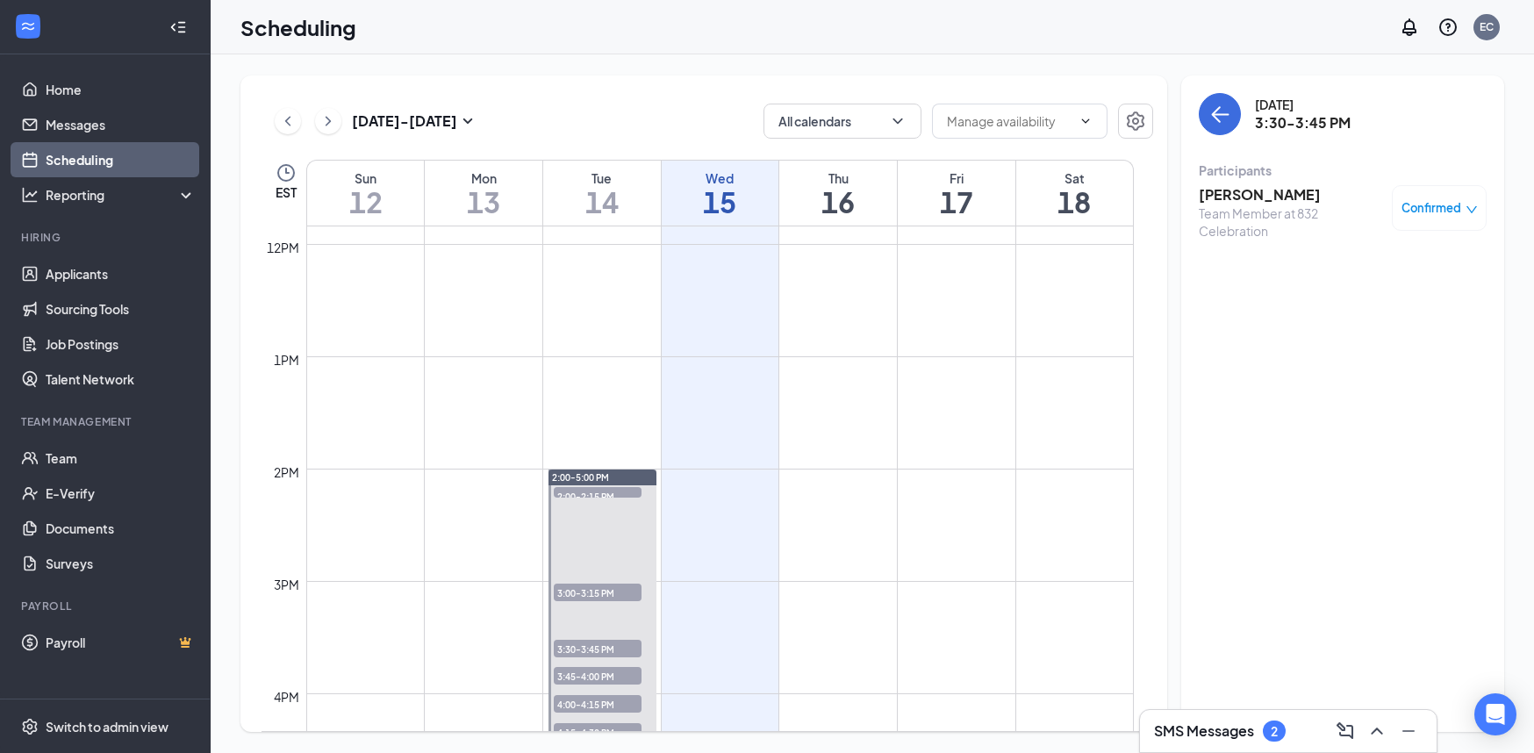
click at [613, 671] on span "3:45-4:00 PM" at bounding box center [598, 676] width 88 height 18
click at [1289, 197] on h3 "Shanyah Williams" at bounding box center [1291, 194] width 184 height 19
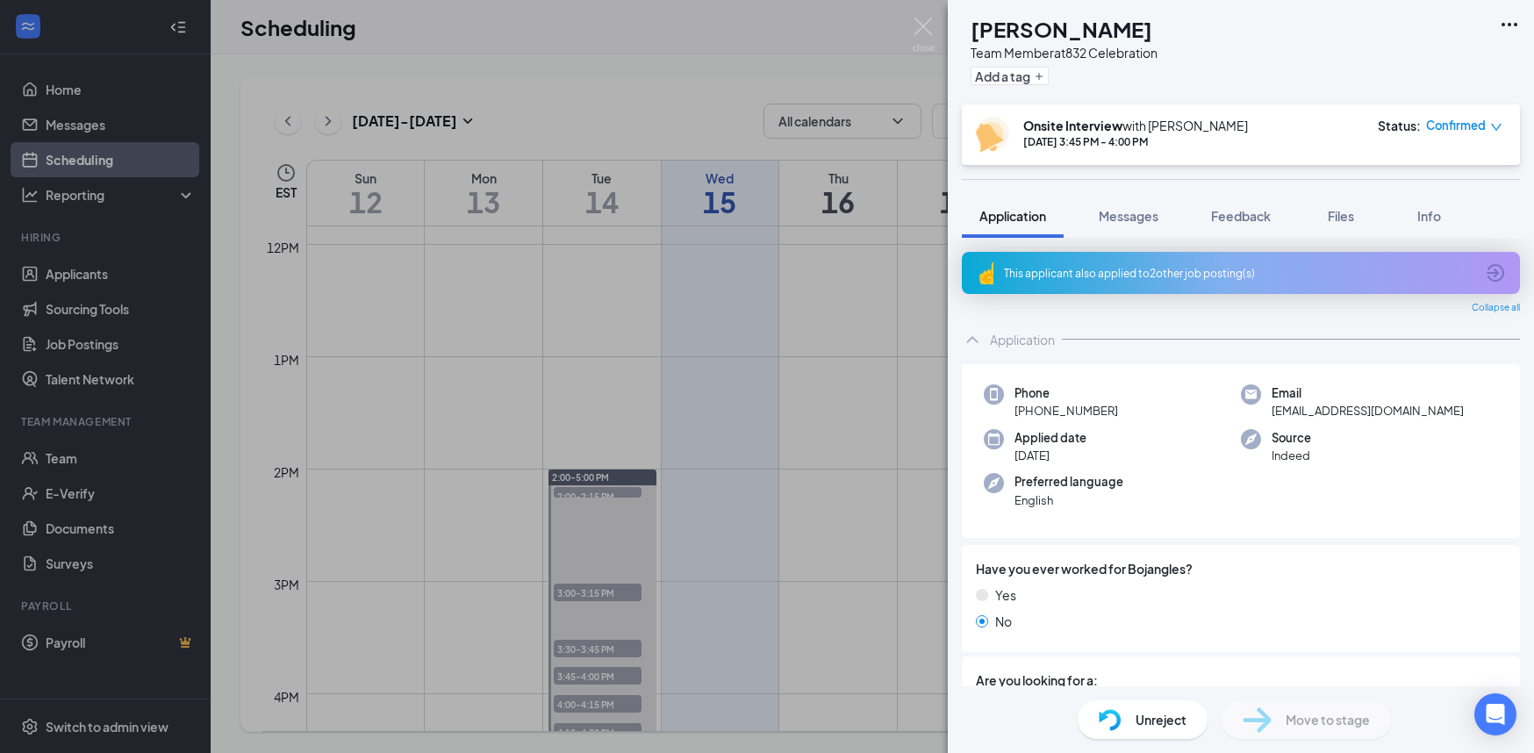
click at [794, 383] on div "SW Shanyah Williams Team Member at 832 Celebration Add a tag Onsite Interview w…" at bounding box center [767, 376] width 1534 height 753
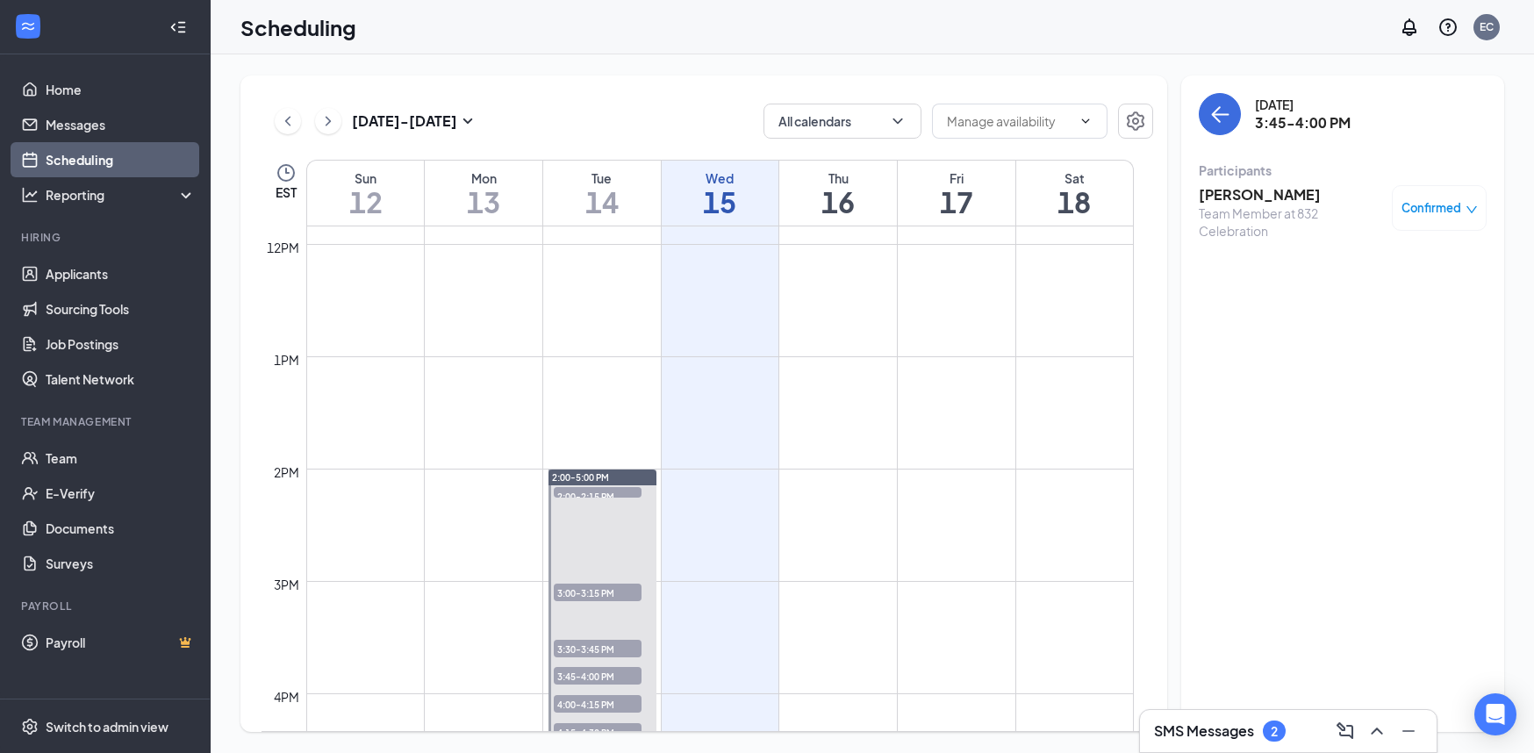
click at [609, 670] on span "3:45-4:00 PM" at bounding box center [598, 676] width 88 height 18
click at [622, 709] on span "4:00-4:15 PM" at bounding box center [598, 704] width 88 height 18
click at [1236, 198] on h3 "Genesis Timmons" at bounding box center [1291, 194] width 184 height 19
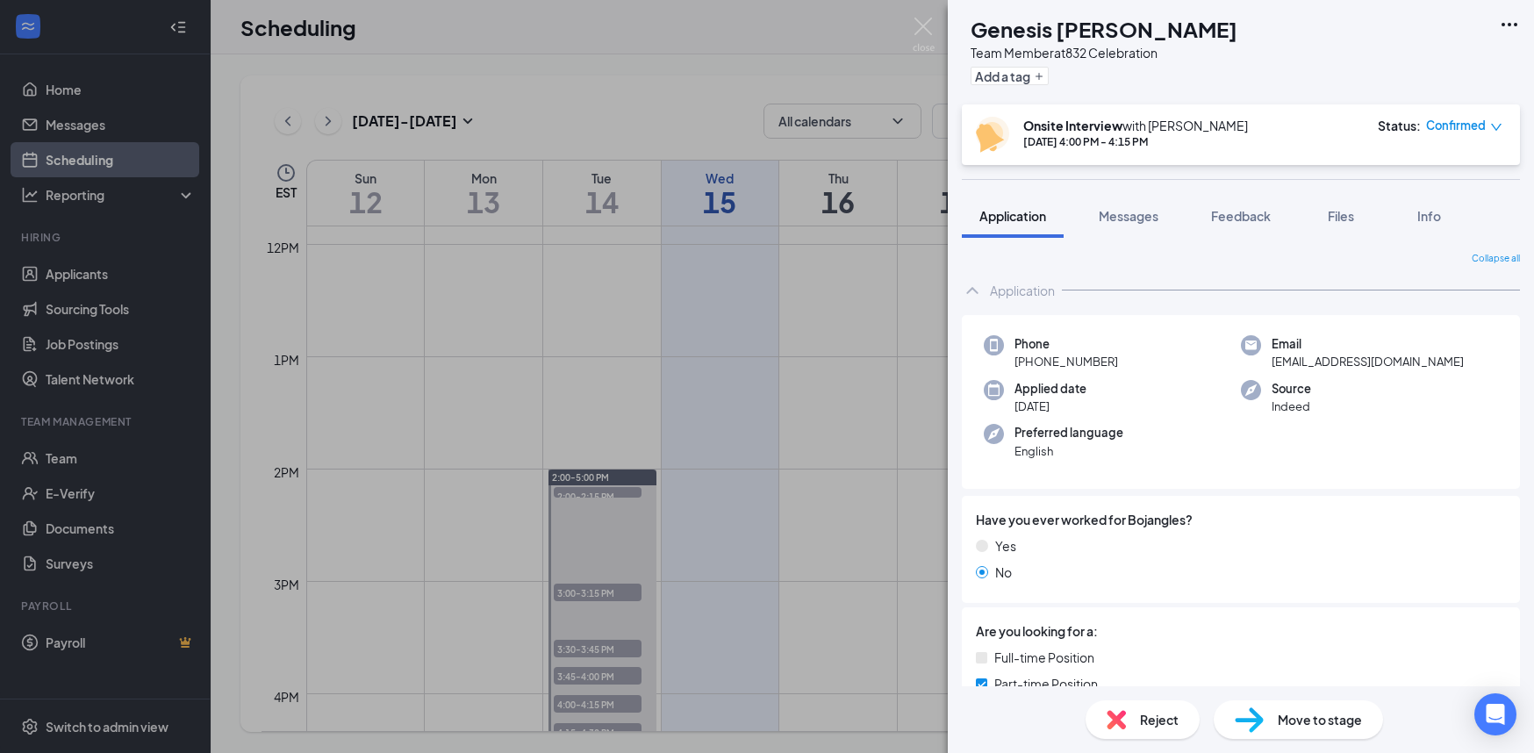
click at [1116, 720] on img at bounding box center [1116, 719] width 19 height 19
click at [848, 453] on div "GT Genesis Timmons Team Member at 832 Celebration Add a tag Onsite Interview wi…" at bounding box center [767, 376] width 1534 height 753
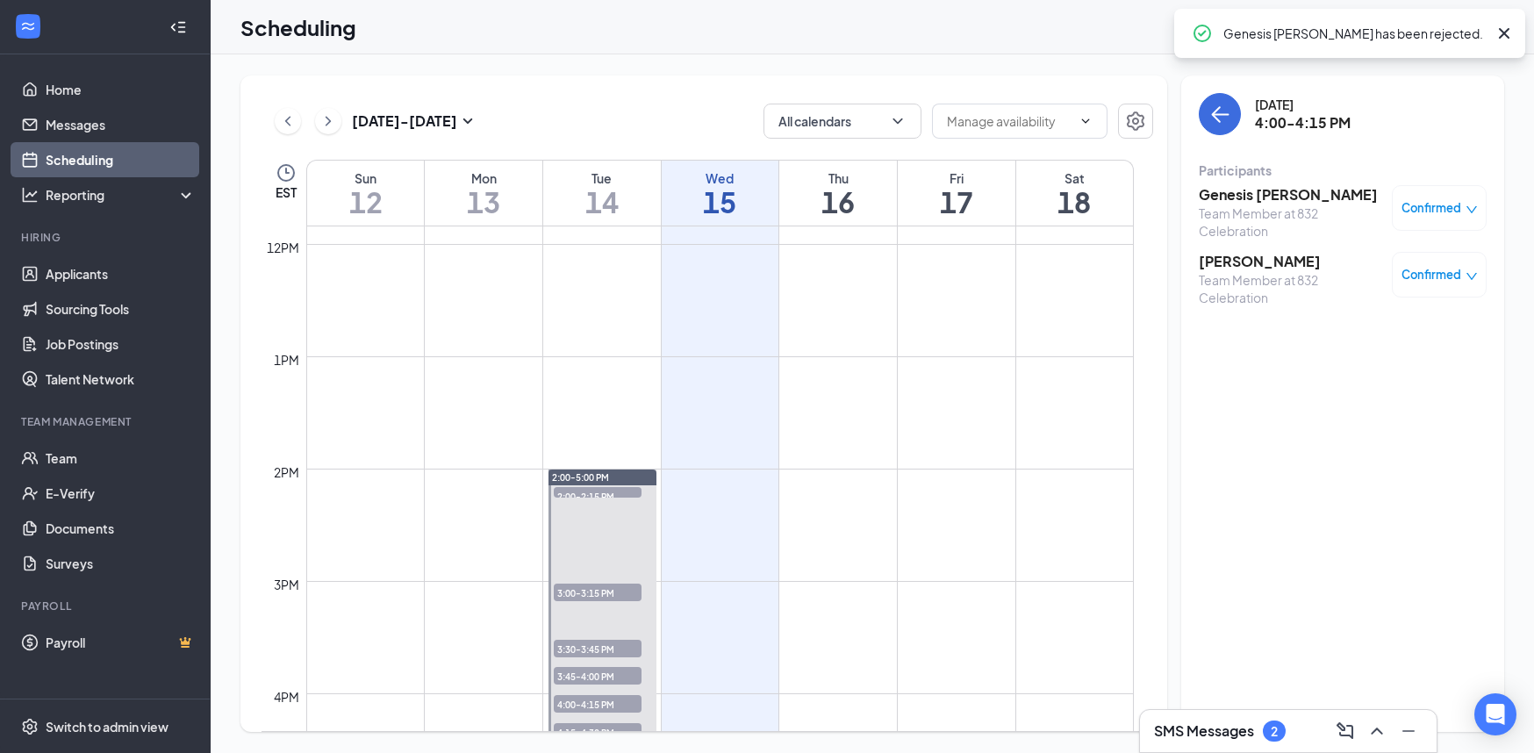
click at [1236, 263] on h3 "Brandon Gegg" at bounding box center [1291, 261] width 184 height 19
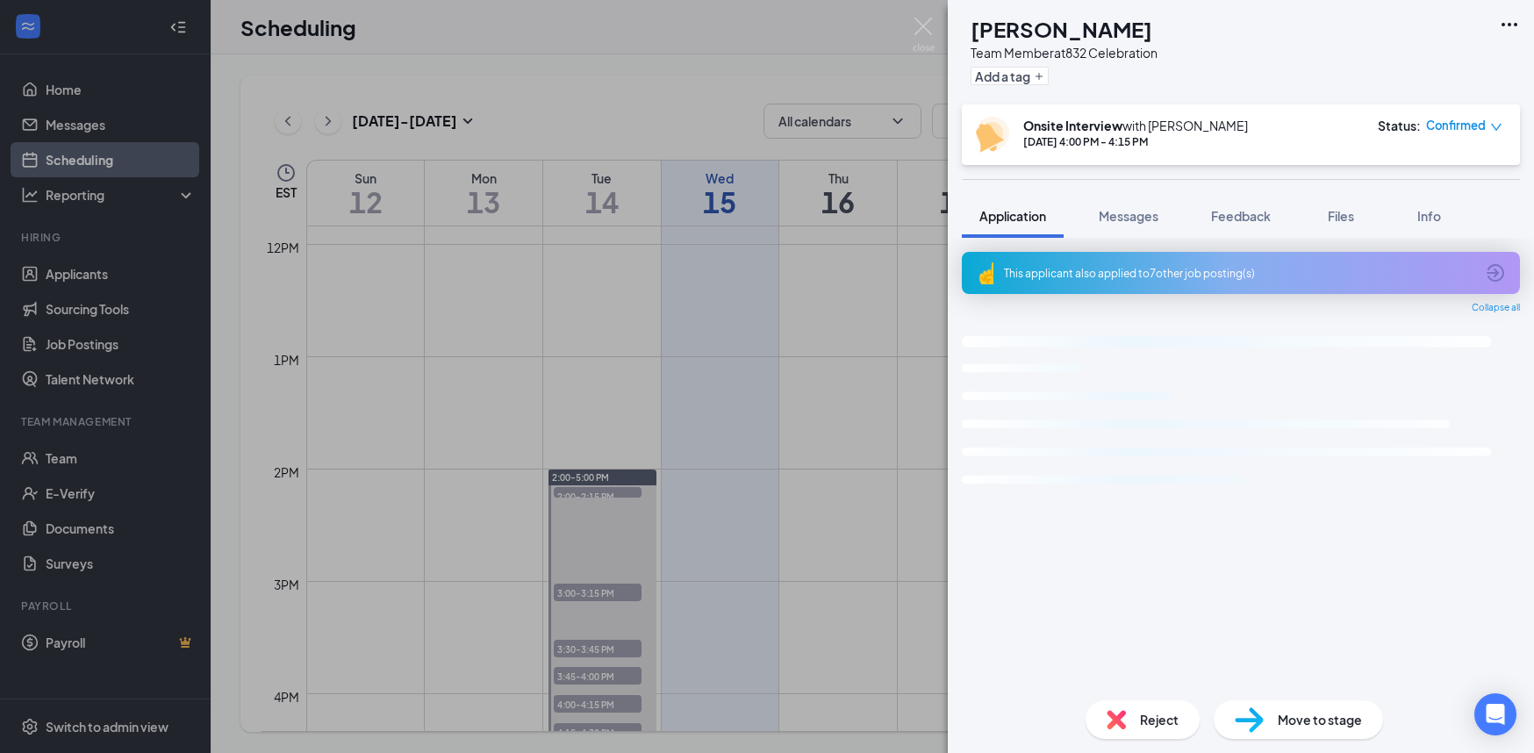
click at [707, 435] on div "BG Brandon Gegg Team Member at 832 Celebration Add a tag Onsite Interview with …" at bounding box center [767, 376] width 1534 height 753
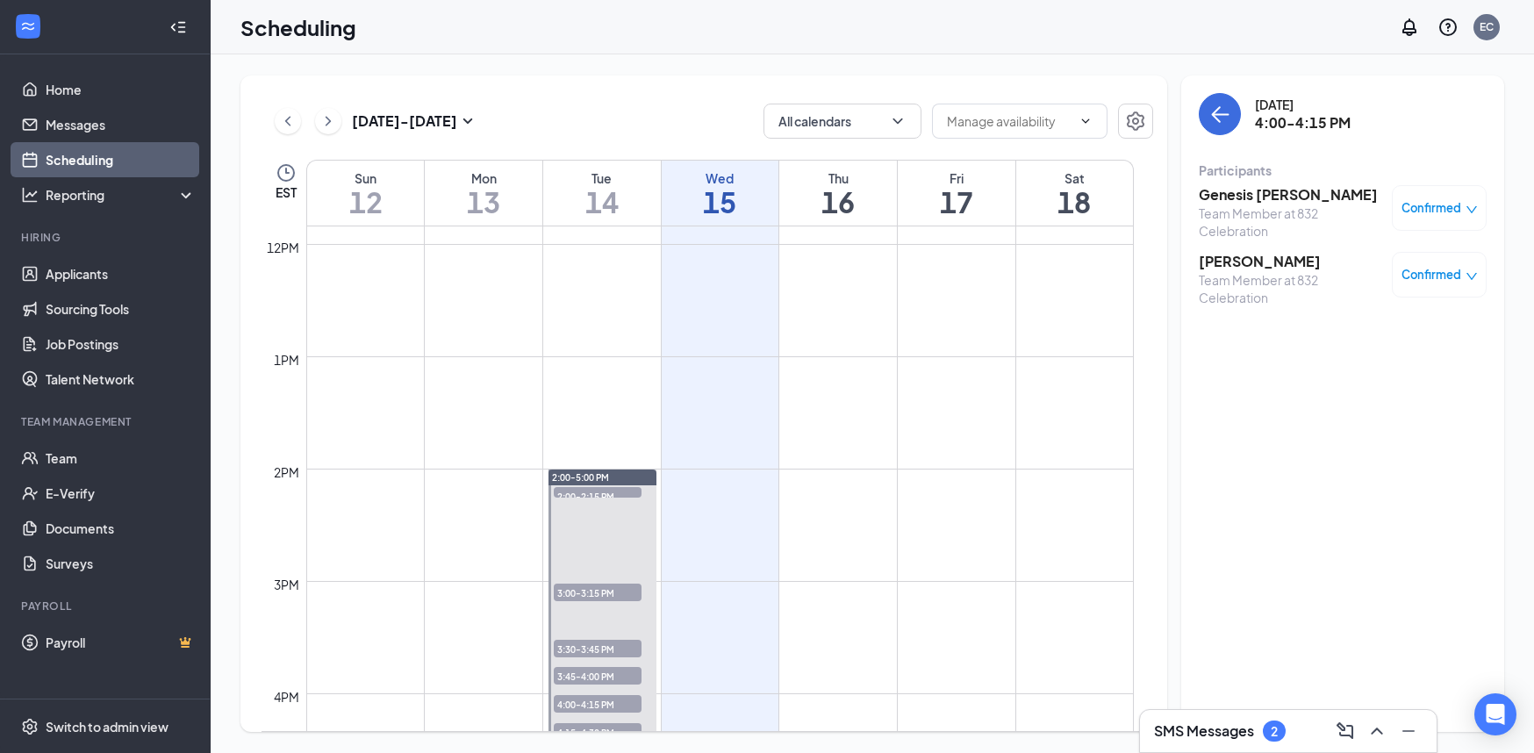
click at [1439, 270] on span "Confirmed" at bounding box center [1431, 275] width 60 height 18
click at [1374, 393] on span "Mark as no-show" at bounding box center [1387, 391] width 97 height 19
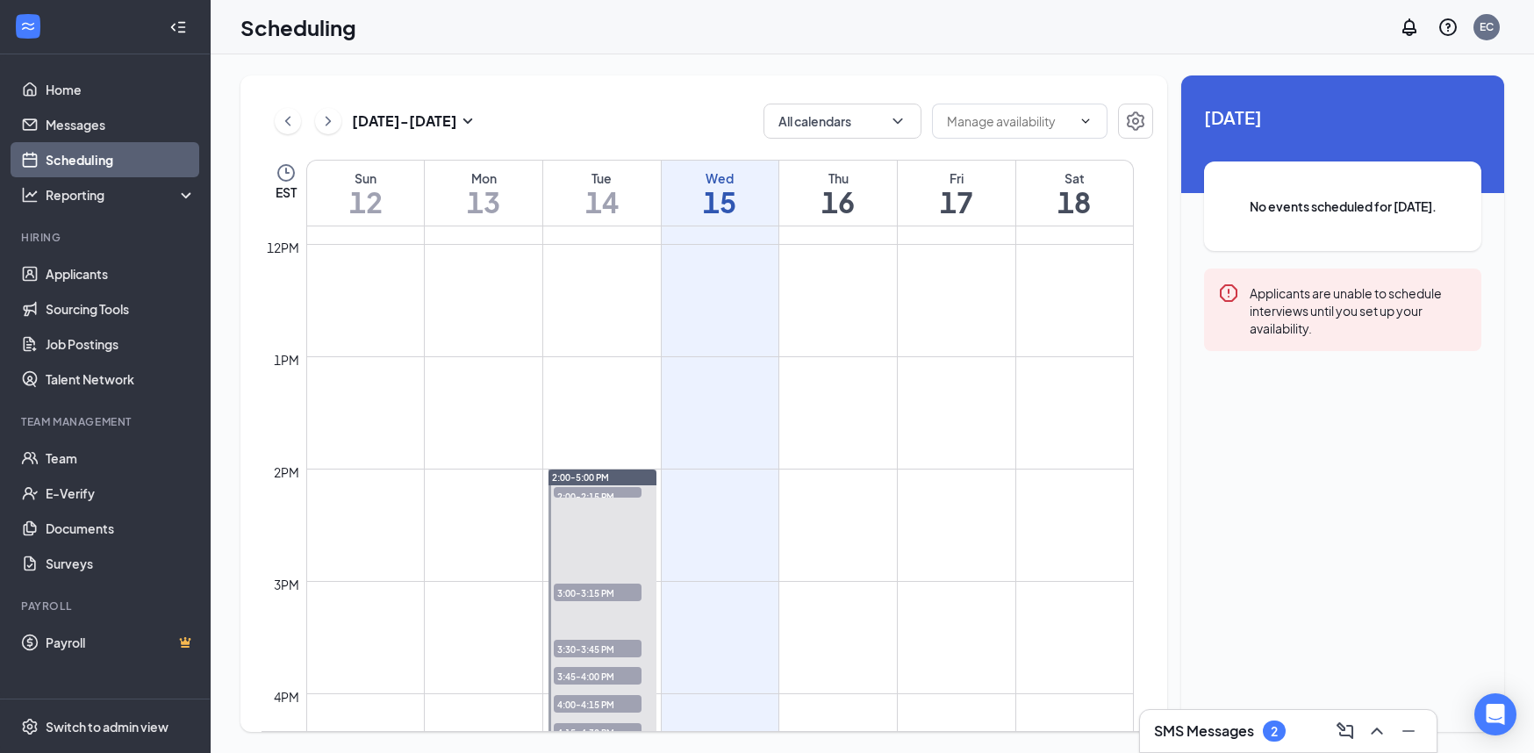
click at [598, 713] on div "1" at bounding box center [598, 722] width 88 height 18
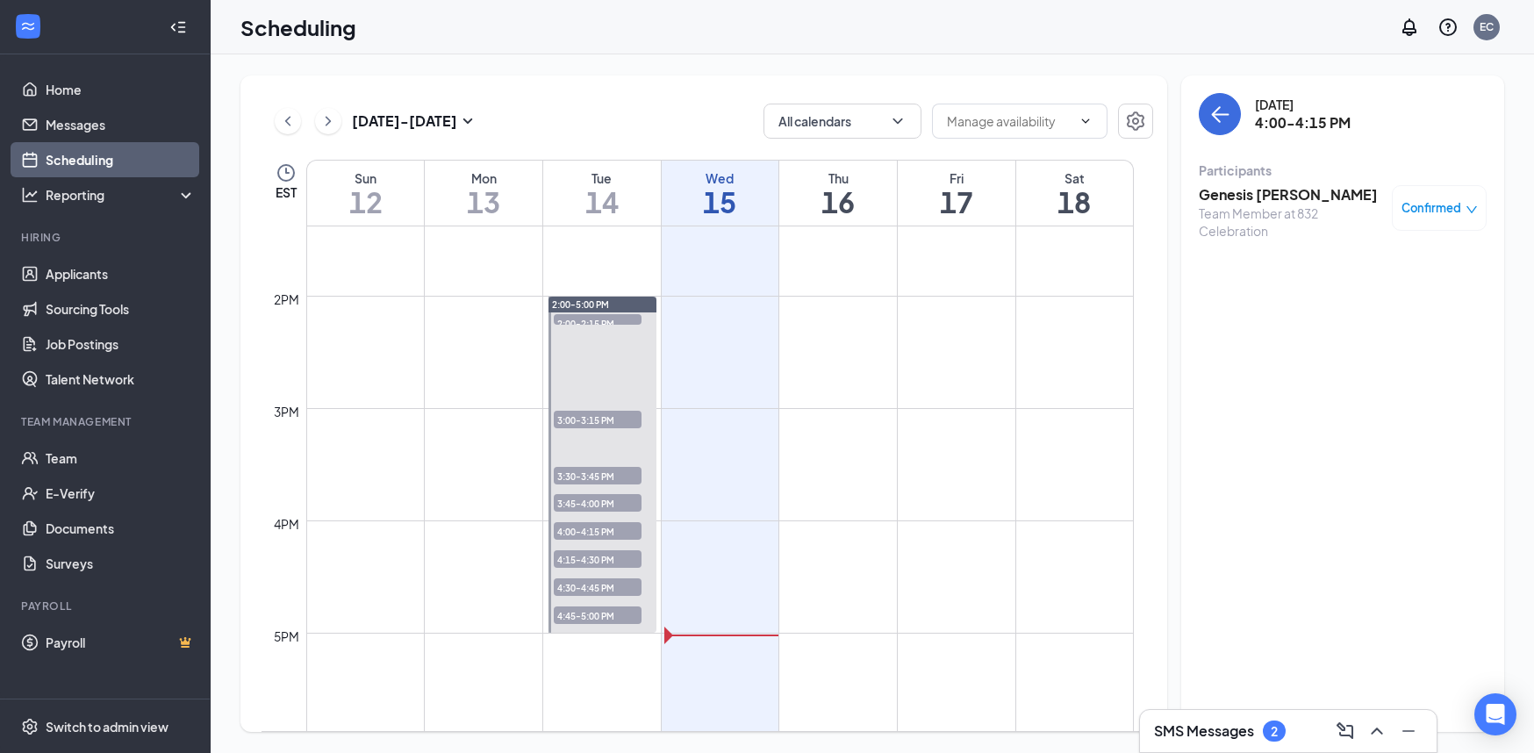
scroll to position [1564, 0]
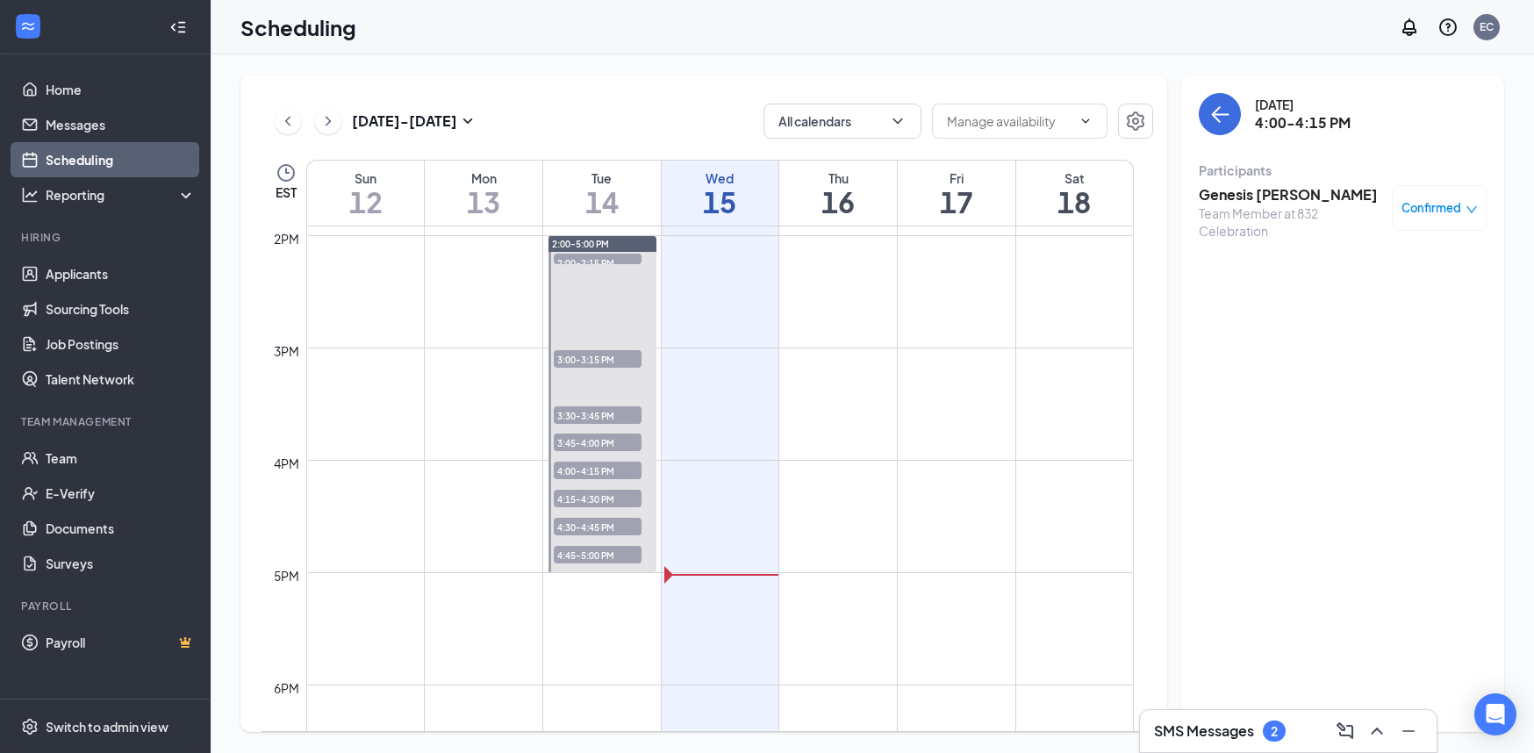
click at [1279, 201] on h3 "Genesis Timmons" at bounding box center [1291, 194] width 184 height 19
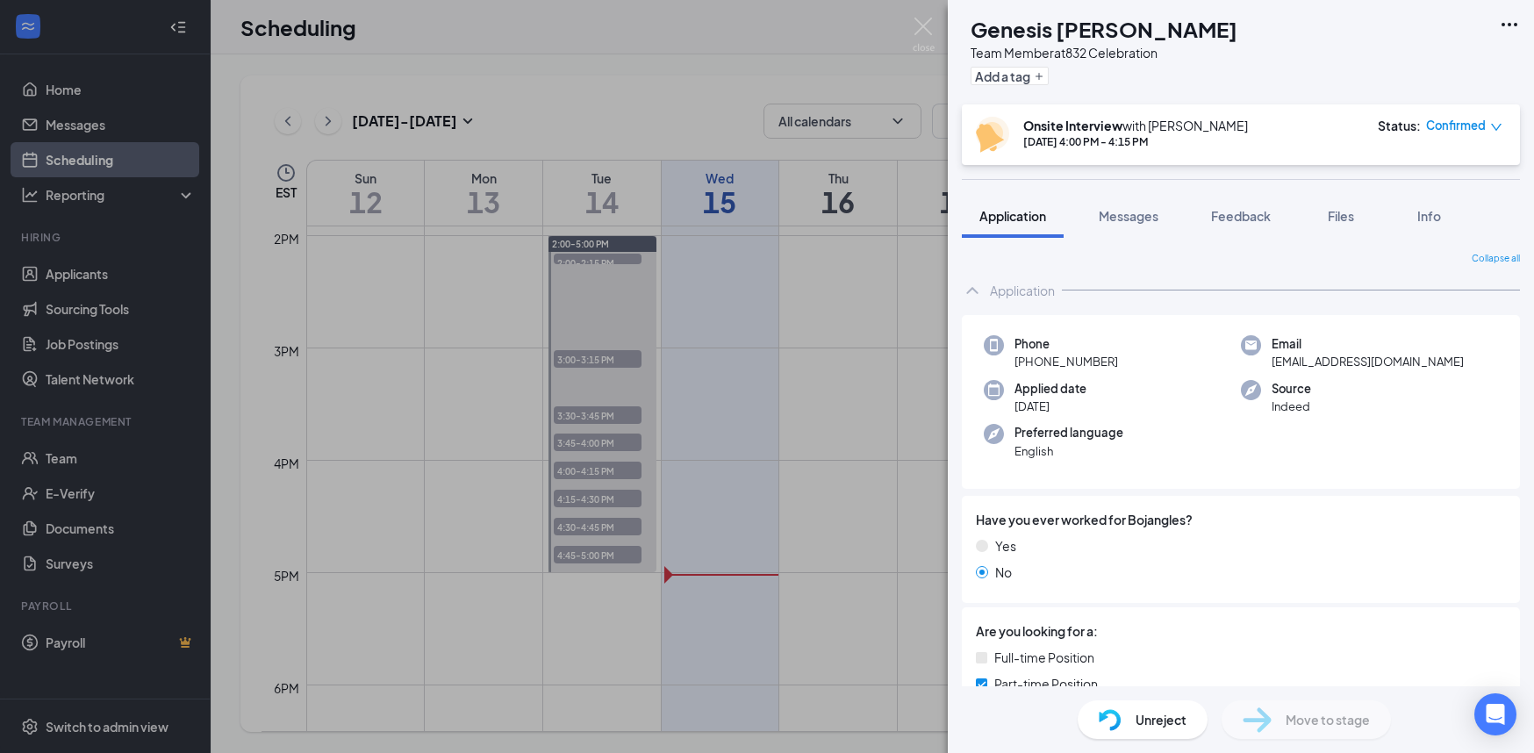
click at [791, 460] on div "GT Genesis Timmons Team Member at 832 Celebration Add a tag Onsite Interview wi…" at bounding box center [767, 376] width 1534 height 753
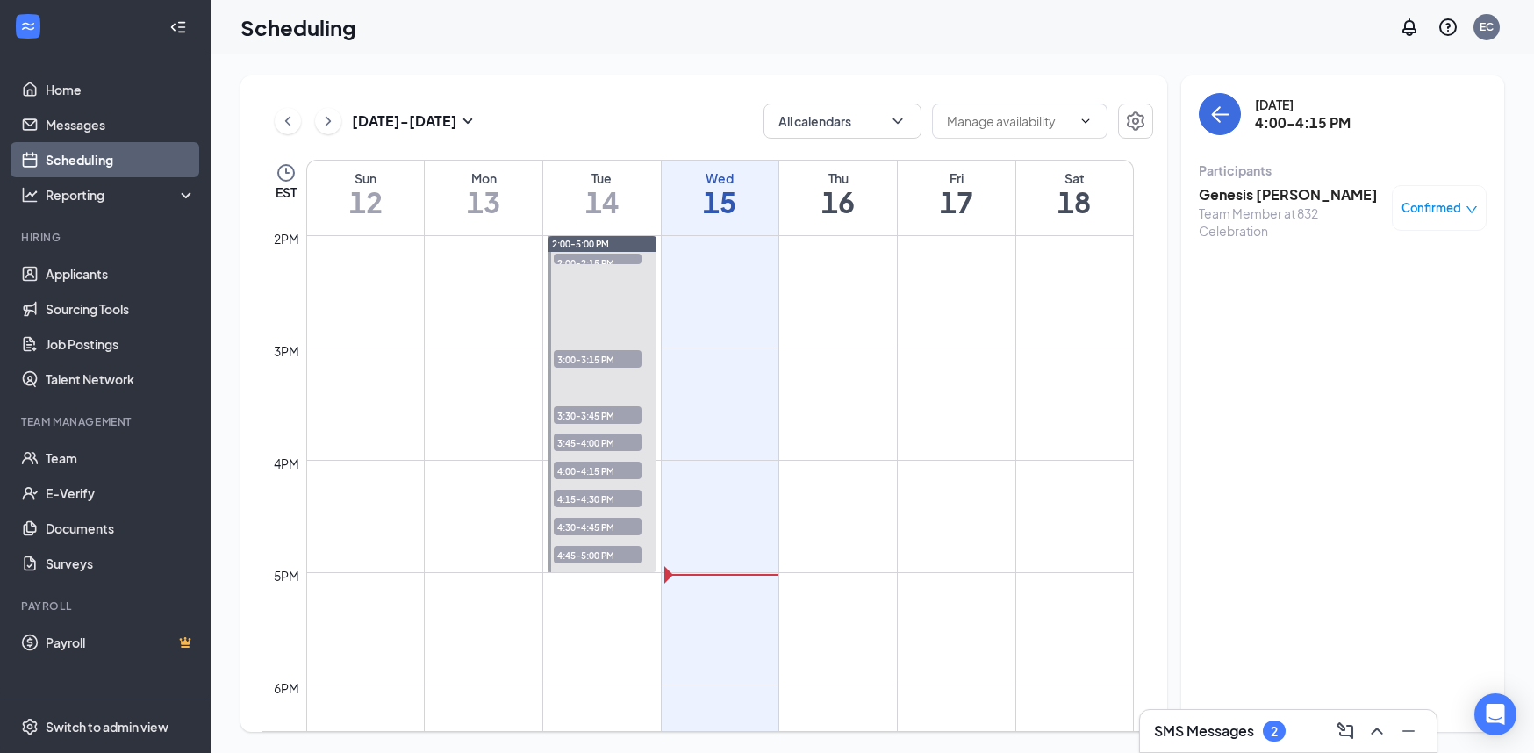
click at [598, 498] on span "4:15-4:30 PM" at bounding box center [598, 499] width 88 height 18
click at [1237, 204] on div "Team Member at 832 Celebration" at bounding box center [1291, 221] width 184 height 35
click at [1236, 188] on h3 "Nevaeh McClain" at bounding box center [1291, 194] width 184 height 19
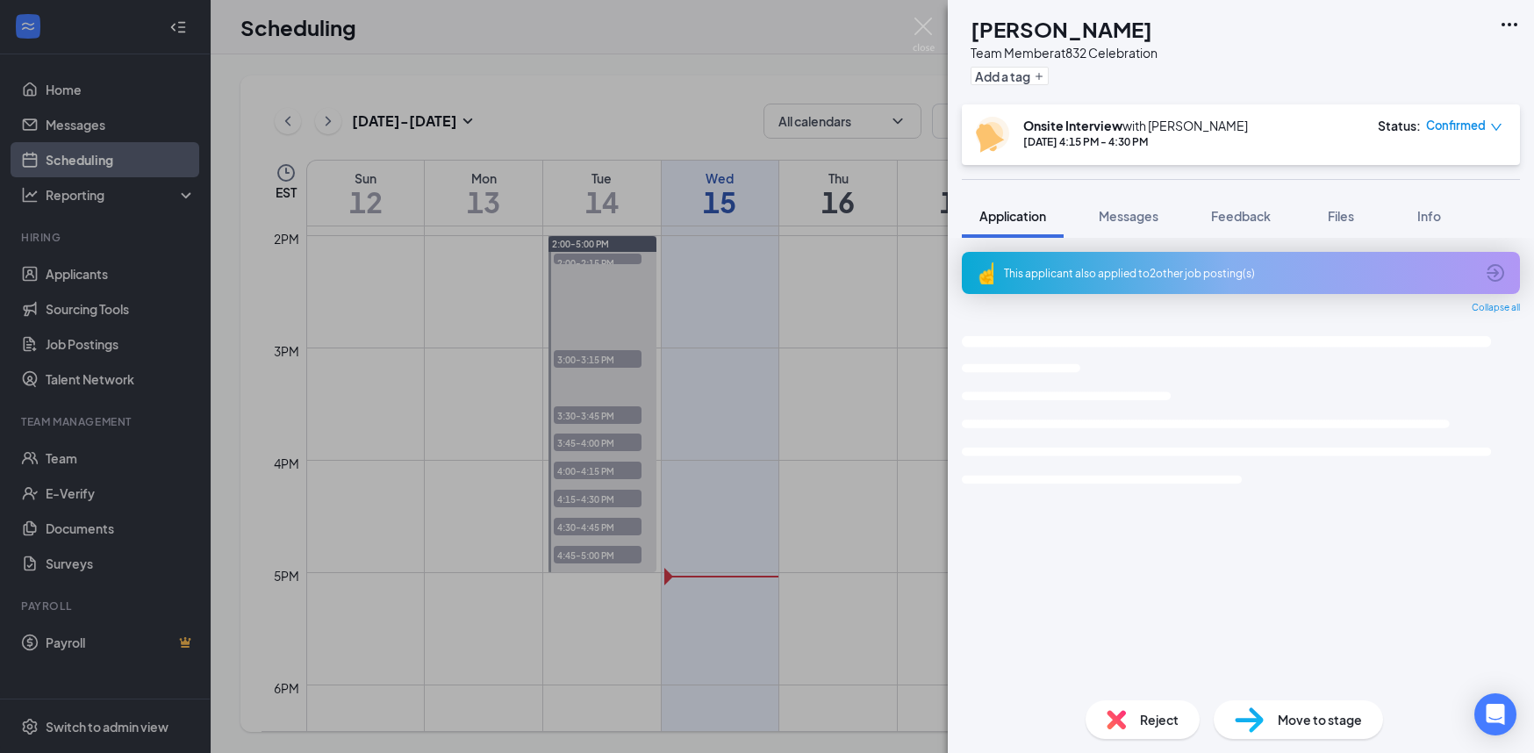
click at [1118, 716] on img at bounding box center [1116, 719] width 19 height 19
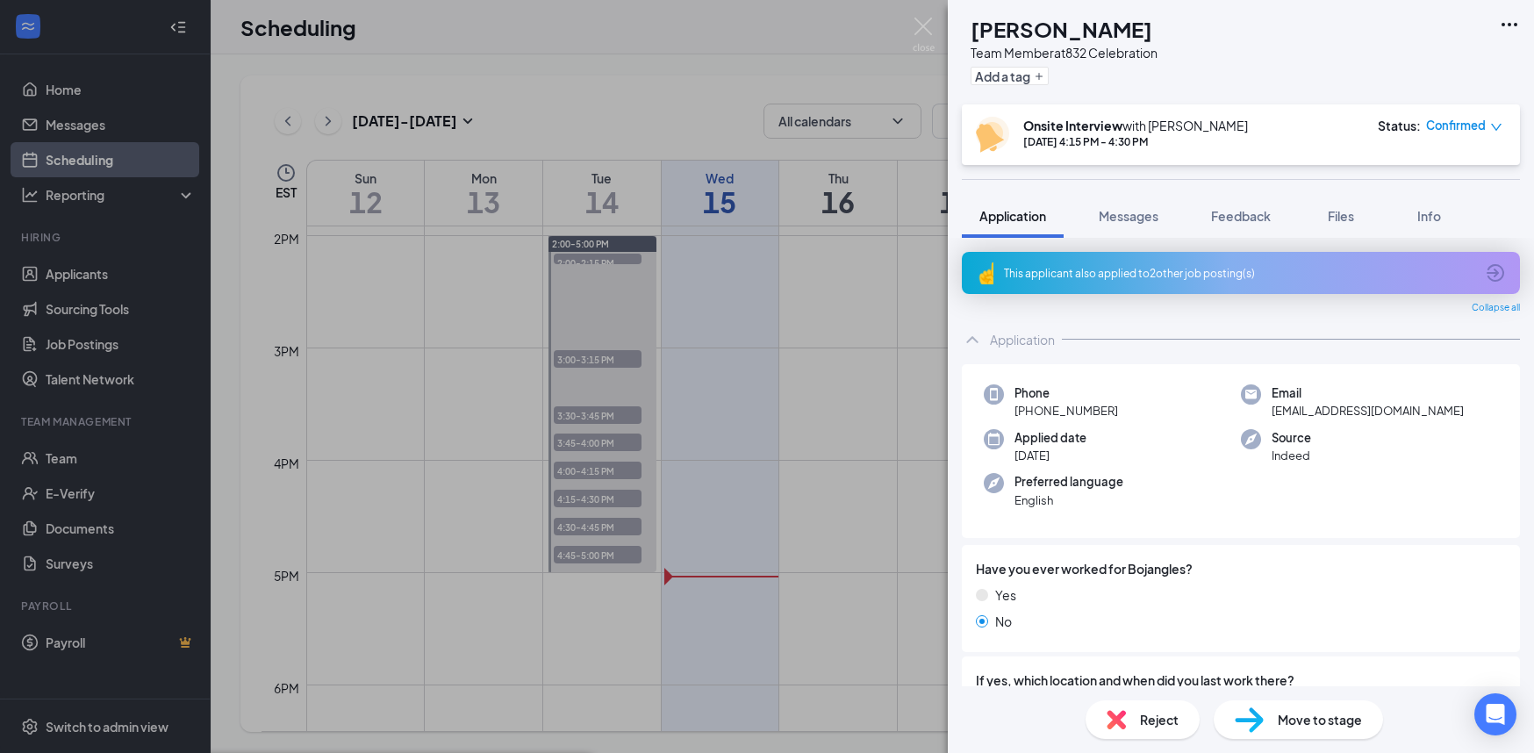
click at [809, 523] on div "NM Nevaeh McClain Team Member at 832 Celebration Add a tag Onsite Interview wit…" at bounding box center [767, 376] width 1534 height 753
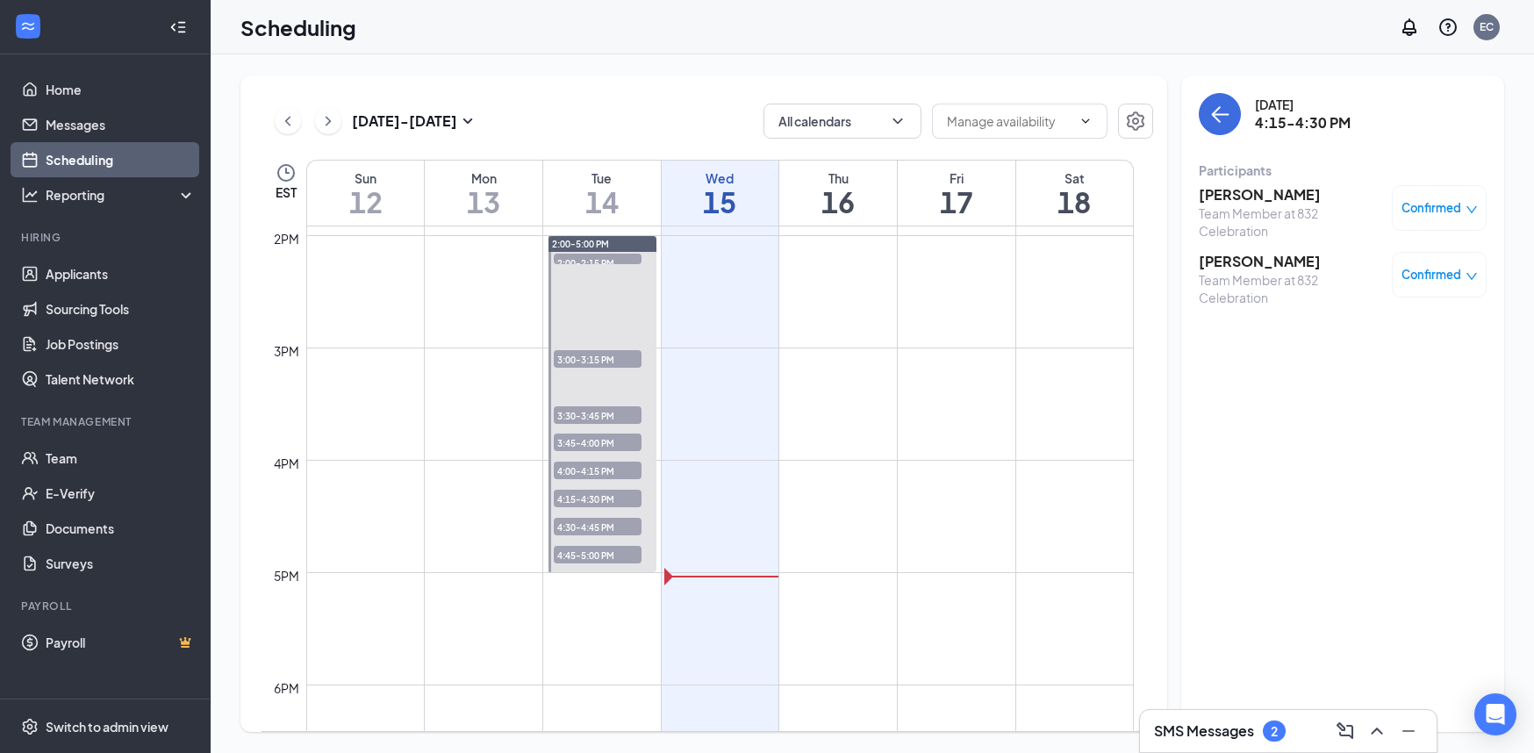
click at [1239, 267] on h3 "Kamari Beard" at bounding box center [1291, 261] width 184 height 19
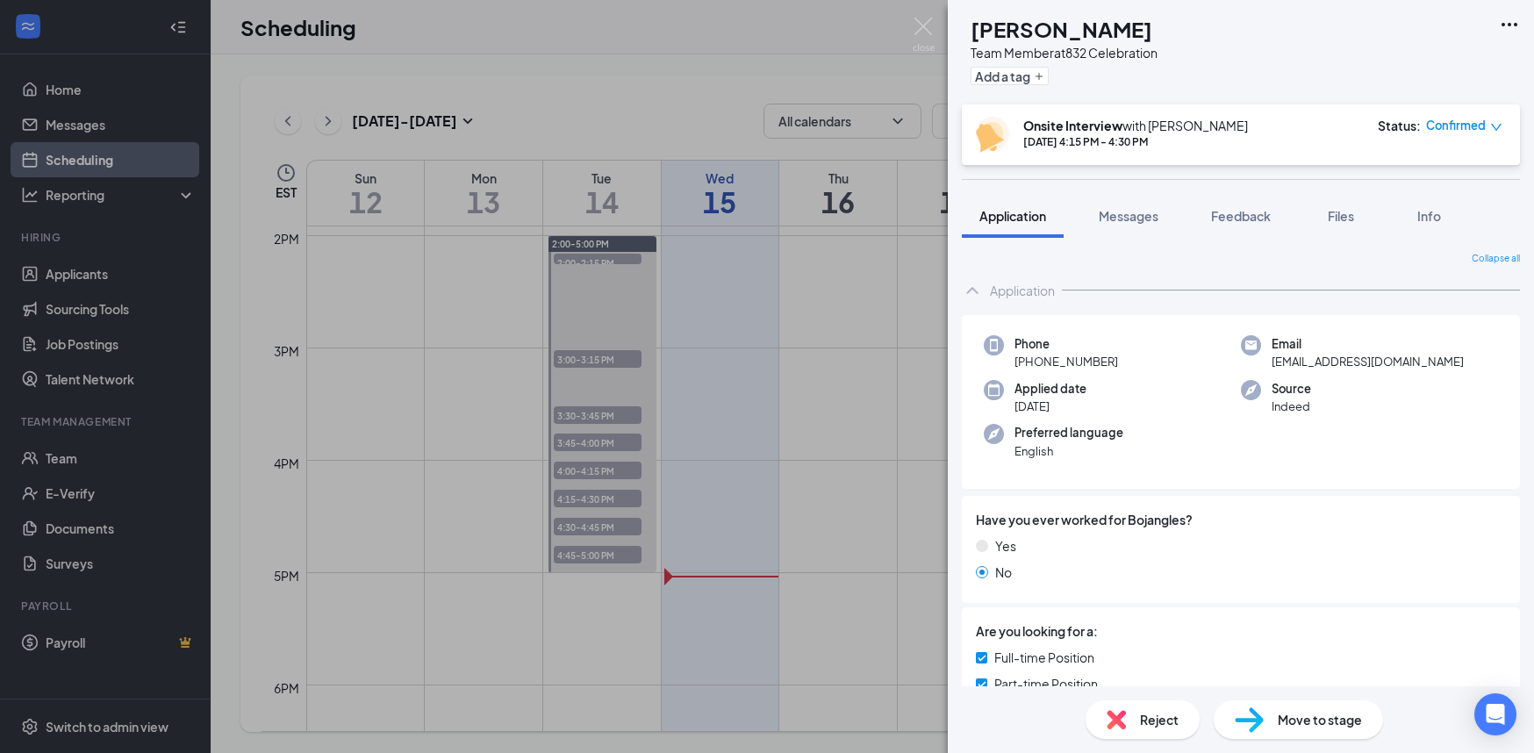
click at [1124, 720] on img at bounding box center [1116, 719] width 19 height 19
click at [567, 527] on div "KB Kamari Beard Team Member at 832 Celebration Add a tag Onsite Interview with …" at bounding box center [767, 376] width 1534 height 753
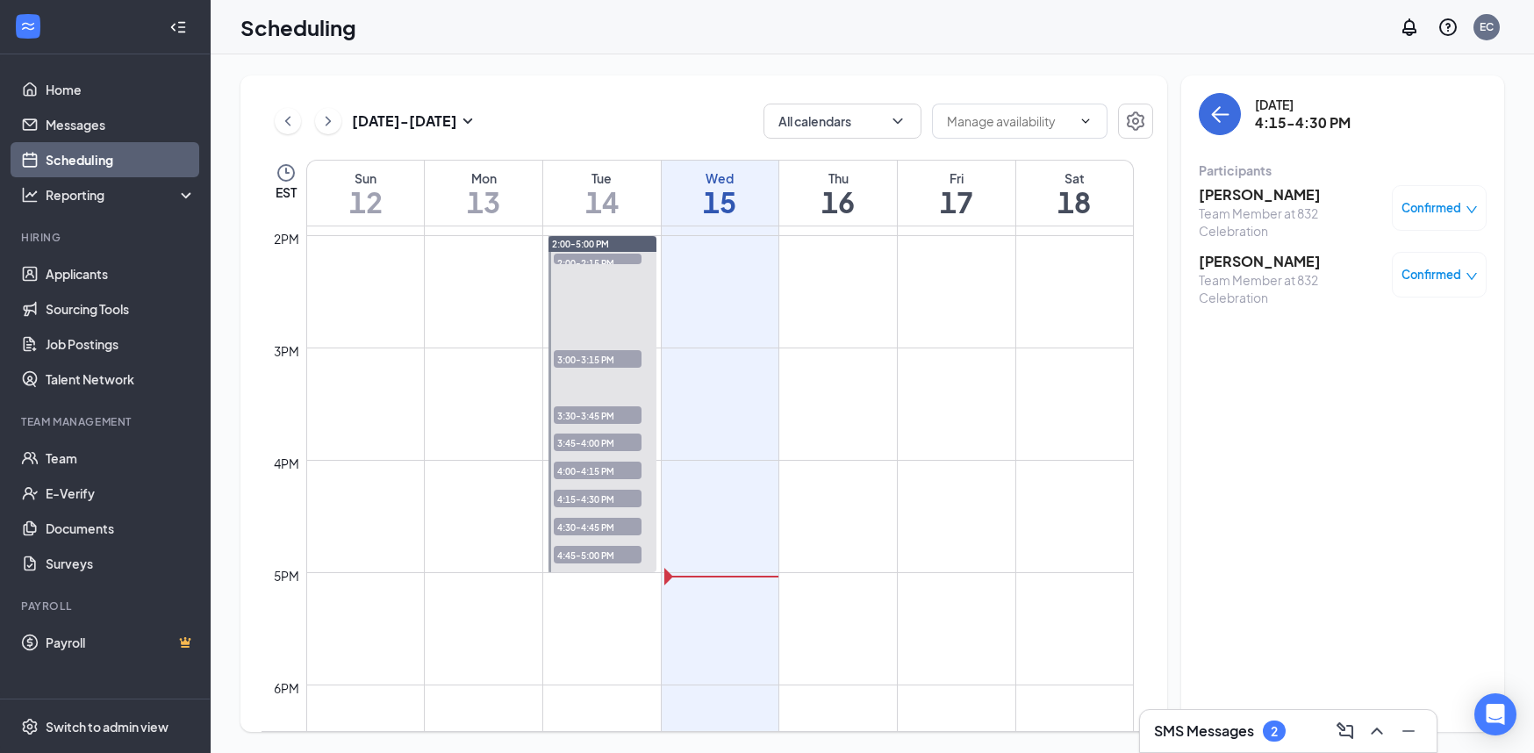
click at [567, 527] on span "4:30-4:45 PM" at bounding box center [598, 527] width 88 height 18
click at [1444, 282] on span "Confirmed" at bounding box center [1431, 275] width 60 height 18
click at [1392, 388] on span "Mark as no-show" at bounding box center [1387, 391] width 97 height 19
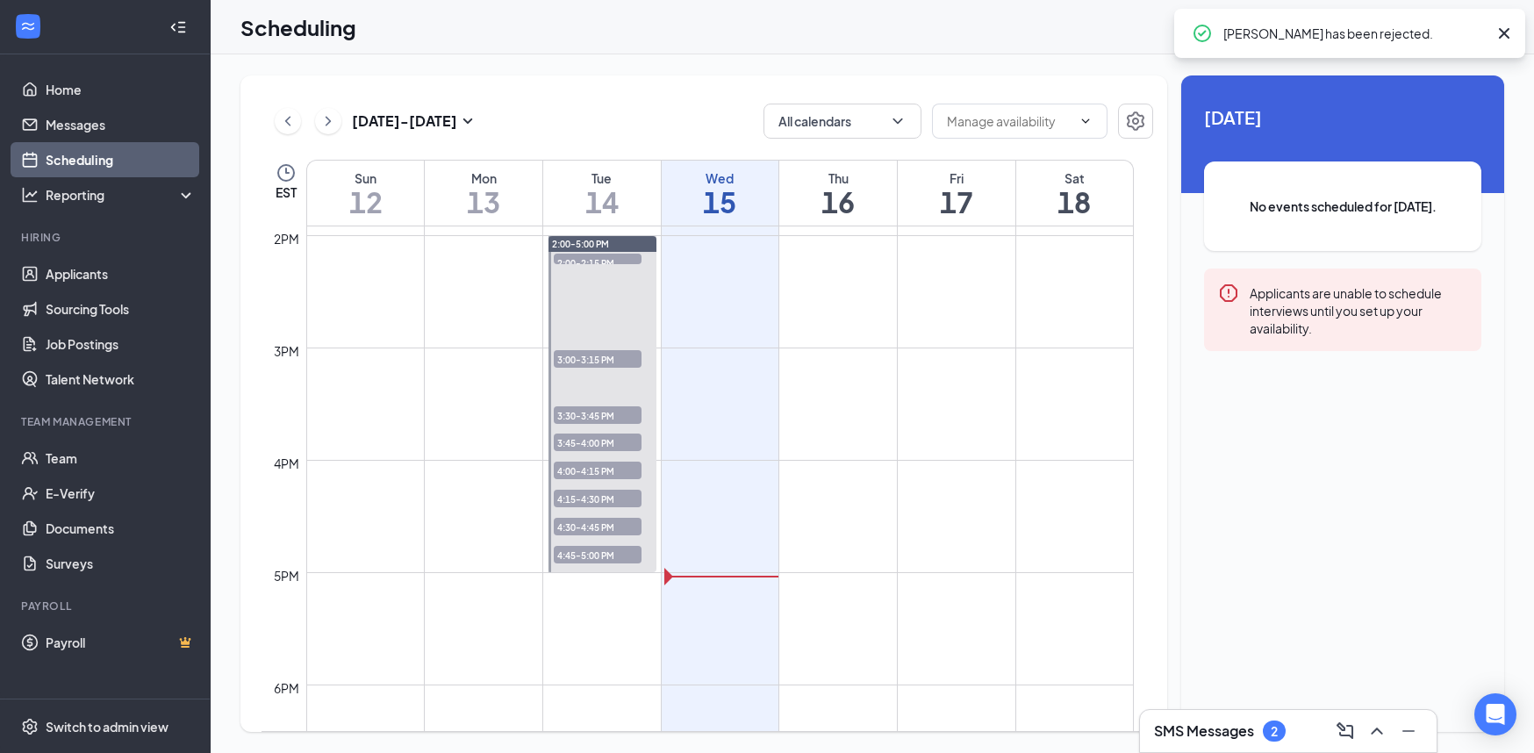
click at [623, 527] on span "4:30-4:45 PM" at bounding box center [598, 527] width 88 height 18
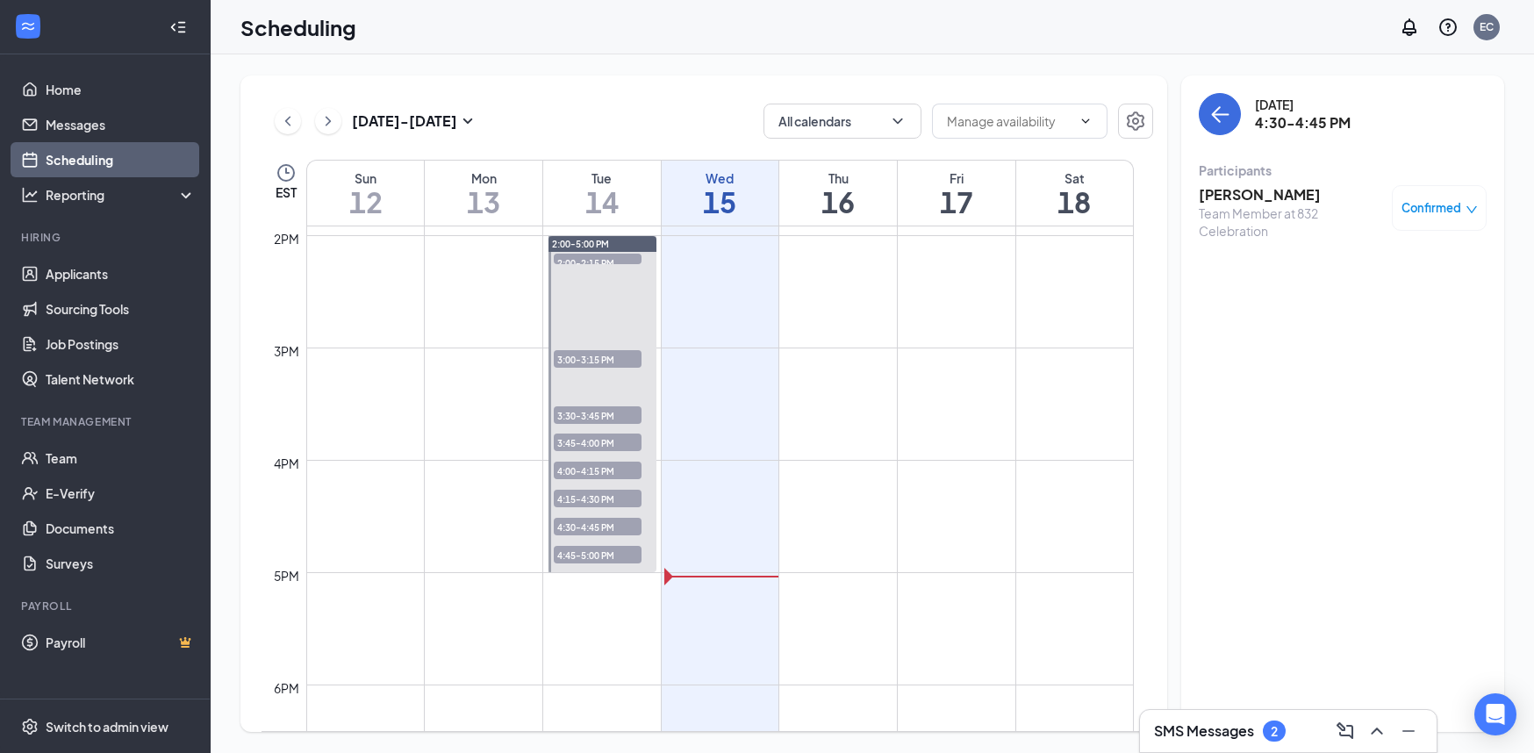
click at [1415, 200] on span "Confirmed" at bounding box center [1431, 208] width 60 height 18
click at [1365, 316] on span "Mark as no-show" at bounding box center [1387, 324] width 97 height 19
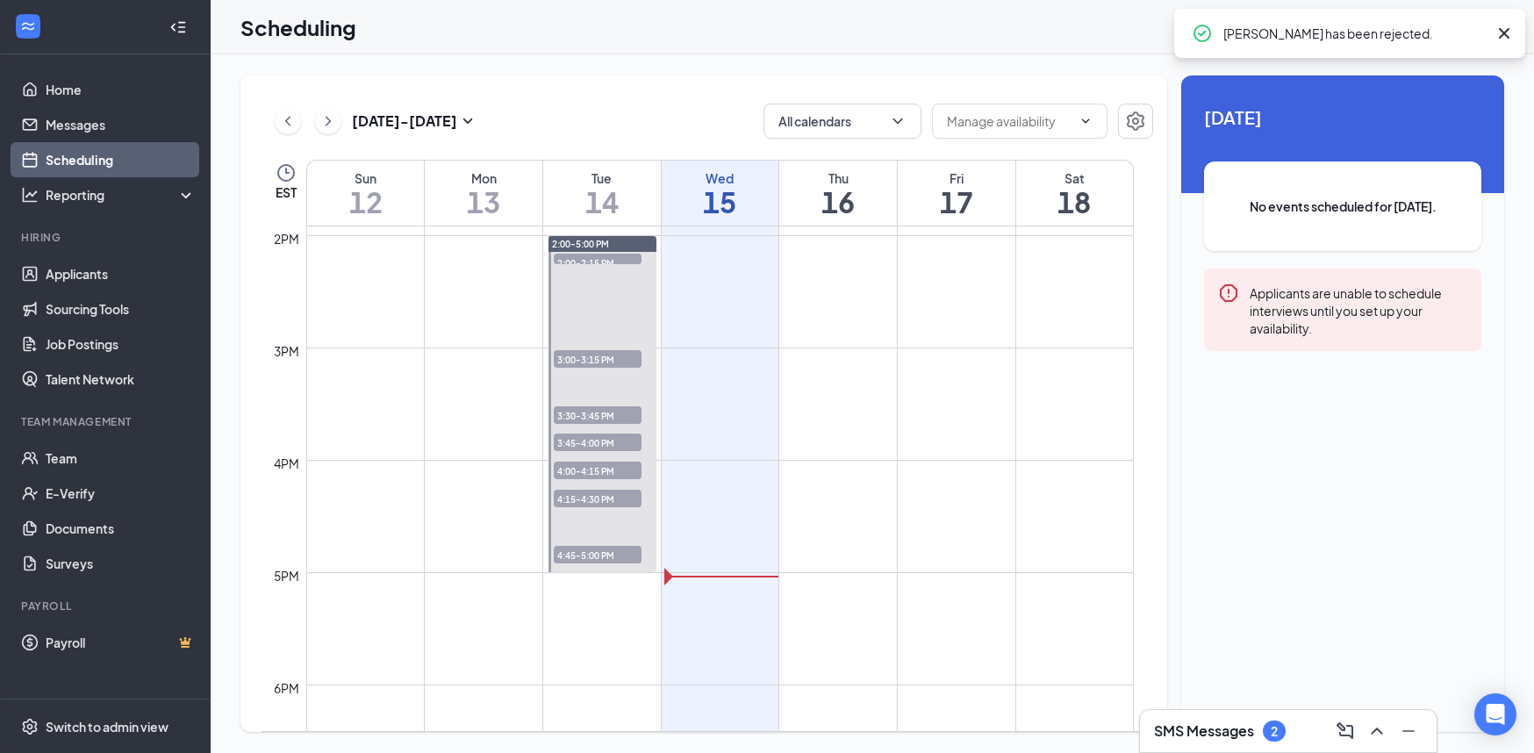
click at [602, 548] on span "4:45-5:00 PM" at bounding box center [598, 555] width 88 height 18
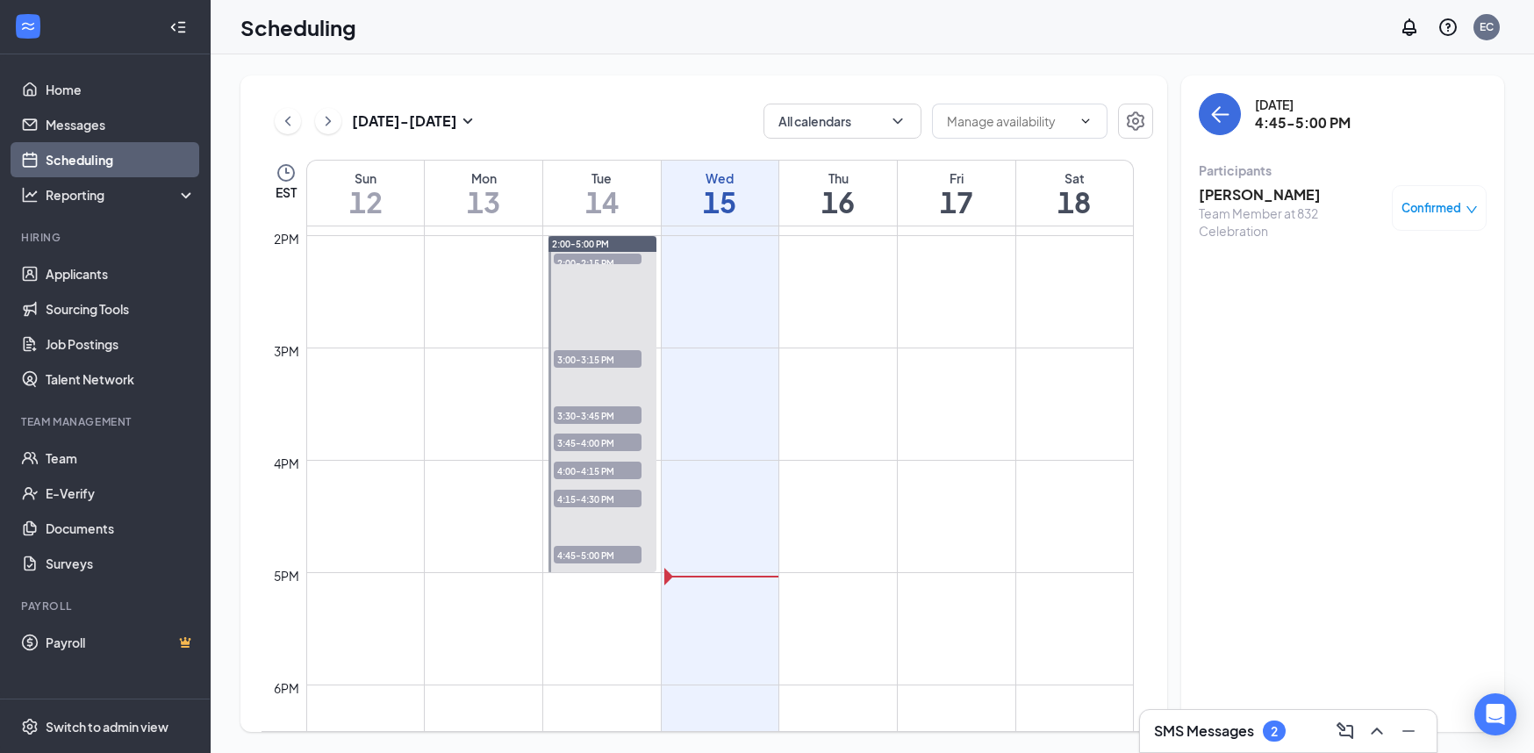
click at [614, 553] on span "4:45-5:00 PM" at bounding box center [598, 555] width 88 height 18
click at [1255, 197] on h3 "Robert James" at bounding box center [1291, 194] width 184 height 19
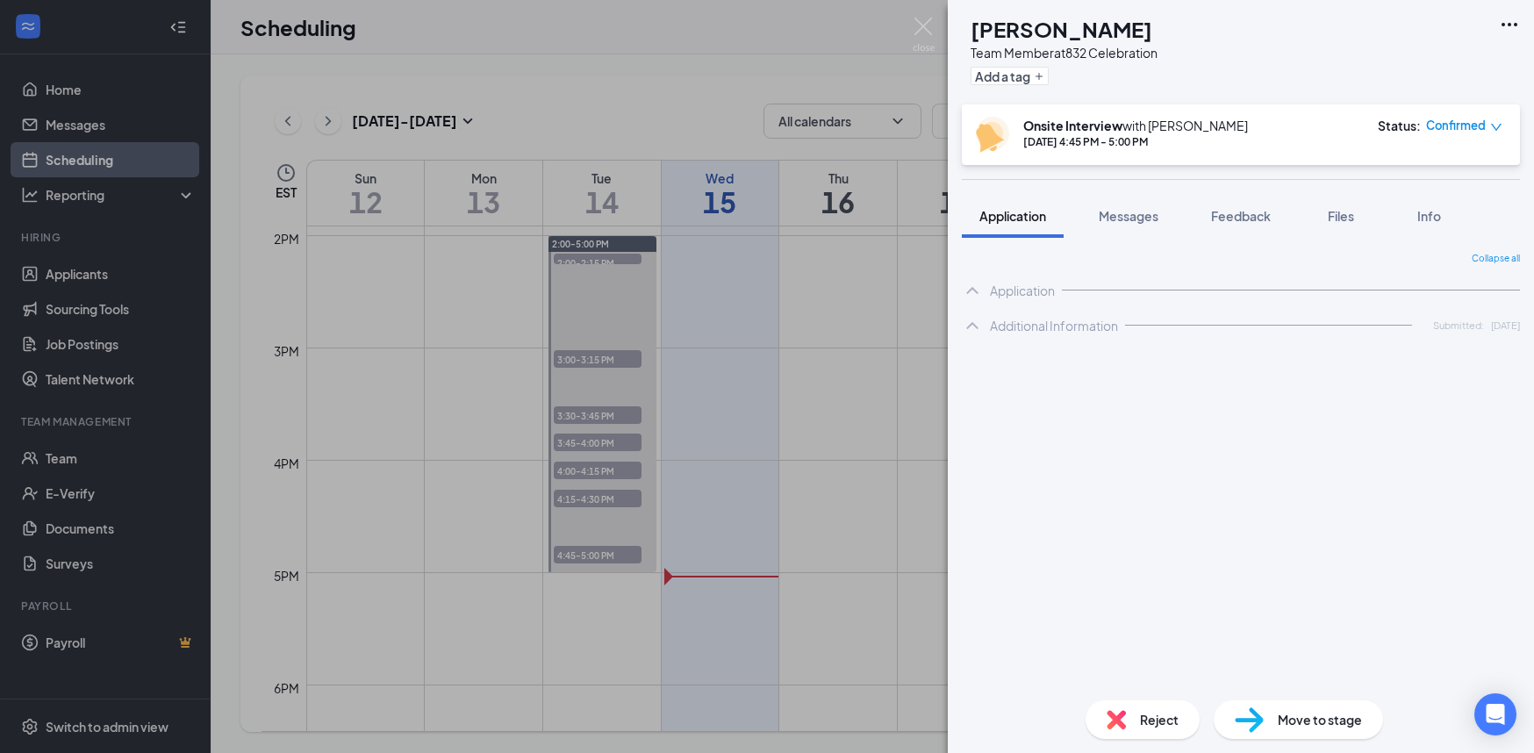
click at [1118, 718] on img at bounding box center [1116, 719] width 19 height 19
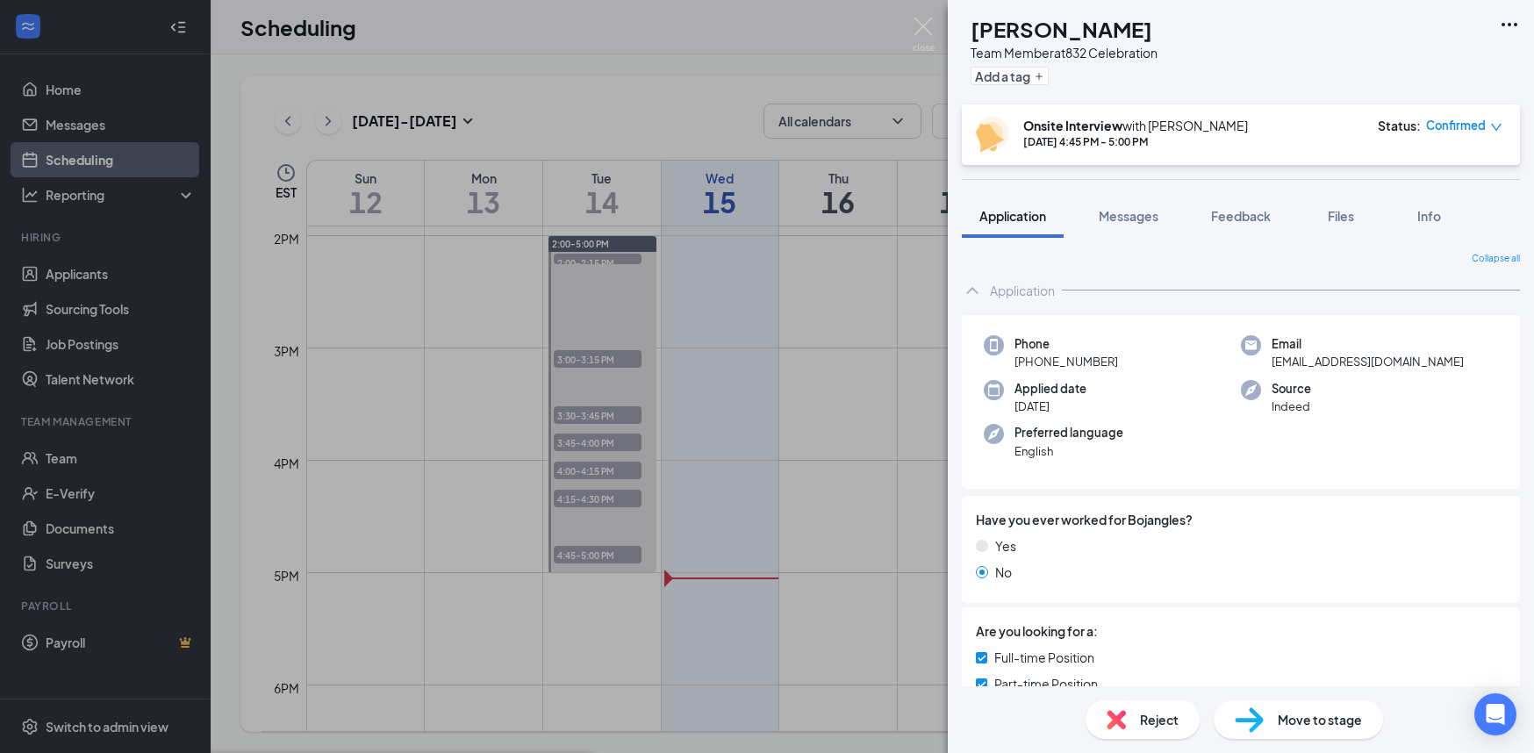
click at [879, 553] on div "RJ Robert James Team Member at 832 Celebration Add a tag Onsite Interview with …" at bounding box center [767, 376] width 1534 height 753
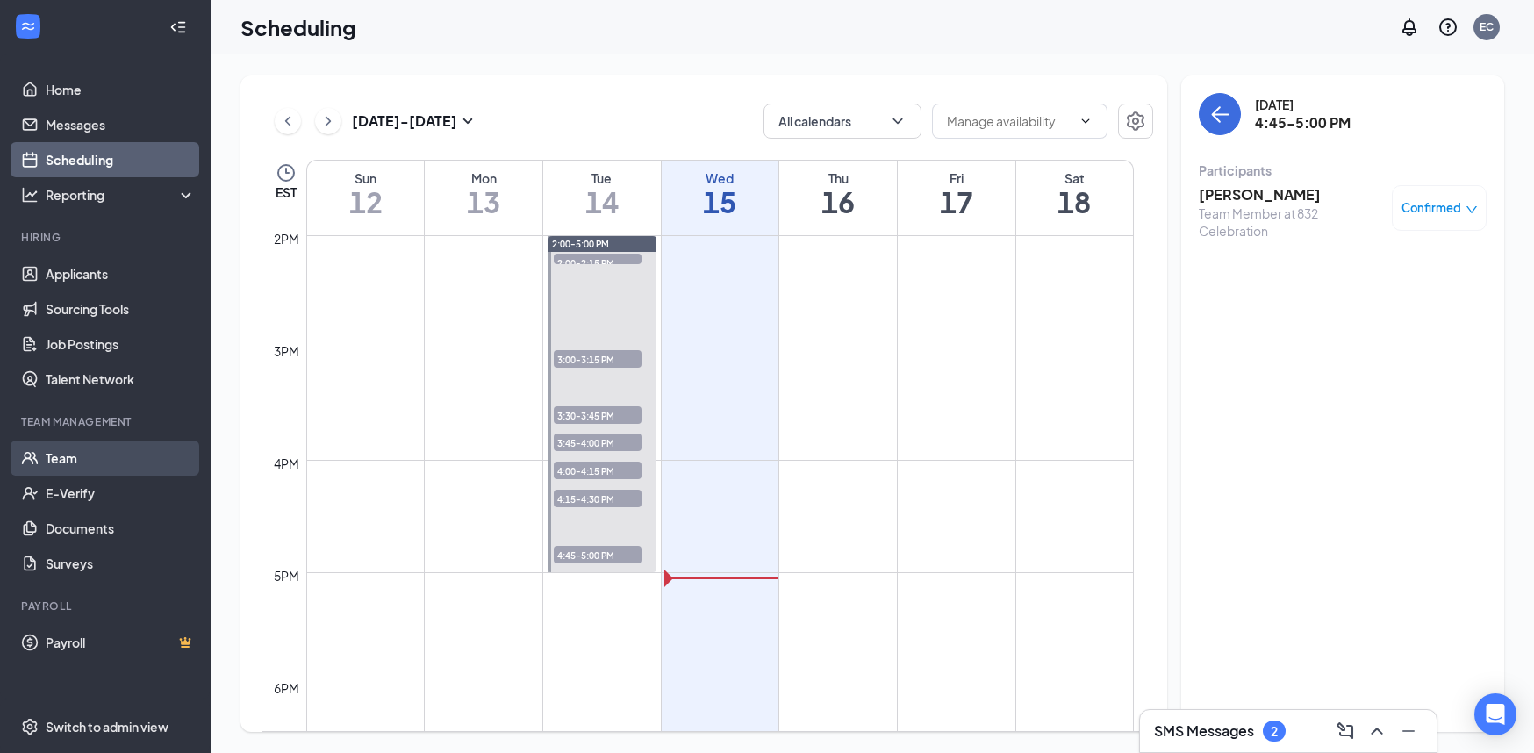
click at [123, 464] on link "Team" at bounding box center [121, 458] width 150 height 35
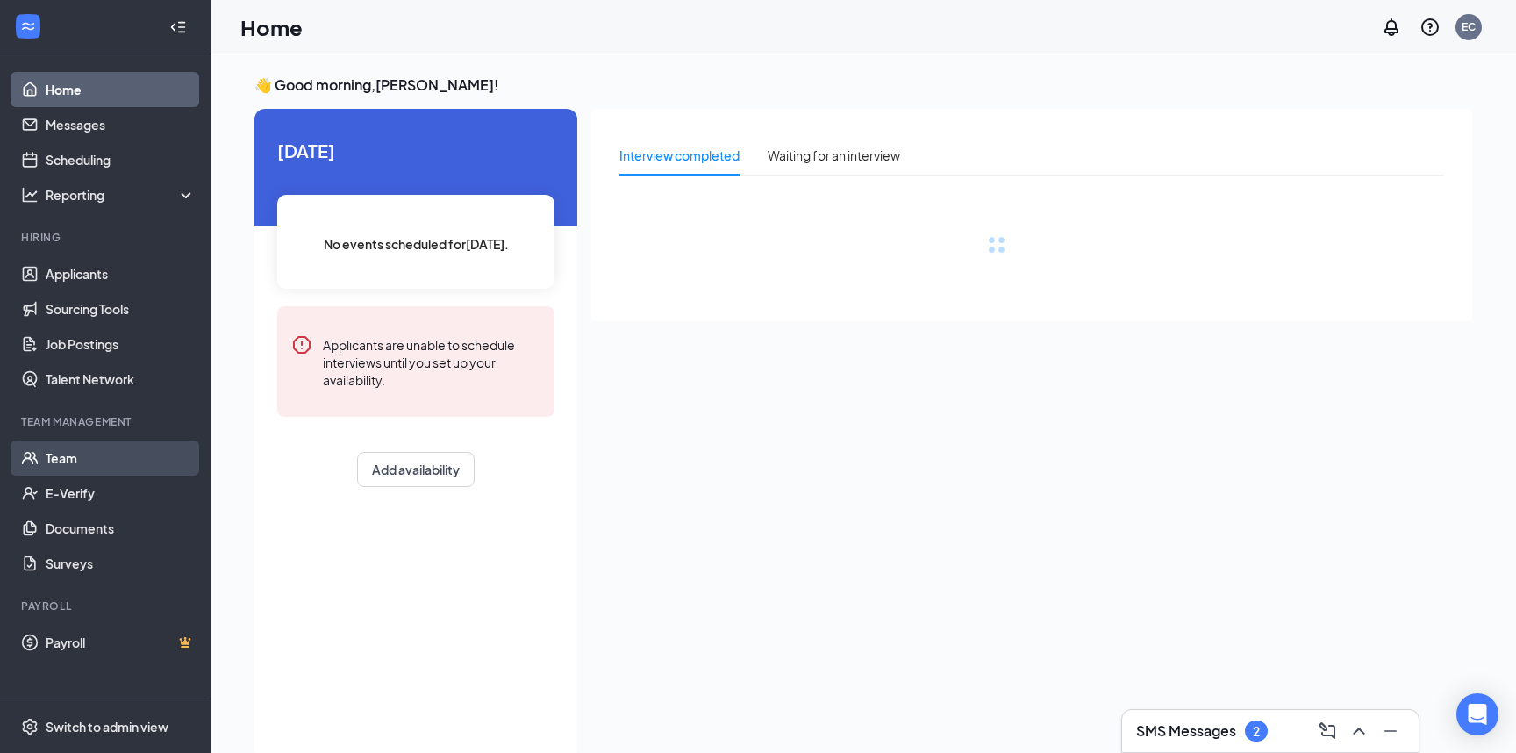
click at [57, 454] on link "Team" at bounding box center [121, 458] width 150 height 35
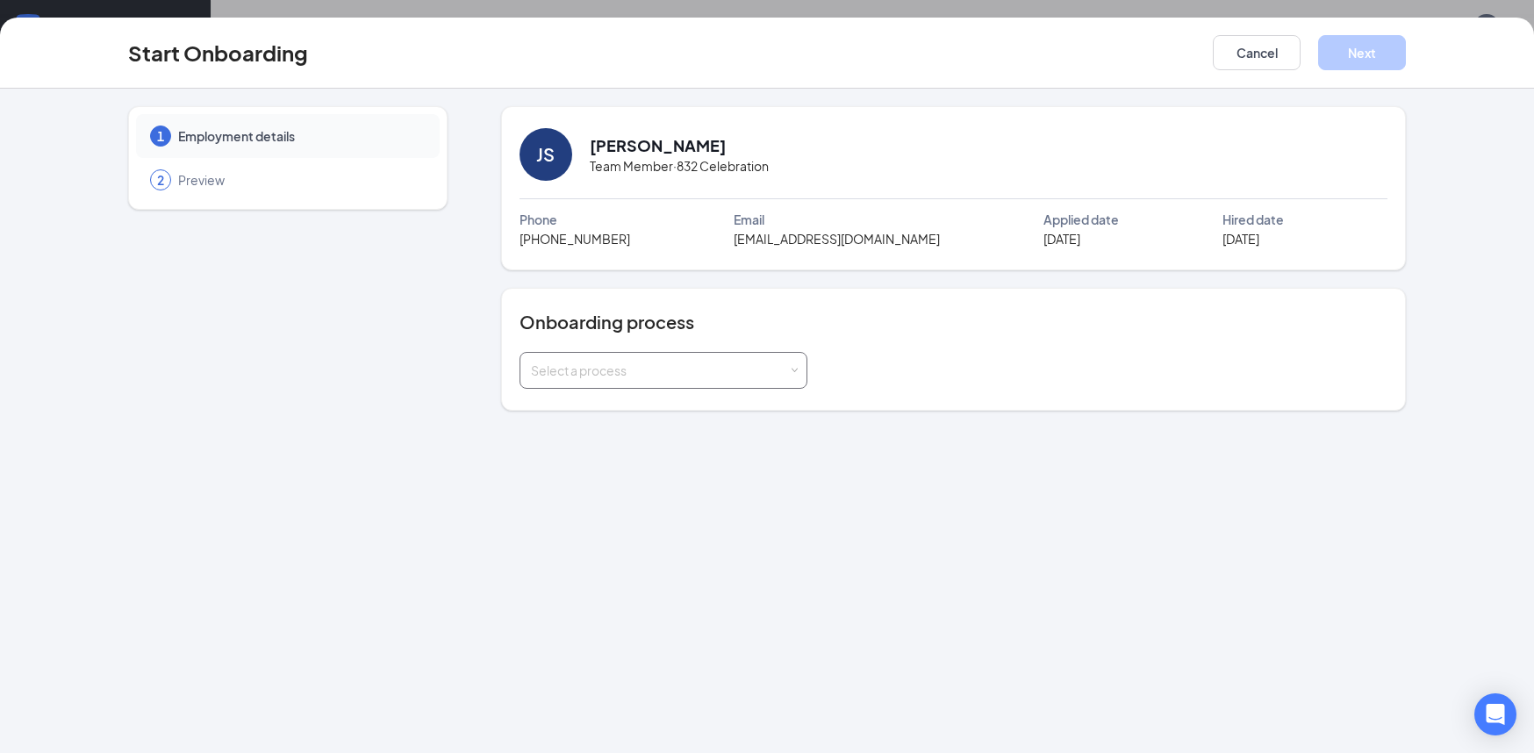
click at [741, 363] on div "Select a process" at bounding box center [659, 371] width 257 height 18
click at [584, 428] on li "Team Member" at bounding box center [664, 441] width 288 height 32
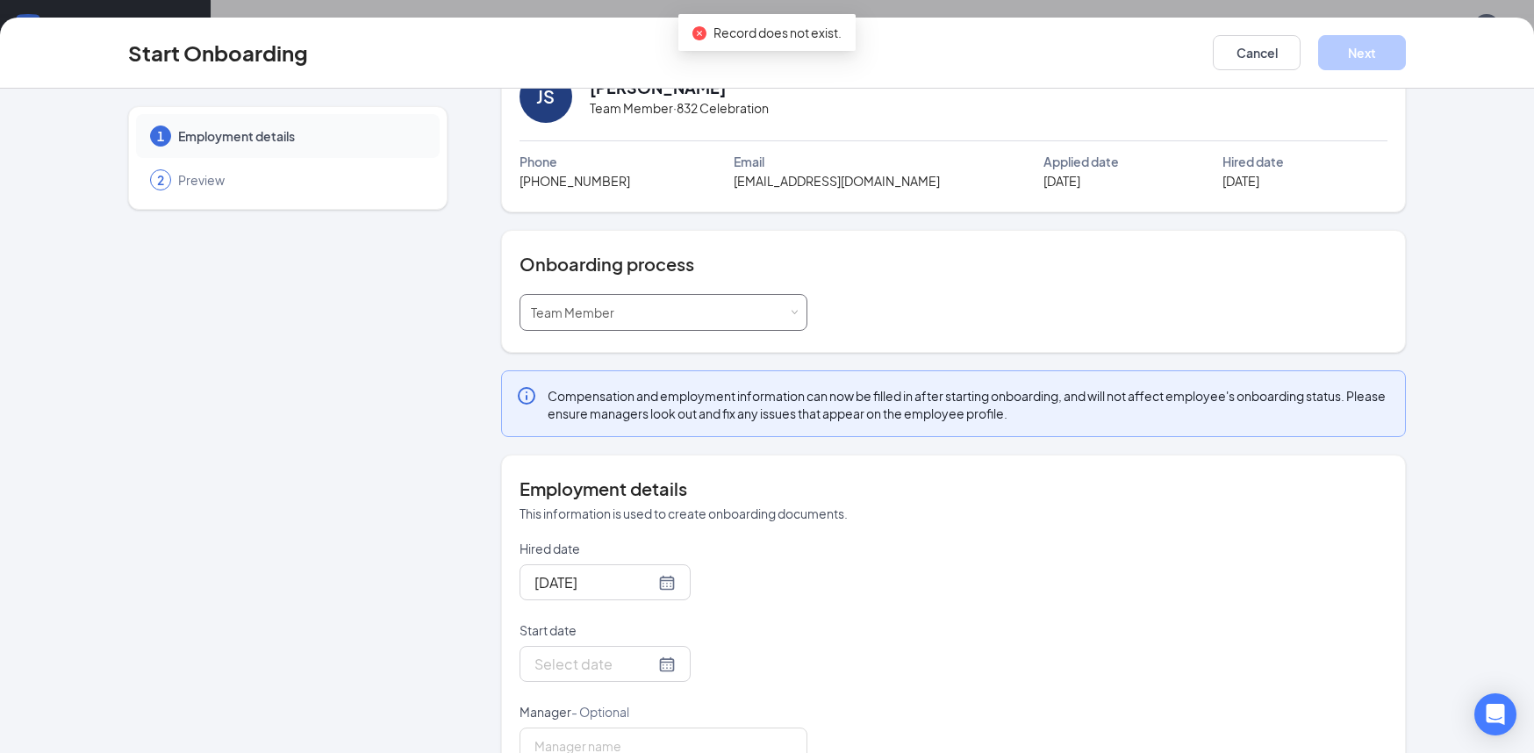
scroll to position [112, 0]
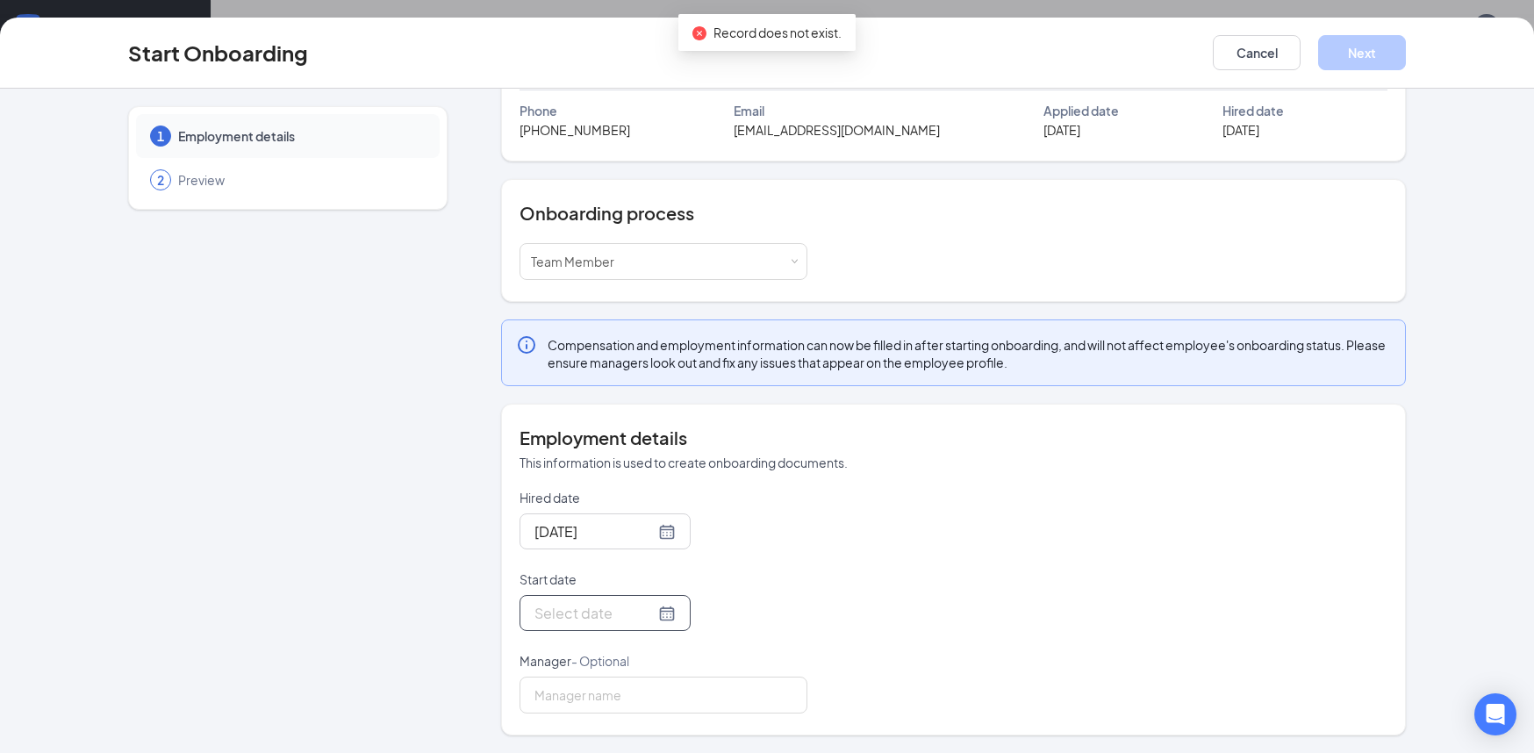
click at [647, 602] on div at bounding box center [604, 613] width 141 height 22
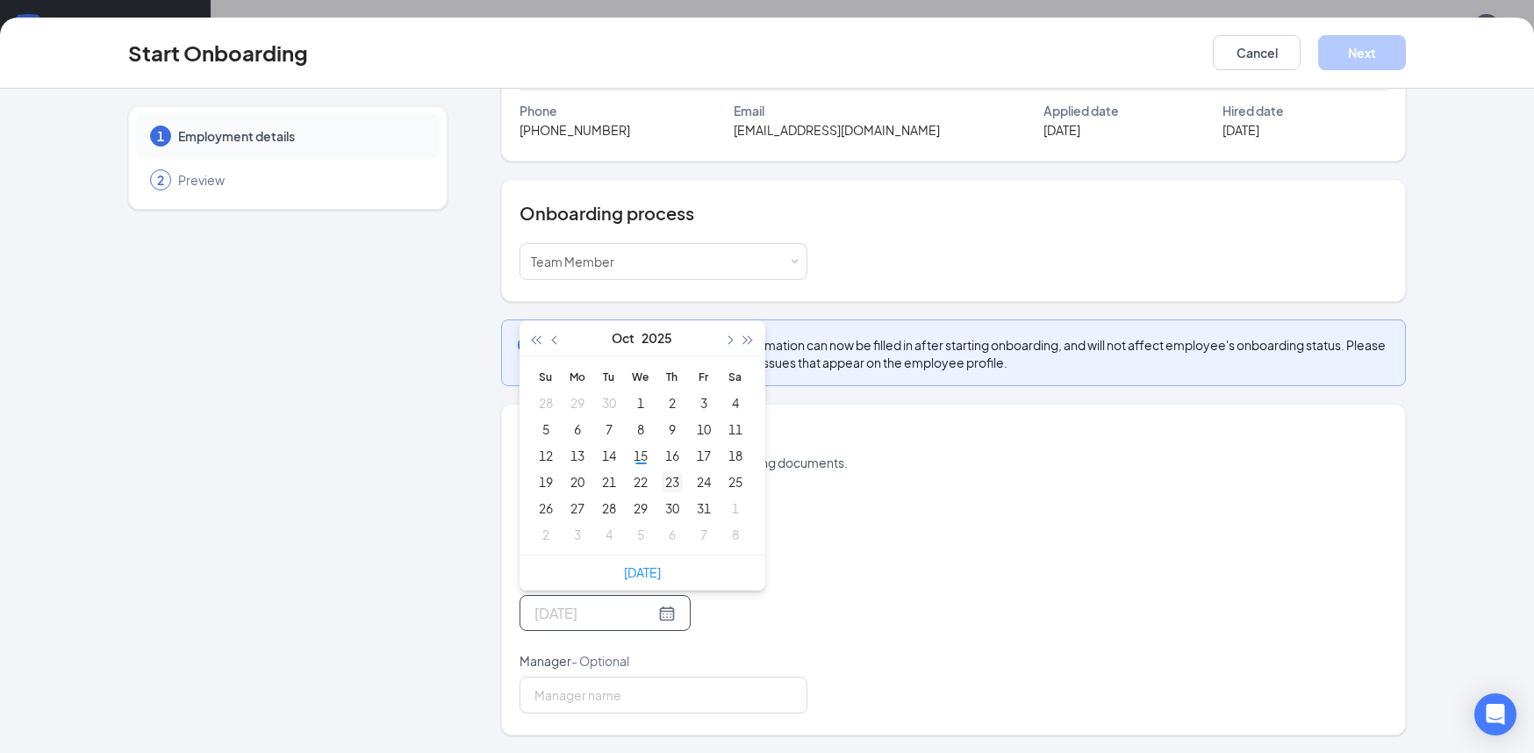
type input "[DATE]"
click at [664, 483] on div "23" at bounding box center [672, 481] width 21 height 21
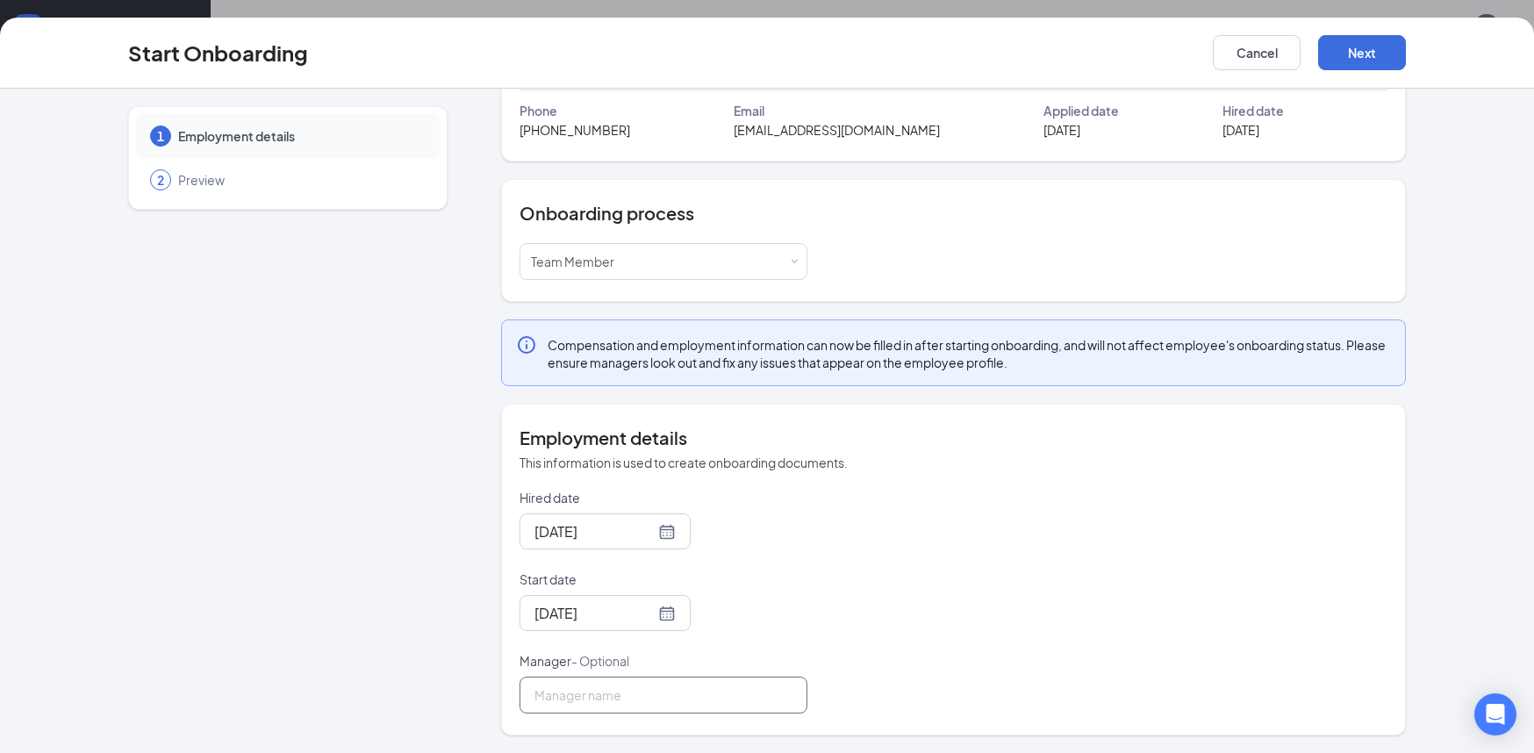
click at [567, 703] on input "Manager - Optional" at bounding box center [664, 695] width 288 height 37
type input "[PERSON_NAME]"
click at [1379, 57] on button "Next" at bounding box center [1362, 52] width 88 height 35
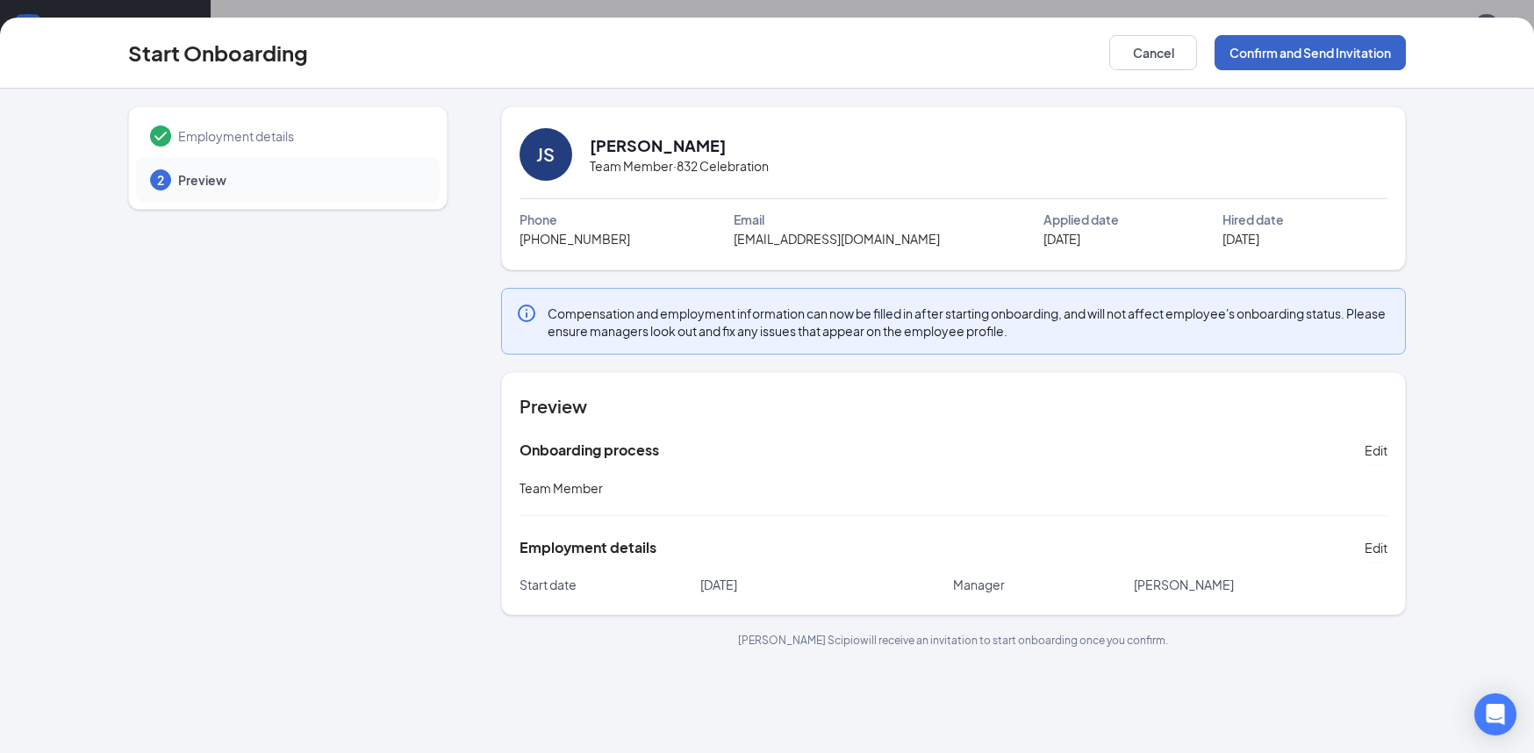
click at [1261, 57] on button "Confirm and Send Invitation" at bounding box center [1310, 52] width 191 height 35
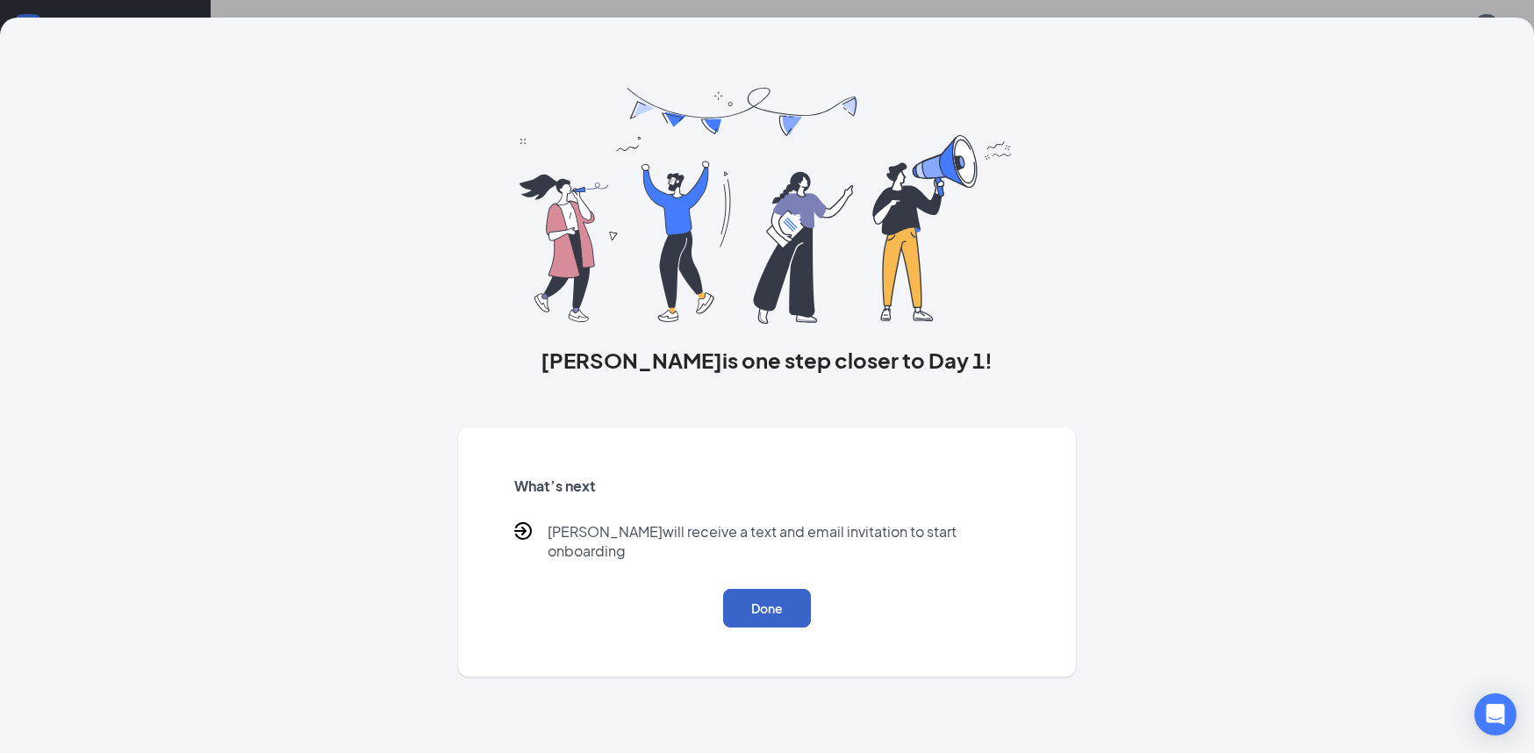
click at [772, 604] on button "Done" at bounding box center [767, 608] width 88 height 39
